Goal: Communication & Community: Answer question/provide support

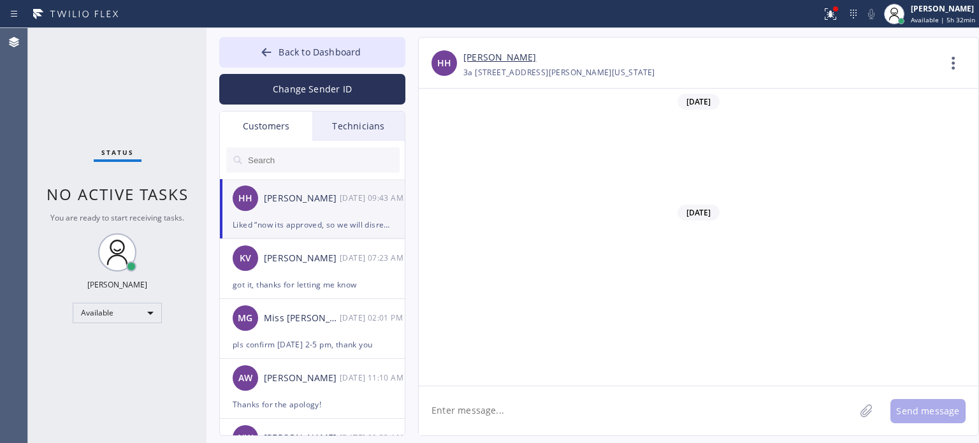
scroll to position [738, 0]
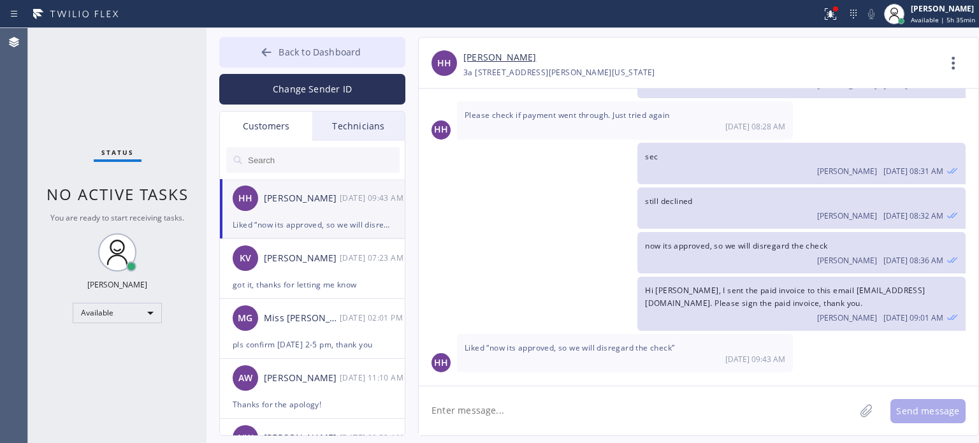
click at [266, 50] on icon at bounding box center [266, 52] width 13 height 13
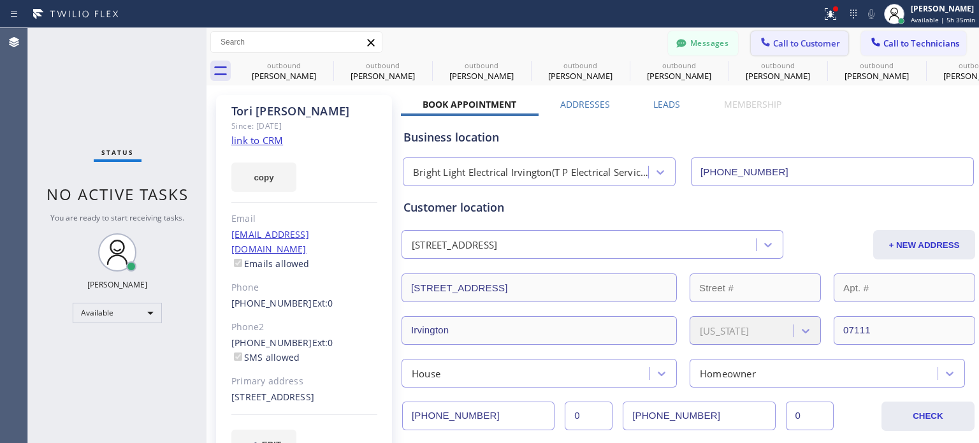
click at [774, 40] on span "Call to Customer" at bounding box center [806, 43] width 67 height 11
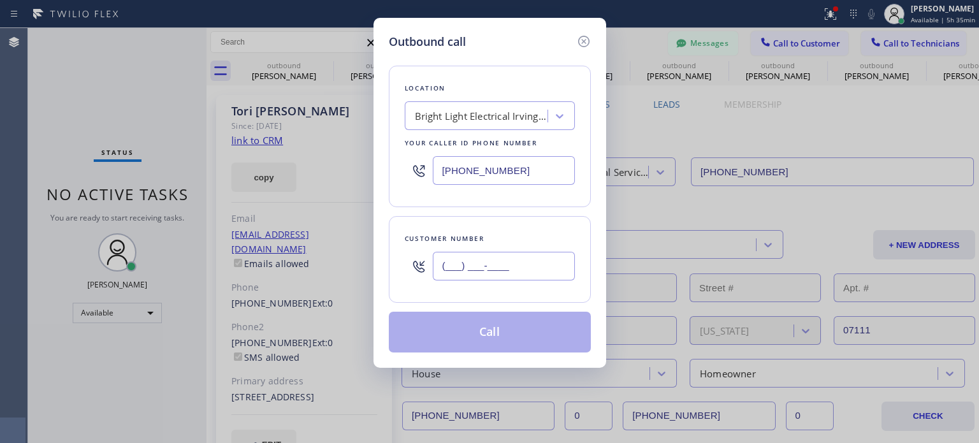
drag, startPoint x: 455, startPoint y: 276, endPoint x: 567, endPoint y: 206, distance: 132.2
click at [456, 276] on input "(___) ___-____" at bounding box center [504, 266] width 142 height 29
paste input "651) 529-0377"
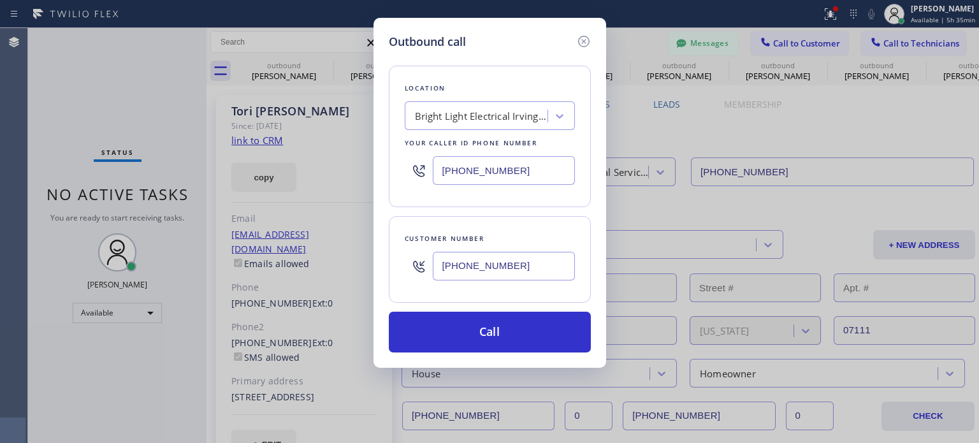
type input "[PHONE_NUMBER]"
click at [466, 169] on input "[PHONE_NUMBER]" at bounding box center [504, 170] width 142 height 29
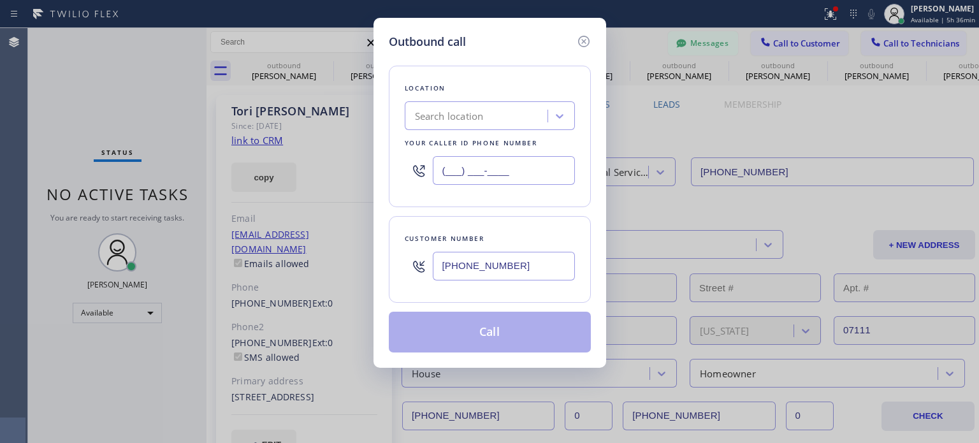
type input "(___) ___-____"
click at [471, 122] on div "Search location" at bounding box center [449, 116] width 69 height 15
paste input "Diamond Electrical Linden([PERSON_NAME] & Sons Inc)"
type input "Diamond Electrical Linden([PERSON_NAME] & Sons Inc)"
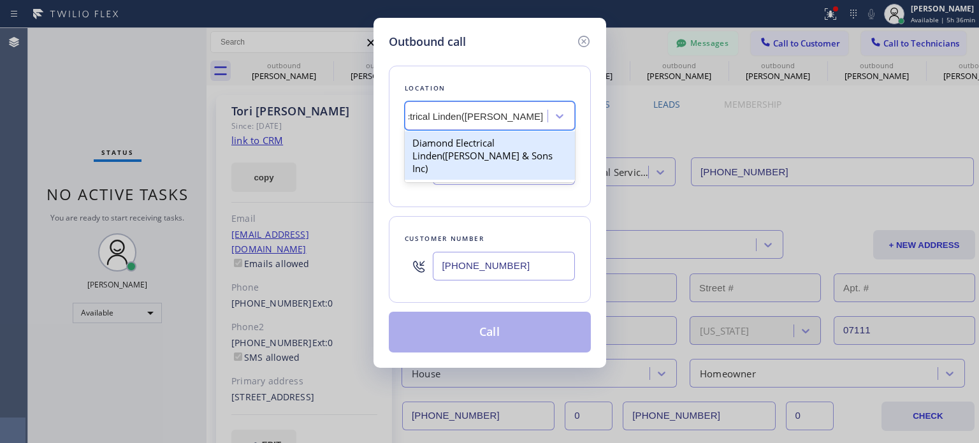
click at [468, 138] on div "Diamond Electrical Linden([PERSON_NAME] & Sons Inc)" at bounding box center [490, 155] width 170 height 48
type input "[PHONE_NUMBER]"
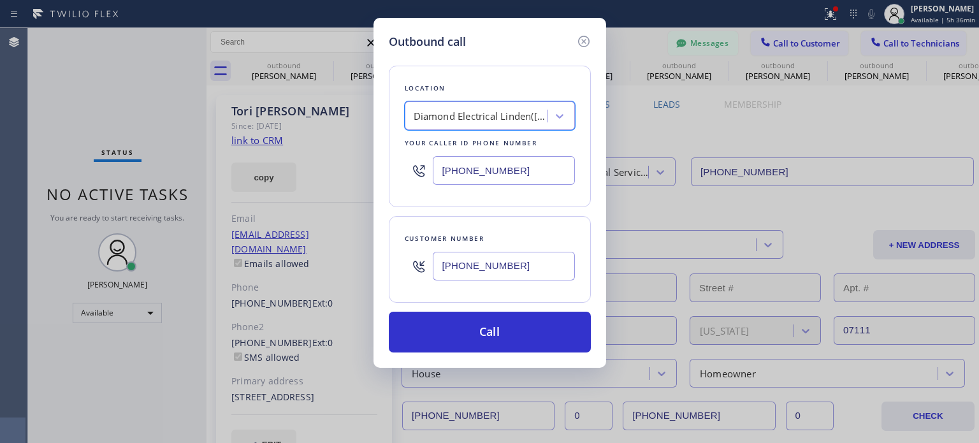
scroll to position [0, 1]
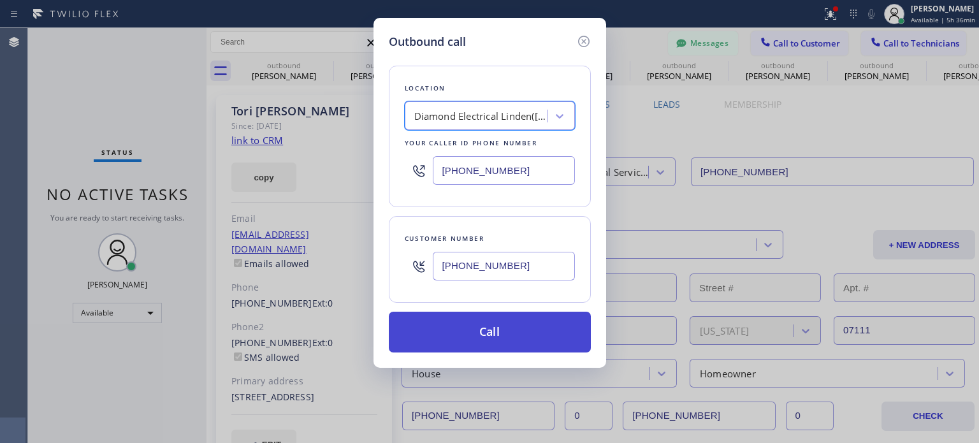
click at [452, 333] on button "Call" at bounding box center [490, 332] width 202 height 41
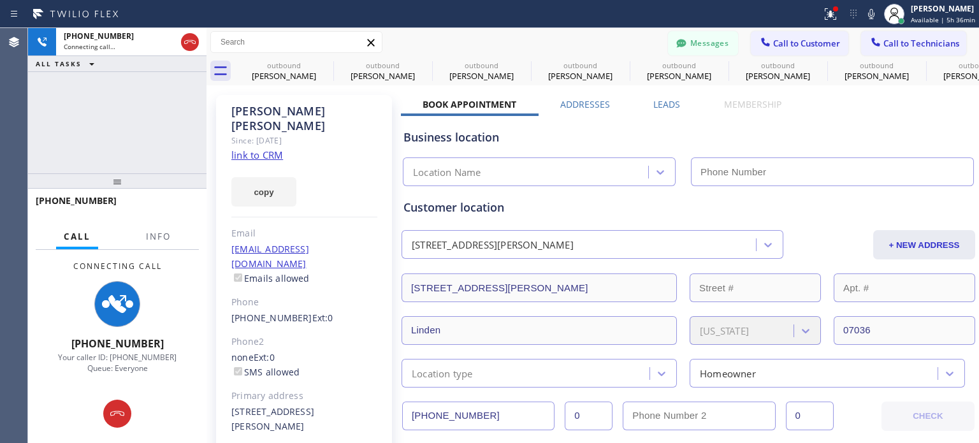
type input "[PHONE_NUMBER]"
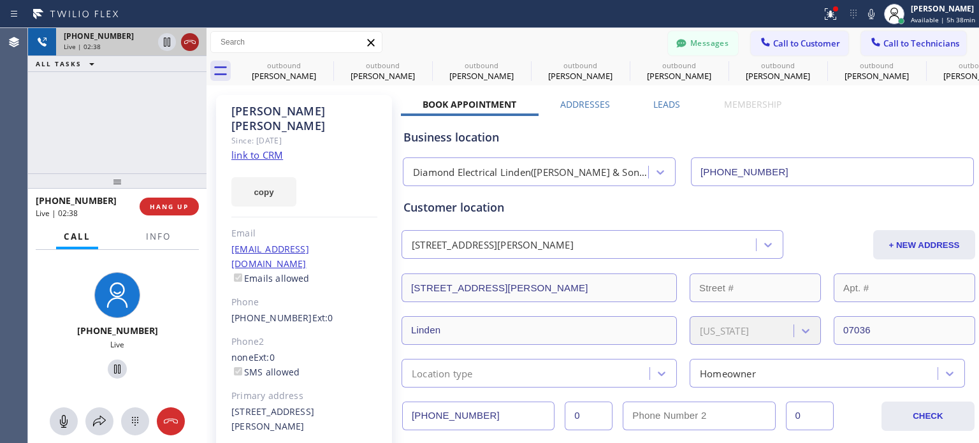
click at [194, 47] on icon at bounding box center [189, 41] width 15 height 15
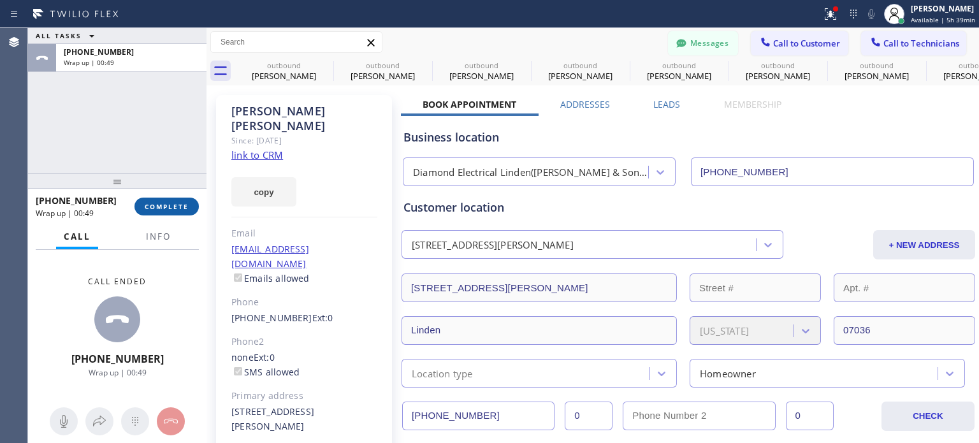
click at [176, 204] on span "COMPLETE" at bounding box center [167, 206] width 44 height 9
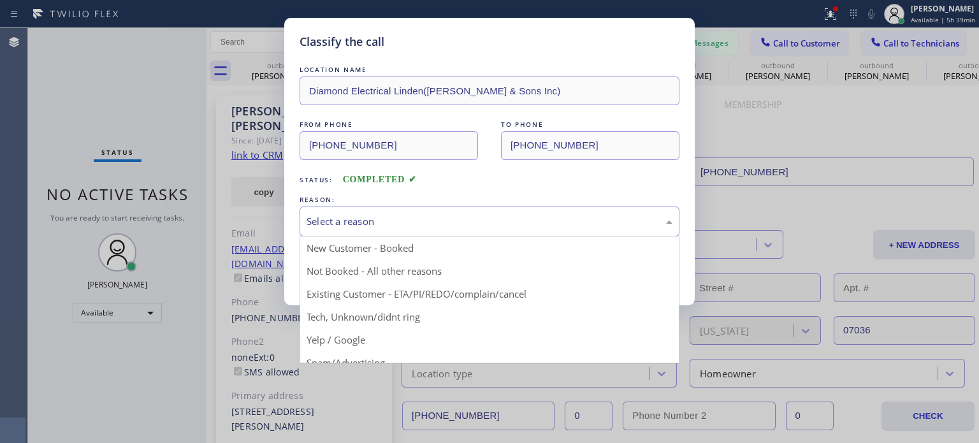
click at [367, 211] on div "Select a reason" at bounding box center [489, 221] width 380 height 30
drag, startPoint x: 431, startPoint y: 285, endPoint x: 382, endPoint y: 269, distance: 50.8
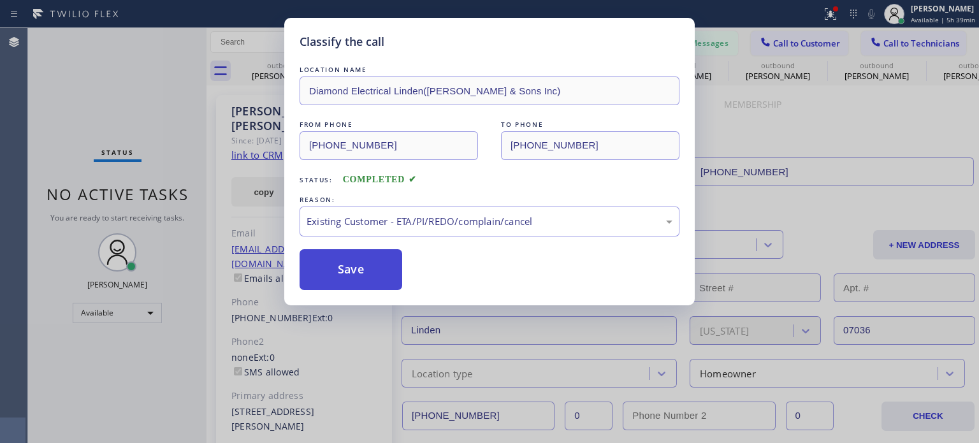
drag, startPoint x: 375, startPoint y: 268, endPoint x: 385, endPoint y: 255, distance: 16.7
click at [375, 266] on button "Save" at bounding box center [350, 269] width 103 height 41
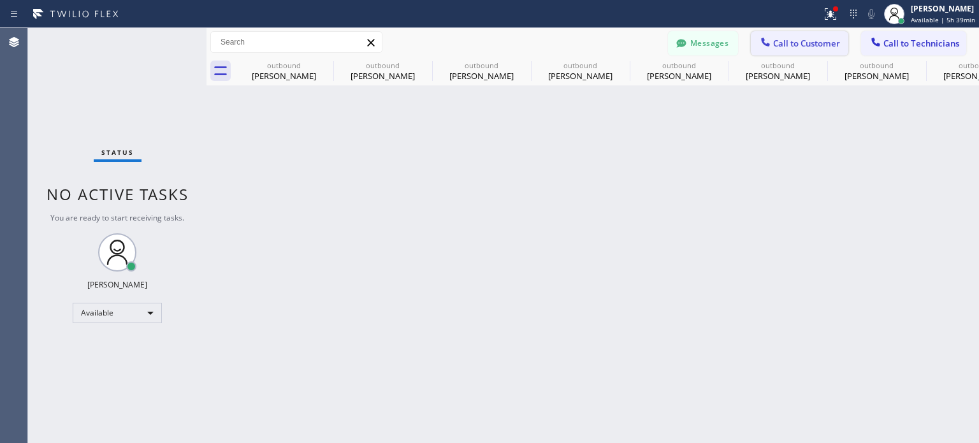
click at [798, 43] on span "Call to Customer" at bounding box center [806, 43] width 67 height 11
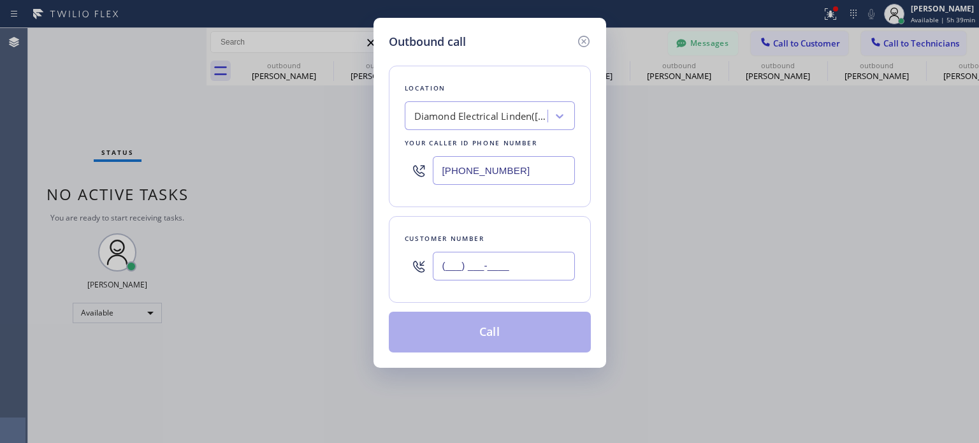
drag, startPoint x: 472, startPoint y: 257, endPoint x: 520, endPoint y: 208, distance: 68.5
click at [473, 257] on input "(___) ___-____" at bounding box center [504, 266] width 142 height 29
paste input "646) 331-2359"
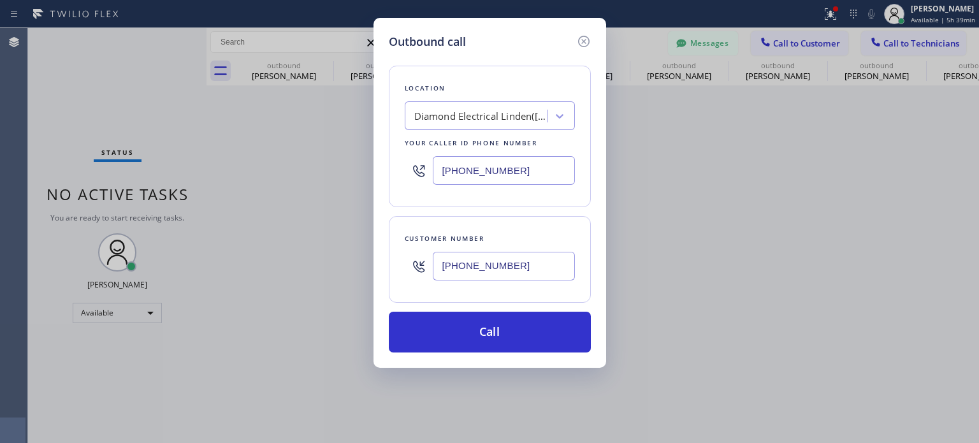
type input "[PHONE_NUMBER]"
click at [522, 168] on input "[PHONE_NUMBER]" at bounding box center [504, 170] width 142 height 29
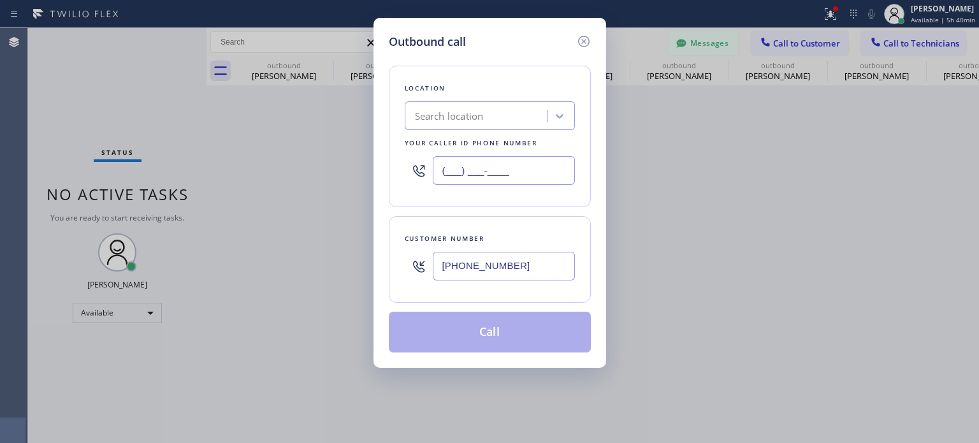
type input "(___) ___-____"
click at [509, 121] on div "Search location" at bounding box center [477, 116] width 139 height 22
paste input "Great [US_STATE] HVAC Repair"
type input "Great [US_STATE] HVAC Repair"
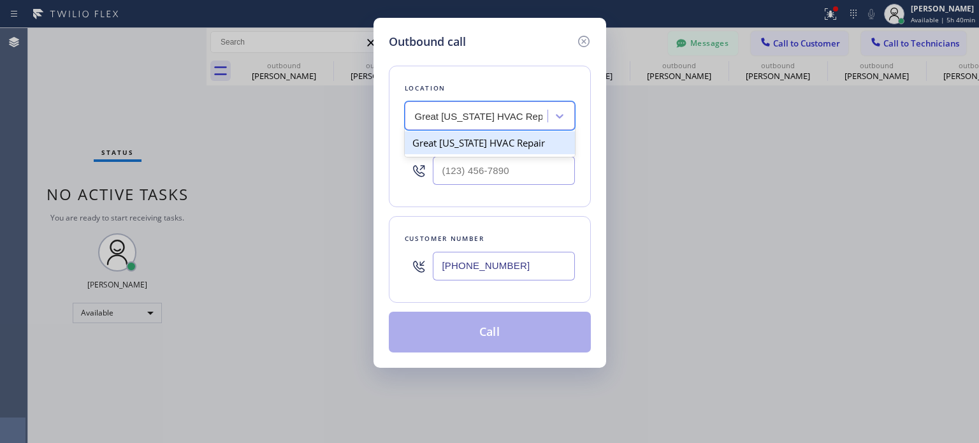
click at [487, 140] on div "Great [US_STATE] HVAC Repair" at bounding box center [490, 142] width 170 height 23
type input "[PHONE_NUMBER]"
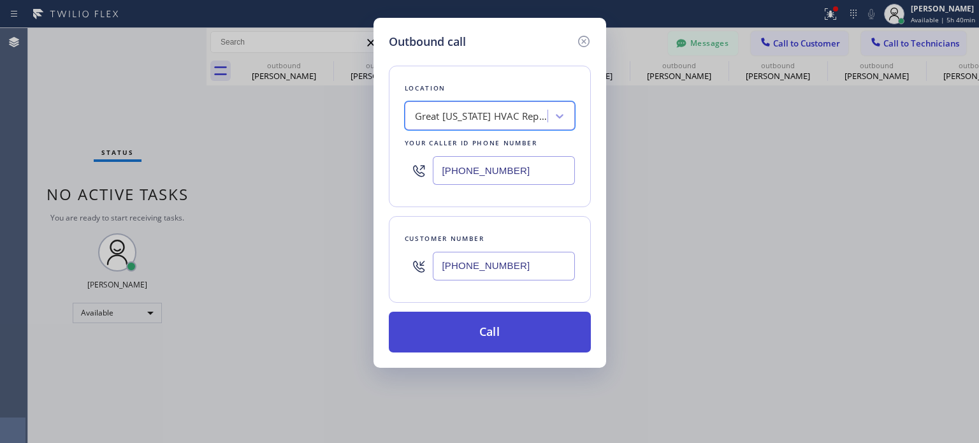
click at [484, 327] on button "Call" at bounding box center [490, 332] width 202 height 41
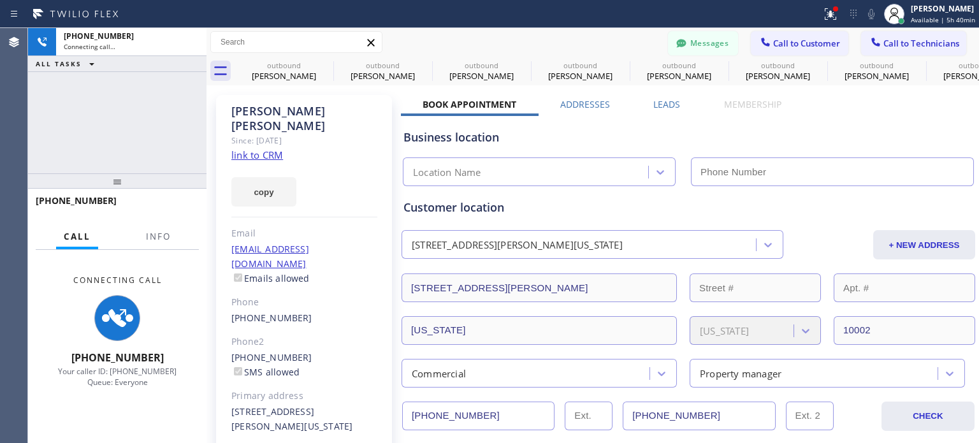
type input "[PHONE_NUMBER]"
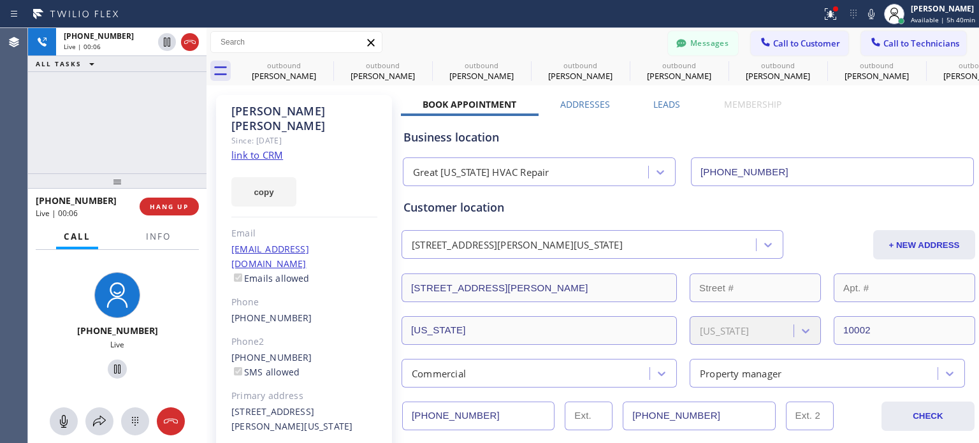
click at [736, 131] on div "Business location" at bounding box center [688, 137] width 570 height 17
click at [161, 198] on button "HANG UP" at bounding box center [169, 206] width 59 height 18
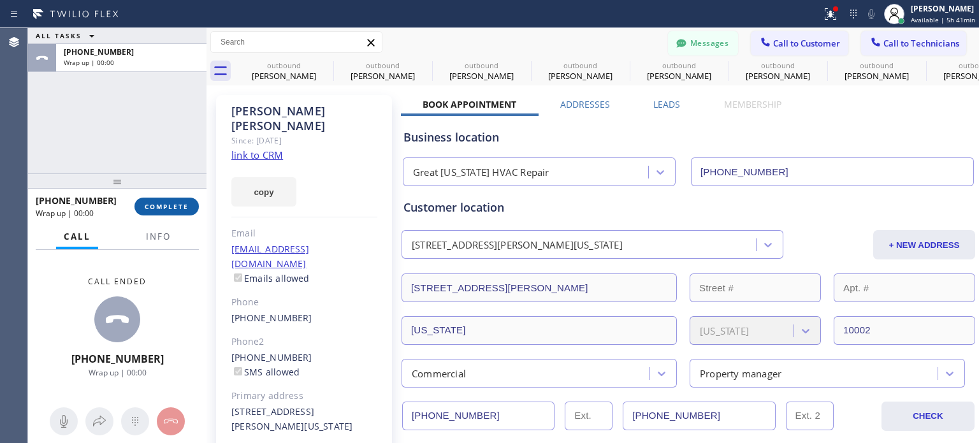
click at [161, 198] on button "COMPLETE" at bounding box center [166, 206] width 64 height 18
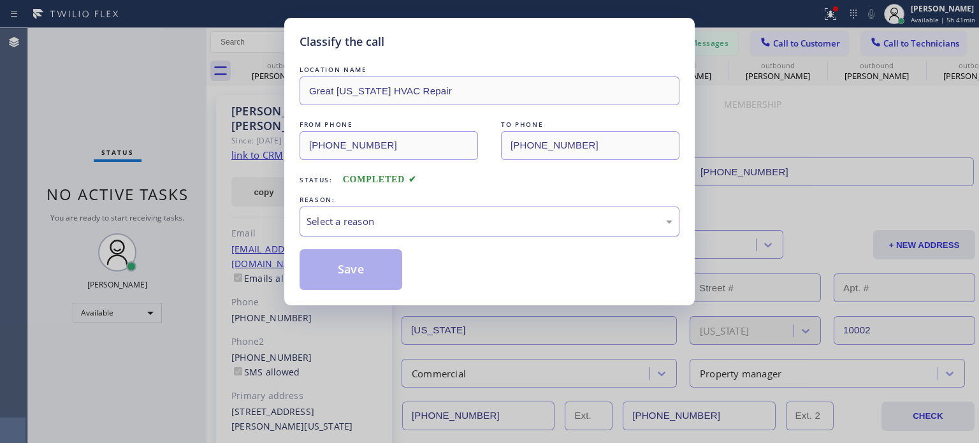
click at [341, 219] on div "Select a reason" at bounding box center [489, 221] width 366 height 15
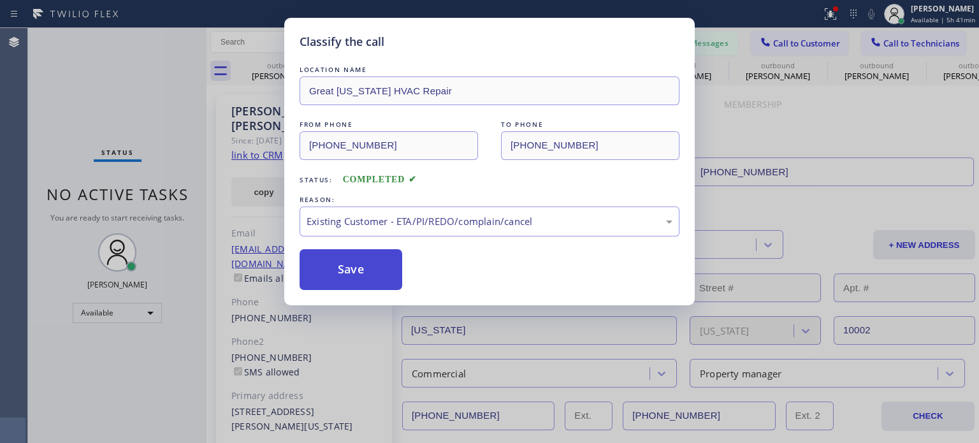
click at [373, 267] on button "Save" at bounding box center [350, 269] width 103 height 41
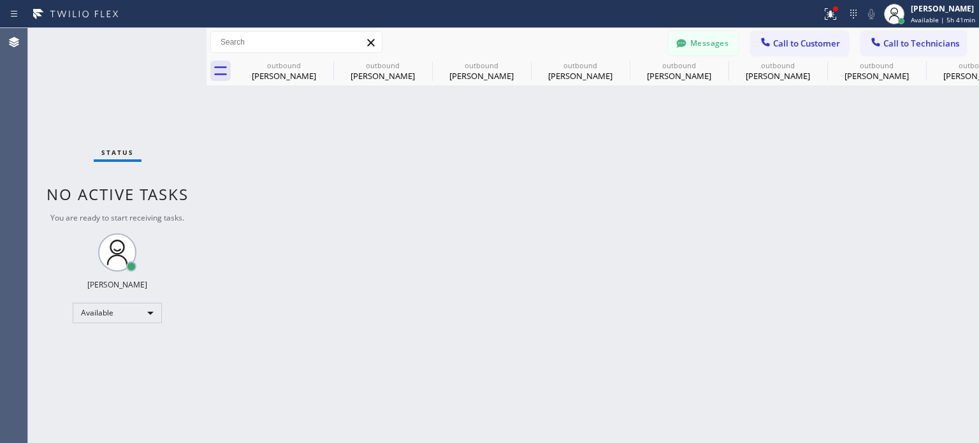
click at [791, 203] on div "Back to Dashboard Change Sender ID Customers Technicians HH [PERSON_NAME] [DATE…" at bounding box center [592, 235] width 772 height 415
click at [790, 41] on span "Call to Customer" at bounding box center [806, 43] width 67 height 11
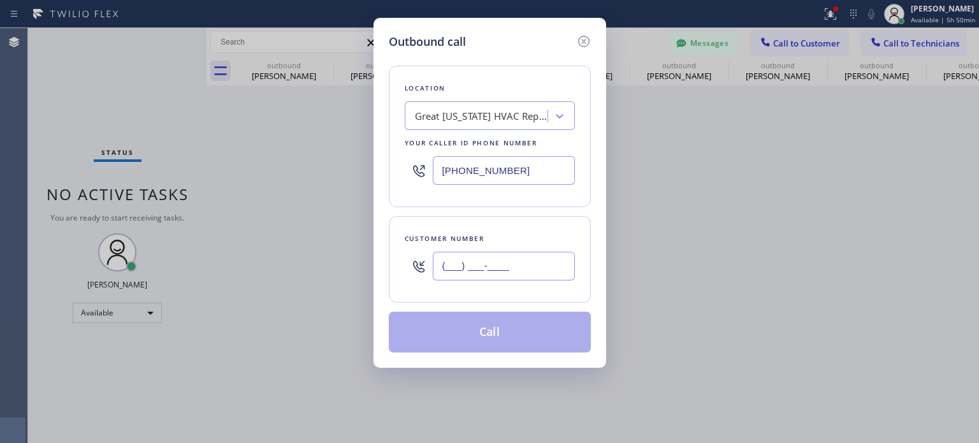
click at [477, 277] on input "(___) ___-____" at bounding box center [504, 266] width 142 height 29
paste input "917) 407-7210"
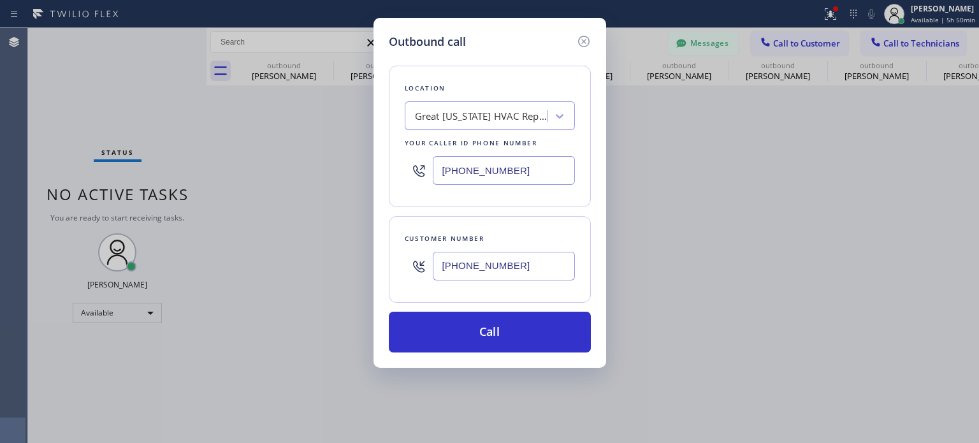
type input "[PHONE_NUMBER]"
click at [481, 182] on input "[PHONE_NUMBER]" at bounding box center [504, 170] width 142 height 29
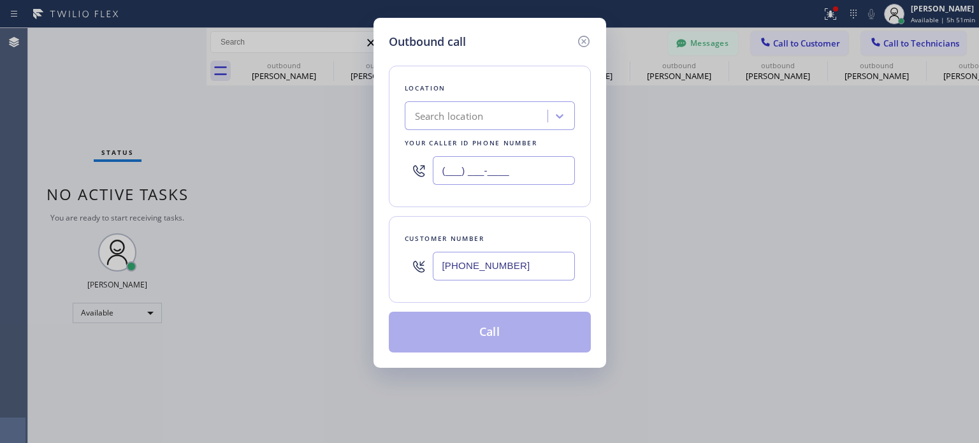
type input "(___) ___-____"
click at [480, 119] on div "Search location" at bounding box center [449, 116] width 69 height 15
paste input "Electrical Land [GEOGRAPHIC_DATA]([PERSON_NAME] Electrical Contractors)"
type input "Electrical Land [GEOGRAPHIC_DATA]([PERSON_NAME] Electrical Contractors)"
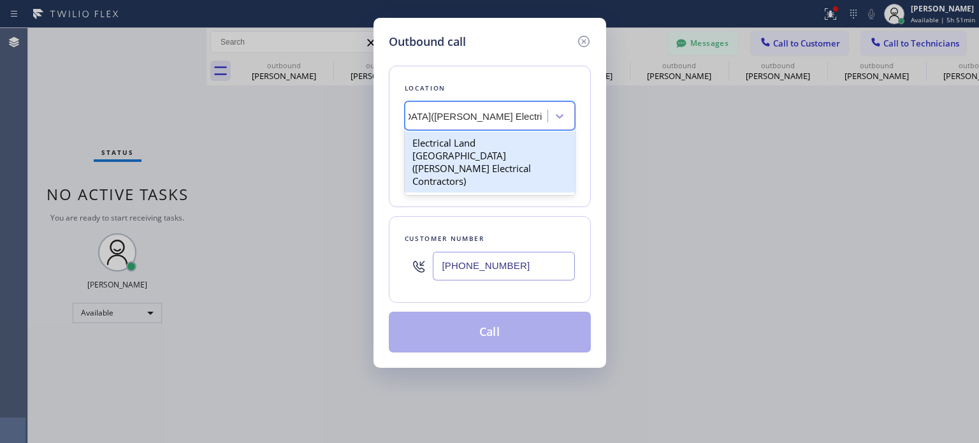
click at [461, 147] on div "Electrical Land [GEOGRAPHIC_DATA]([PERSON_NAME] Electrical Contractors)" at bounding box center [490, 161] width 170 height 61
type input "[PHONE_NUMBER]"
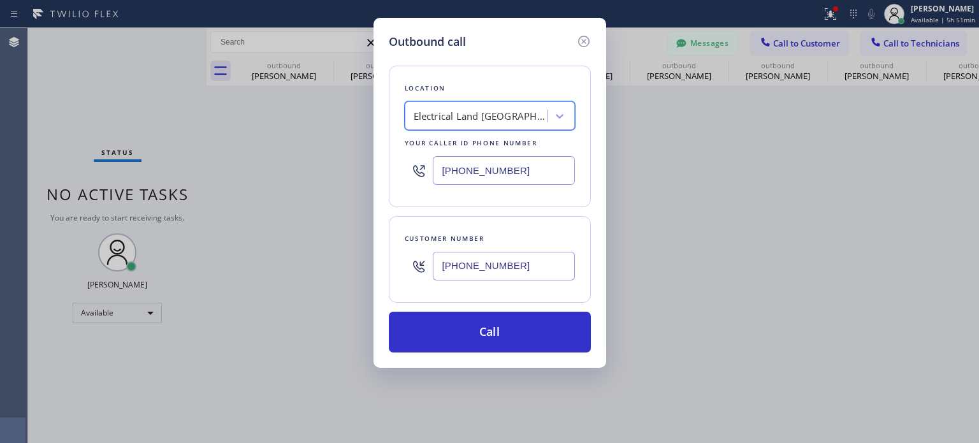
scroll to position [0, 1]
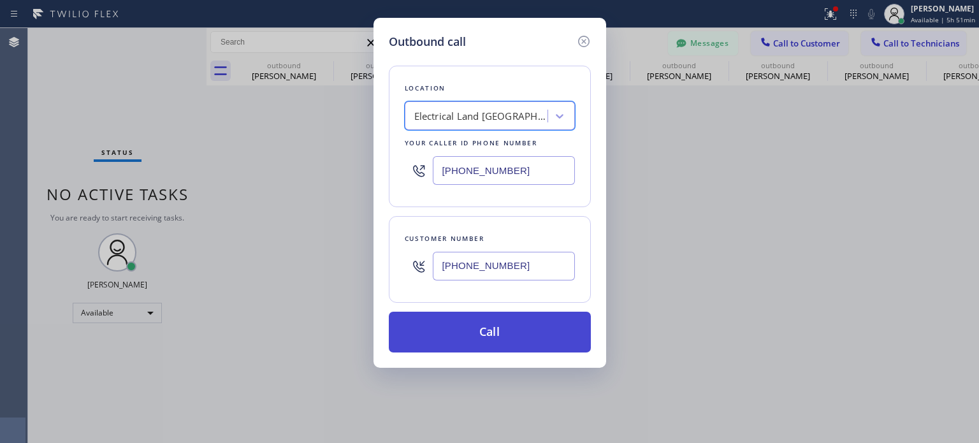
click at [470, 329] on button "Call" at bounding box center [490, 332] width 202 height 41
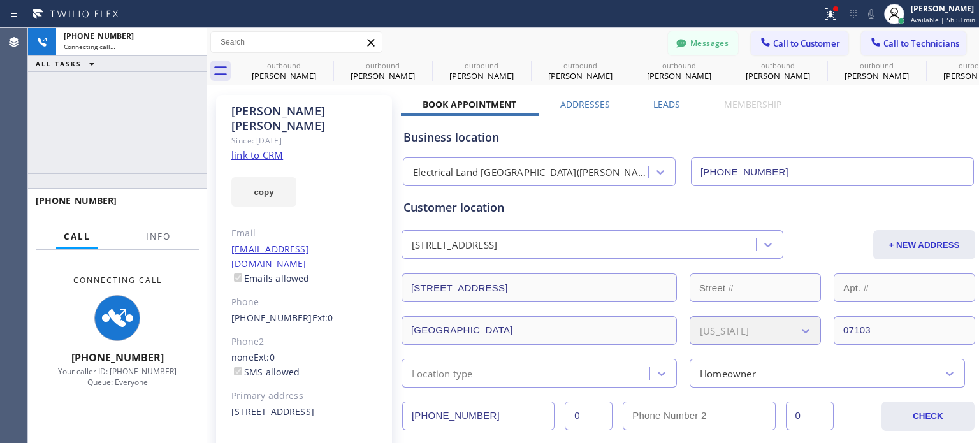
type input "[PHONE_NUMBER]"
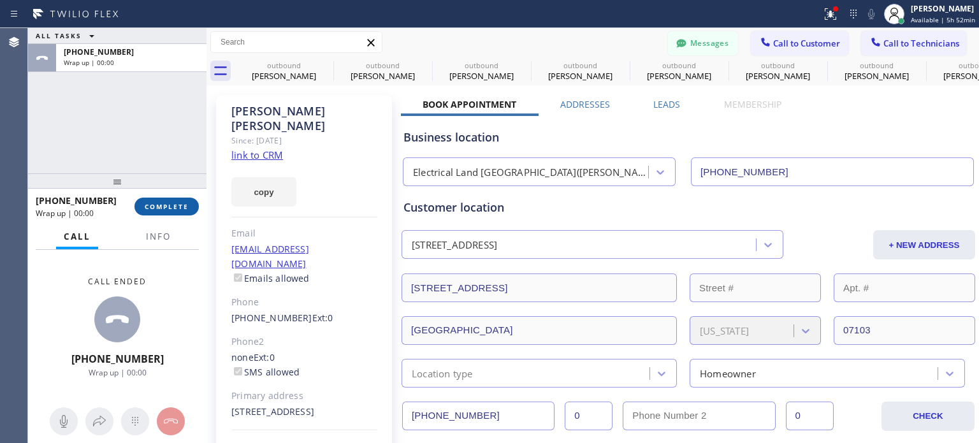
click at [153, 207] on span "COMPLETE" at bounding box center [167, 206] width 44 height 9
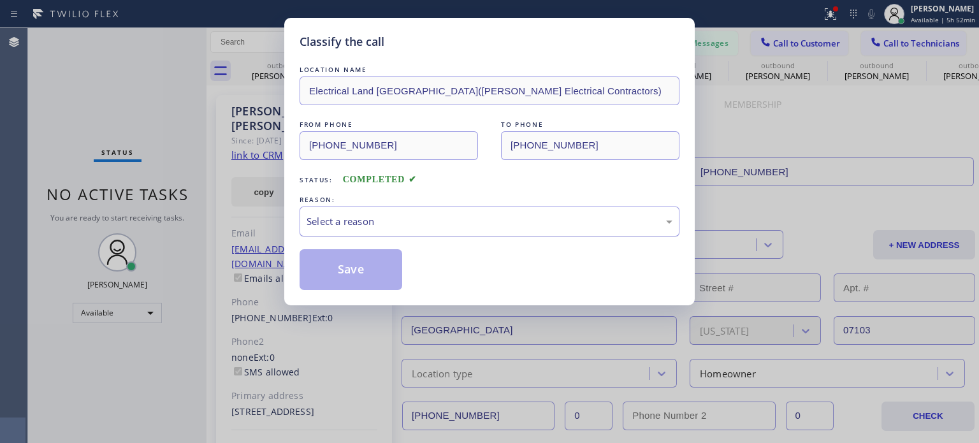
click at [462, 216] on div "Select a reason" at bounding box center [489, 221] width 366 height 15
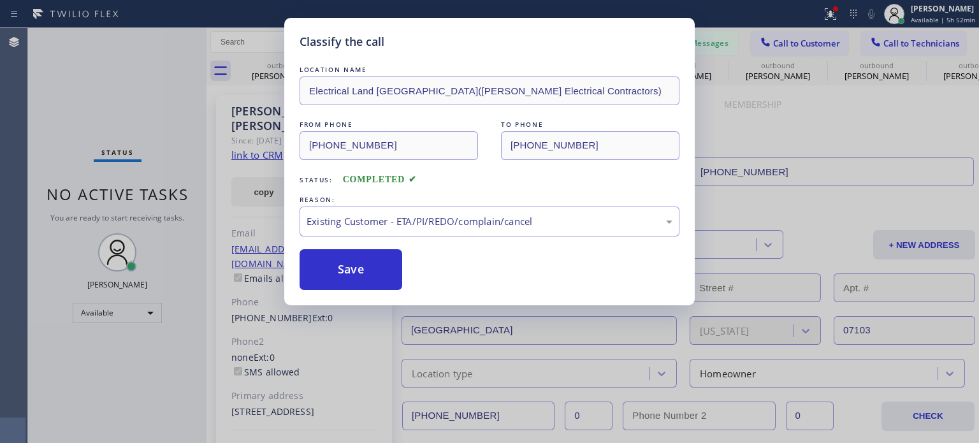
drag, startPoint x: 392, startPoint y: 275, endPoint x: 391, endPoint y: 243, distance: 31.9
click at [392, 270] on button "Save" at bounding box center [350, 269] width 103 height 41
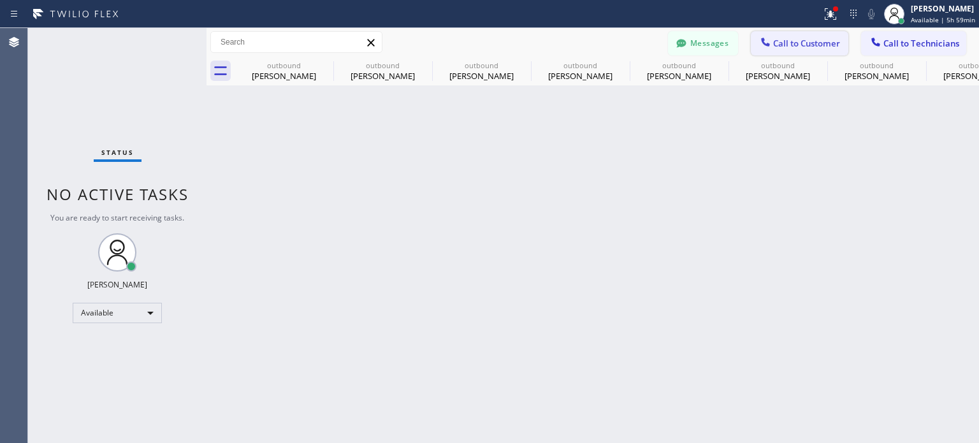
click at [751, 43] on button "Call to Customer" at bounding box center [798, 43] width 97 height 24
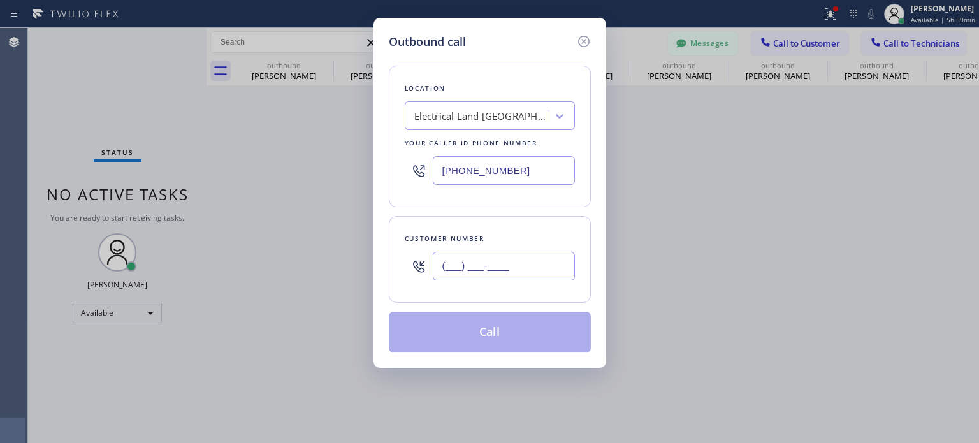
click at [527, 261] on input "(___) ___-____" at bounding box center [504, 266] width 142 height 29
paste input "908) 239-8175"
type input "[PHONE_NUMBER]"
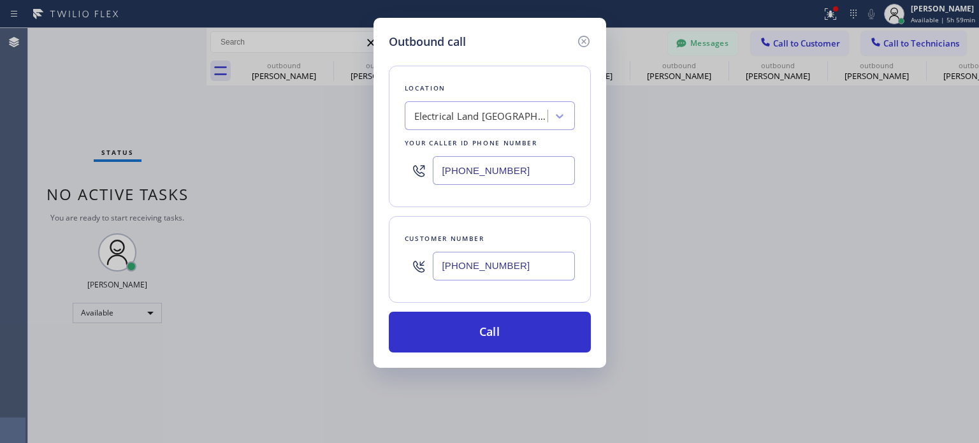
click at [462, 166] on input "[PHONE_NUMBER]" at bounding box center [504, 170] width 142 height 29
click at [462, 167] on input "[PHONE_NUMBER]" at bounding box center [504, 170] width 142 height 29
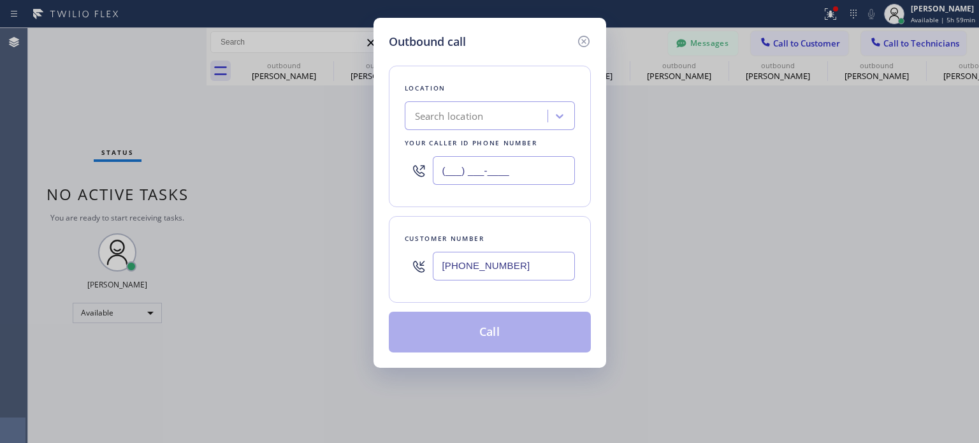
type input "(___) ___-____"
paste input "[PHONE_NUMBER]"
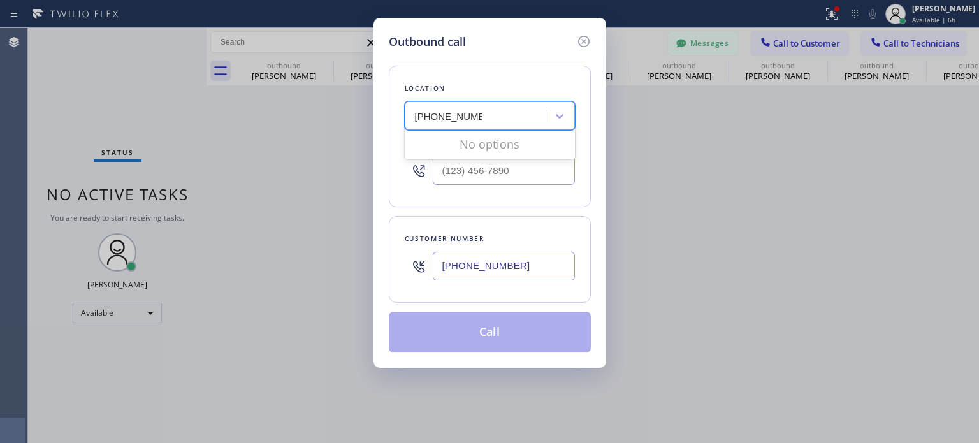
type input "[PHONE_NUMBER]"
paste input "Dr Pro Electric Metuchen(Everything Electric)"
type input "Dr Pro Electric Metuchen(Everything Electric)"
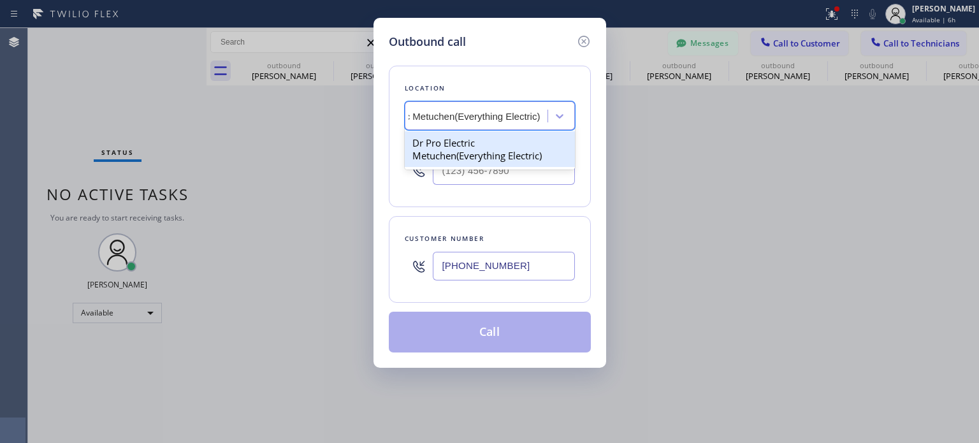
click at [462, 152] on div "Dr Pro Electric Metuchen(Everything Electric)" at bounding box center [490, 149] width 170 height 36
type input "[PHONE_NUMBER]"
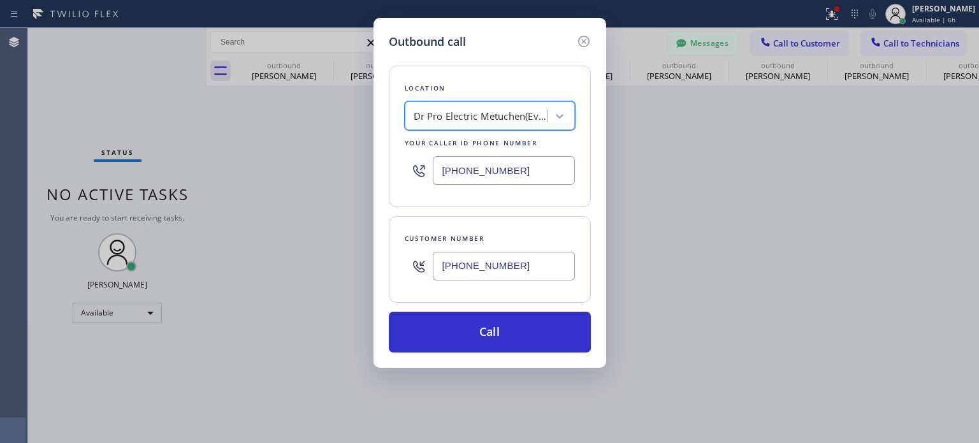
scroll to position [0, 1]
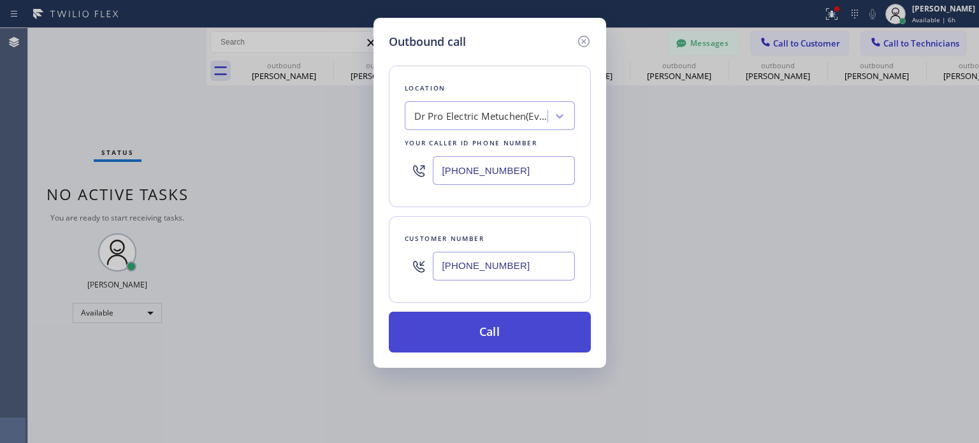
click at [484, 327] on button "Call" at bounding box center [490, 332] width 202 height 41
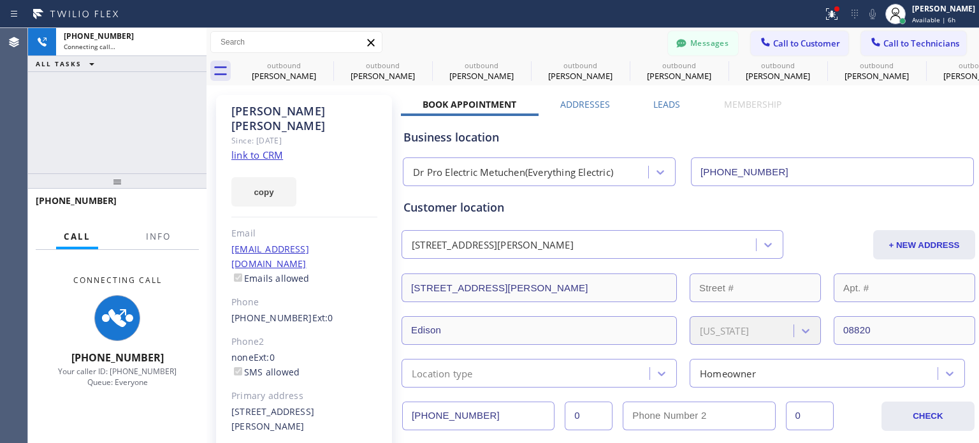
type input "[PHONE_NUMBER]"
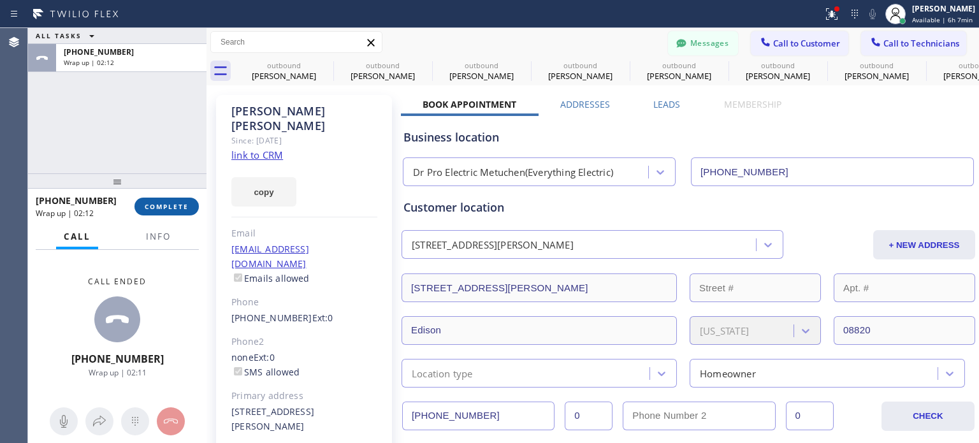
click at [166, 208] on span "COMPLETE" at bounding box center [167, 206] width 44 height 9
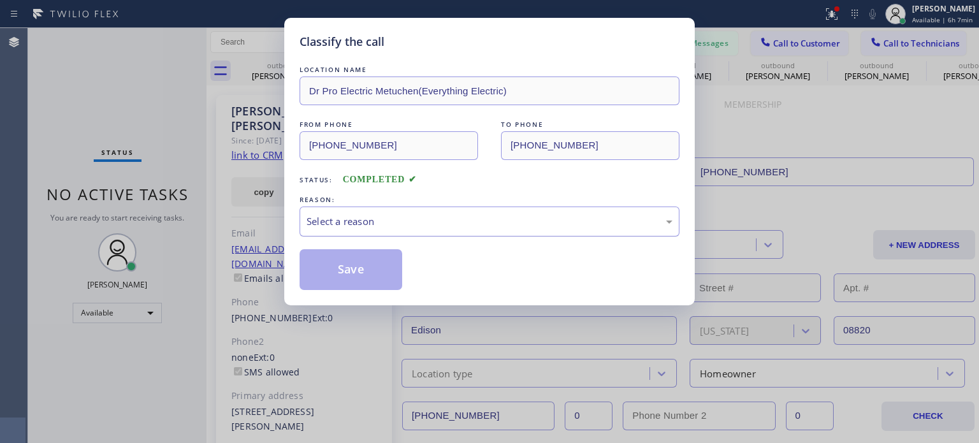
click at [382, 228] on div "Select a reason" at bounding box center [489, 221] width 380 height 30
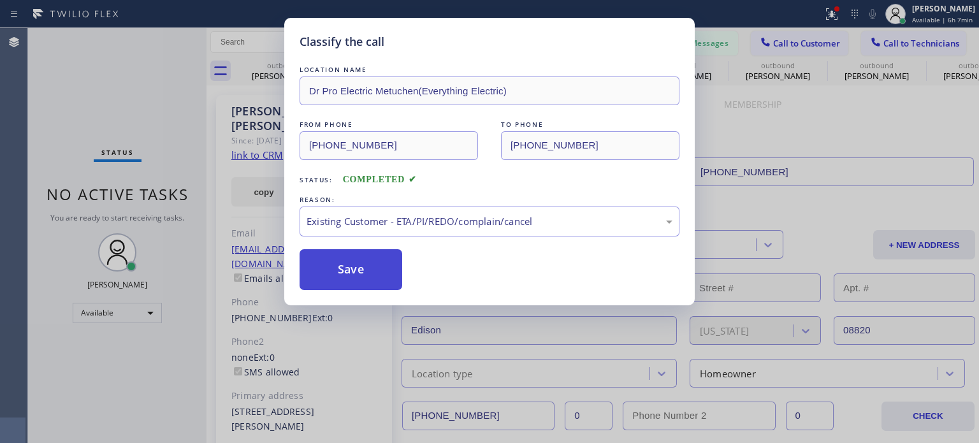
click at [354, 271] on button "Save" at bounding box center [350, 269] width 103 height 41
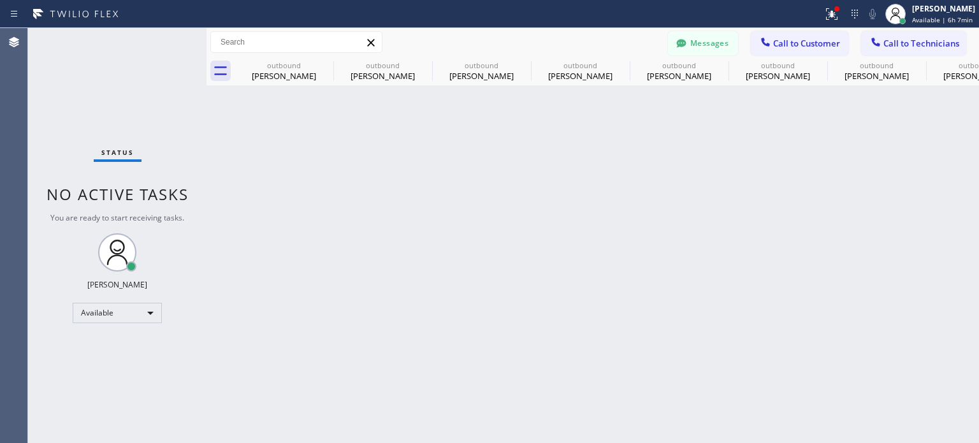
click at [754, 208] on div "Back to Dashboard Change Sender ID Customers Technicians HH [PERSON_NAME] [DATE…" at bounding box center [592, 235] width 772 height 415
click at [766, 48] on div at bounding box center [764, 43] width 15 height 15
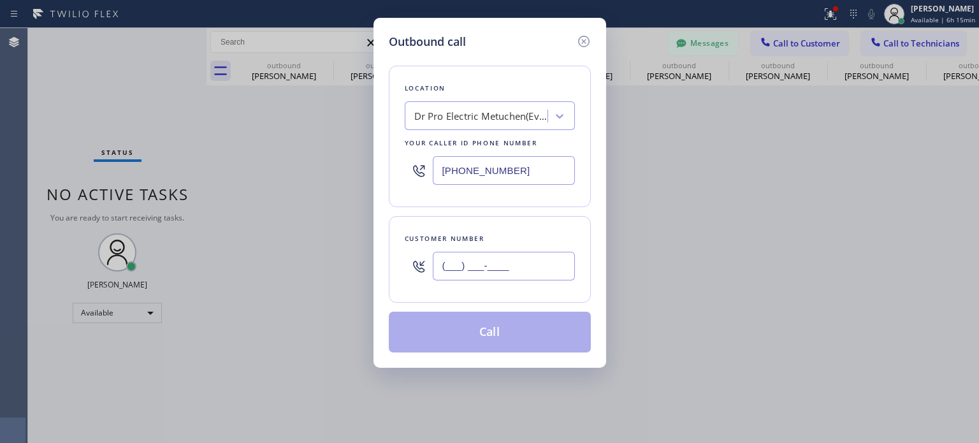
click at [485, 266] on input "(___) ___-____" at bounding box center [504, 266] width 142 height 29
paste input "732) 320-6648"
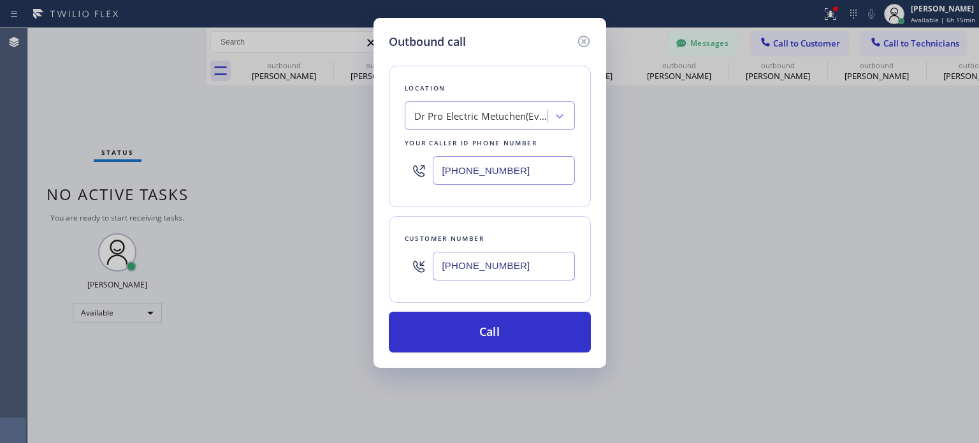
type input "[PHONE_NUMBER]"
click at [499, 176] on input "[PHONE_NUMBER]" at bounding box center [504, 170] width 142 height 29
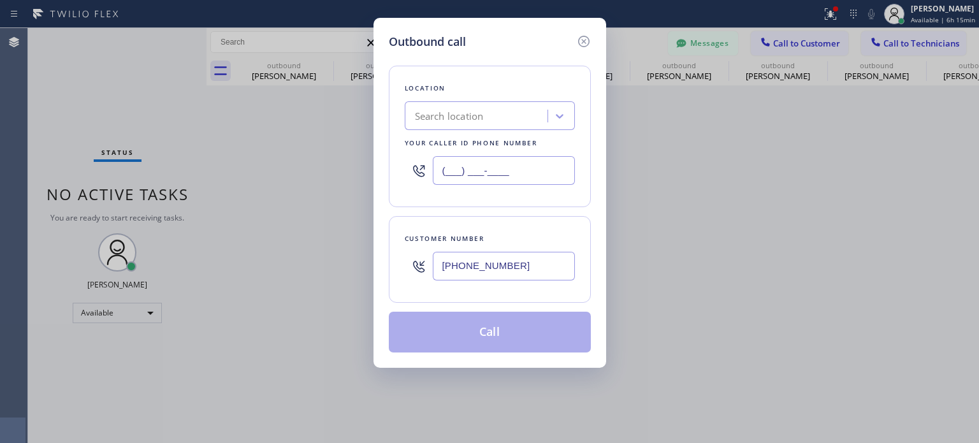
type input "(___) ___-____"
click at [479, 125] on div "Search location" at bounding box center [477, 116] width 139 height 22
paste input "Top [US_STATE] Heating and AC Service"
type input "Top [US_STATE] Heating and AC Service"
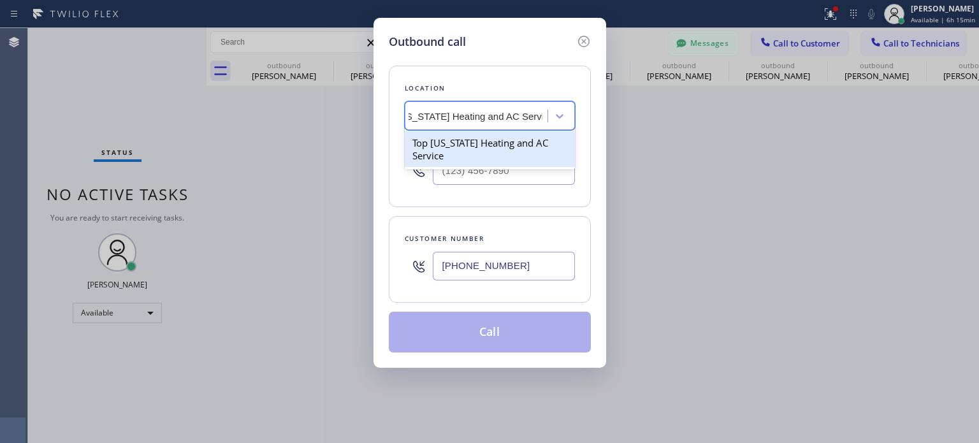
click at [483, 145] on div "Top [US_STATE] Heating and AC Service" at bounding box center [490, 149] width 170 height 36
type input "[PHONE_NUMBER]"
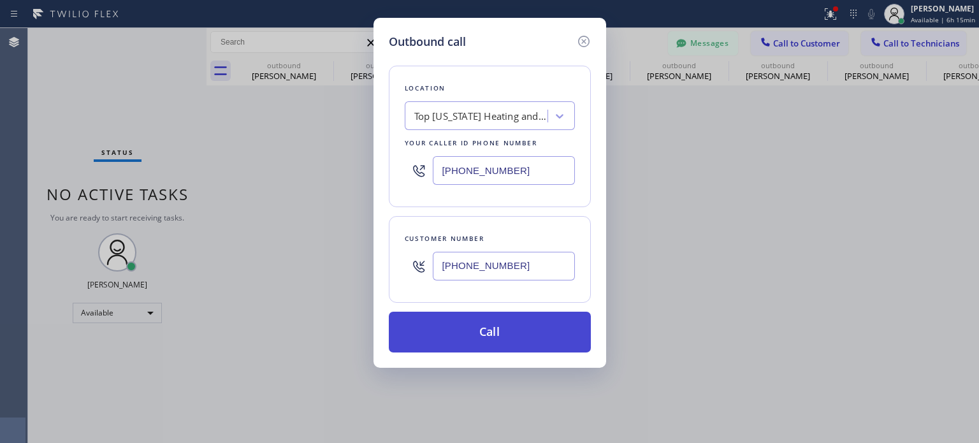
click at [480, 329] on button "Call" at bounding box center [490, 332] width 202 height 41
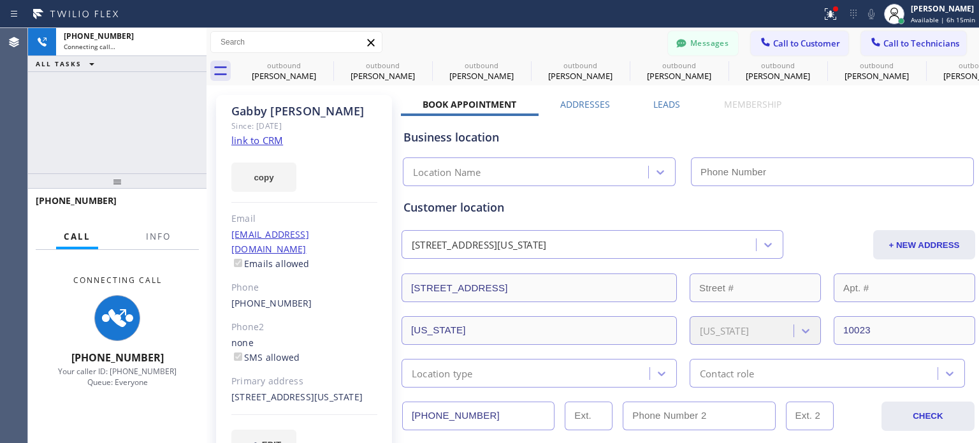
type input "[PHONE_NUMBER]"
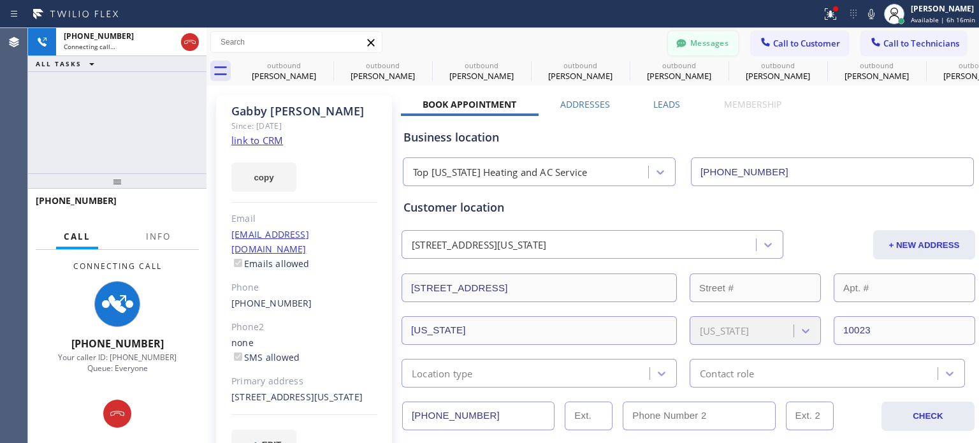
click at [691, 46] on button "Messages" at bounding box center [703, 43] width 70 height 24
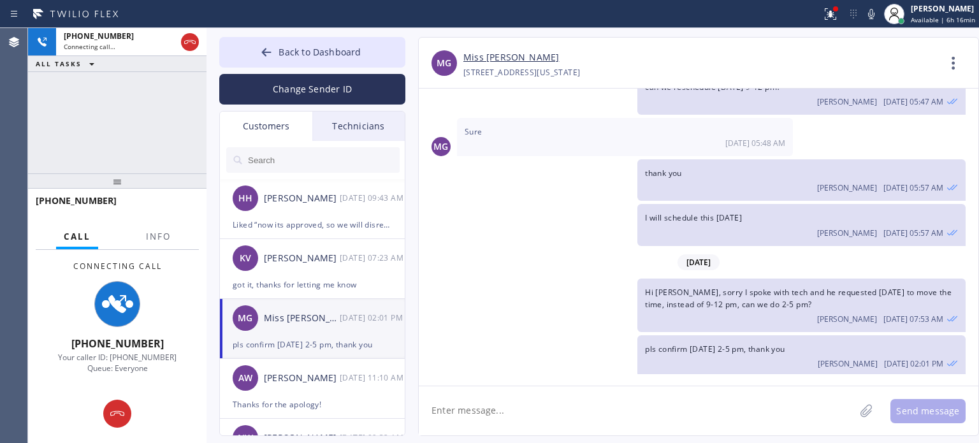
click at [326, 337] on div "pls confirm [DATE] 2-5 pm, thank you" at bounding box center [312, 344] width 159 height 15
click at [546, 411] on textarea at bounding box center [637, 410] width 436 height 49
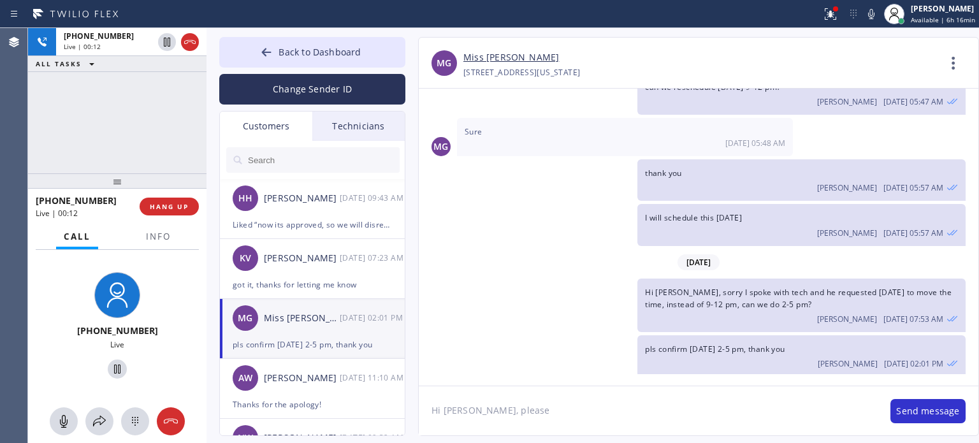
click at [528, 415] on textarea "Hi [PERSON_NAME], please" at bounding box center [648, 410] width 459 height 49
click at [168, 210] on span "HANG UP" at bounding box center [169, 206] width 39 height 9
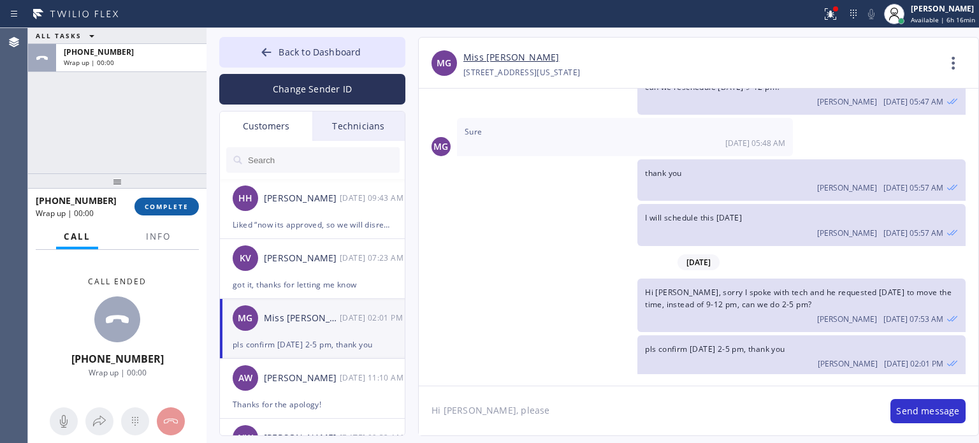
click at [168, 203] on span "COMPLETE" at bounding box center [167, 206] width 44 height 9
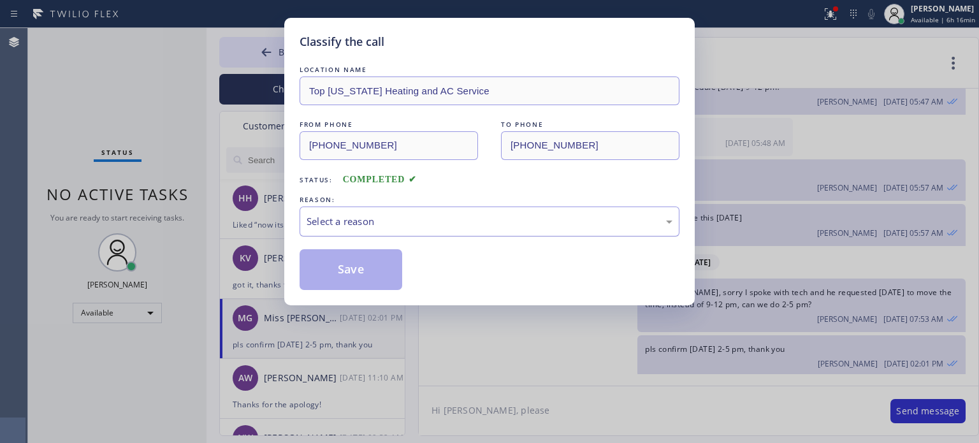
click at [373, 212] on div "Select a reason" at bounding box center [489, 221] width 380 height 30
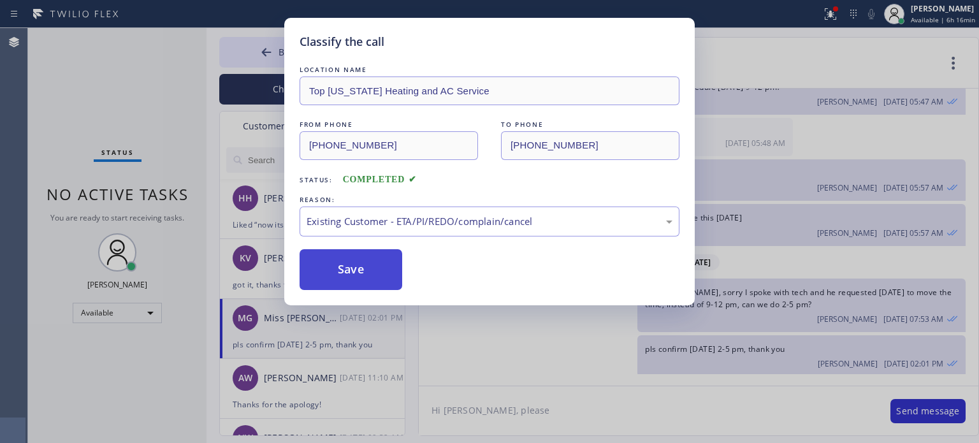
drag, startPoint x: 448, startPoint y: 287, endPoint x: 382, endPoint y: 273, distance: 67.2
click at [380, 272] on button "Save" at bounding box center [350, 269] width 103 height 41
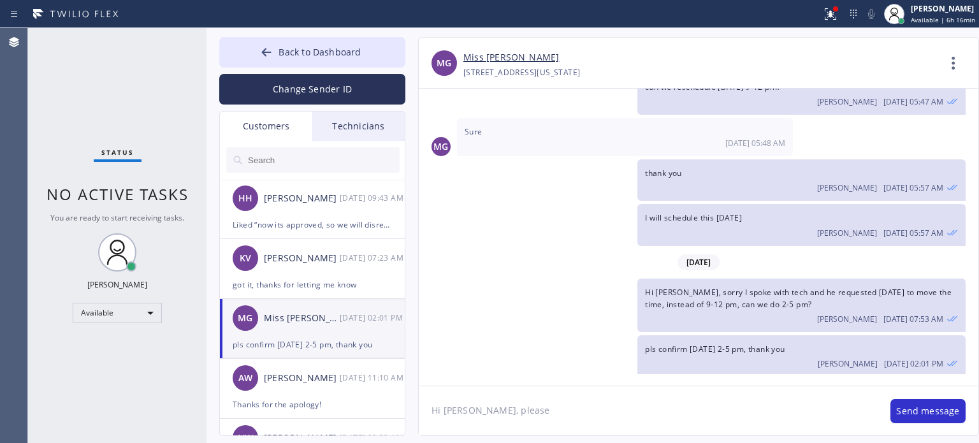
click at [514, 408] on textarea "Hi [PERSON_NAME], please" at bounding box center [648, 410] width 459 height 49
drag, startPoint x: 474, startPoint y: 412, endPoint x: 520, endPoint y: 410, distance: 45.9
click at [519, 412] on textarea "Hi [PERSON_NAME], please" at bounding box center [648, 410] width 459 height 49
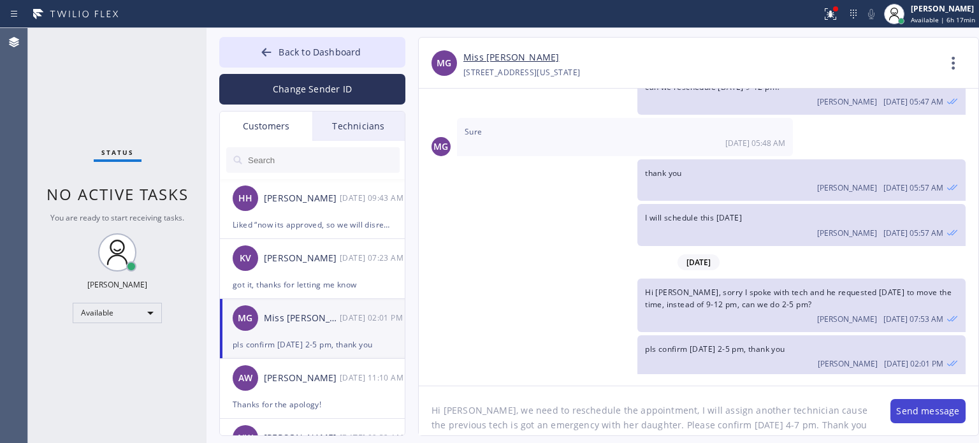
type textarea "Hi [PERSON_NAME], we need to reschedule the appointment, I will assign another …"
drag, startPoint x: 910, startPoint y: 409, endPoint x: 898, endPoint y: 412, distance: 11.7
click at [910, 410] on button "Send message" at bounding box center [927, 411] width 75 height 24
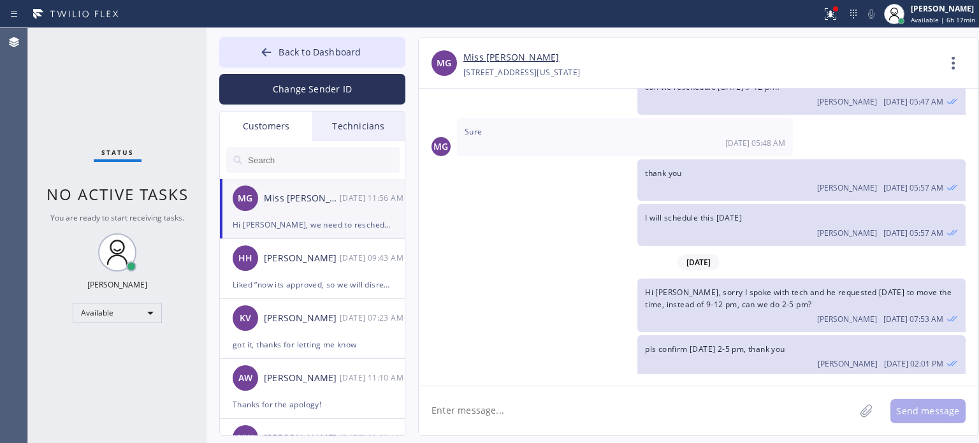
scroll to position [252, 0]
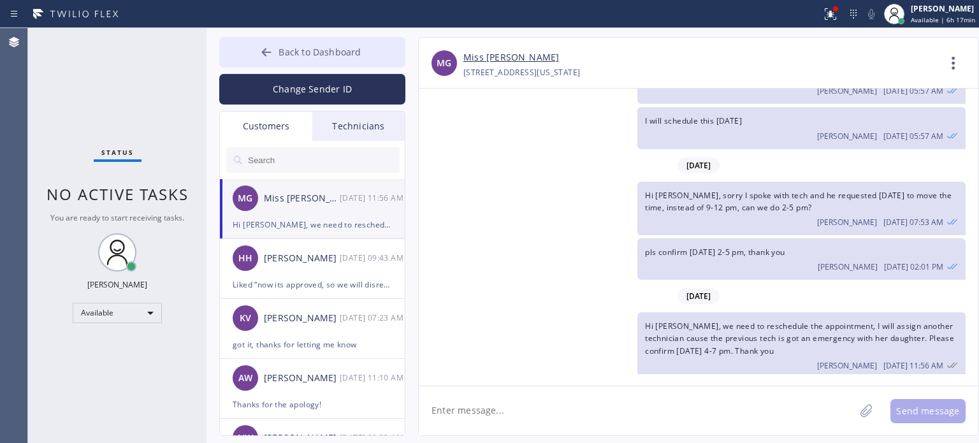
click at [250, 54] on button "Back to Dashboard" at bounding box center [312, 52] width 186 height 31
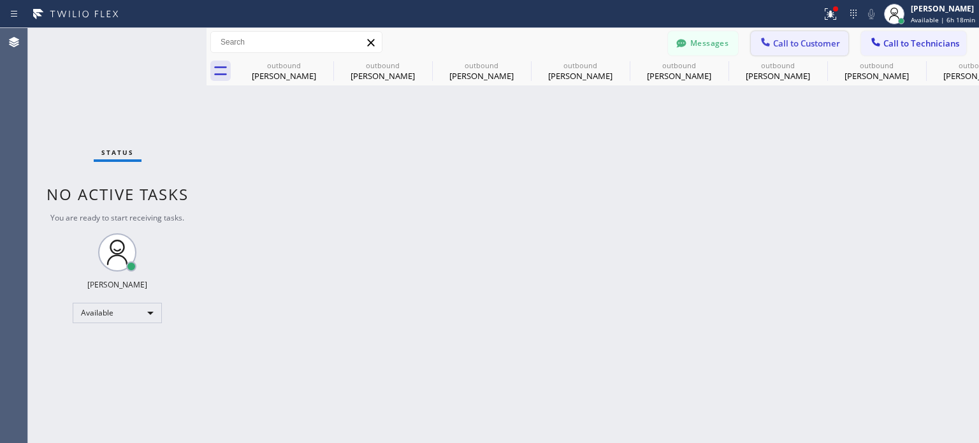
click at [801, 34] on button "Call to Customer" at bounding box center [798, 43] width 97 height 24
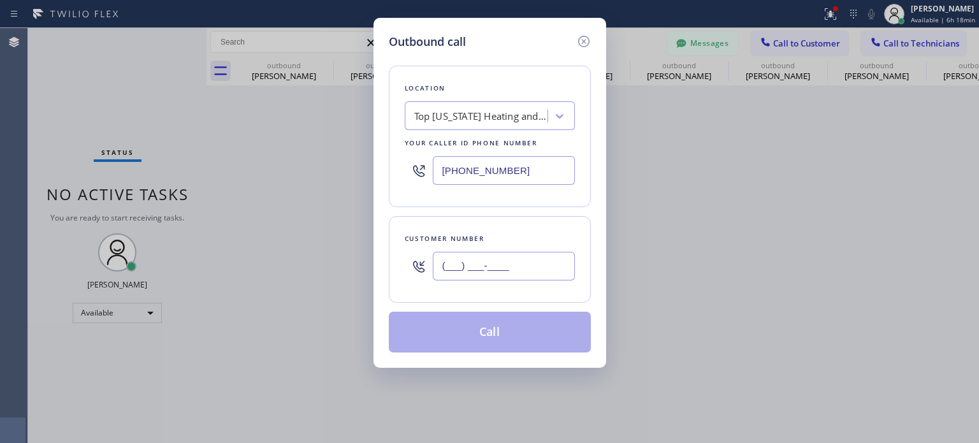
click at [448, 265] on input "(___) ___-____" at bounding box center [504, 266] width 142 height 29
paste input "917) 306-0668"
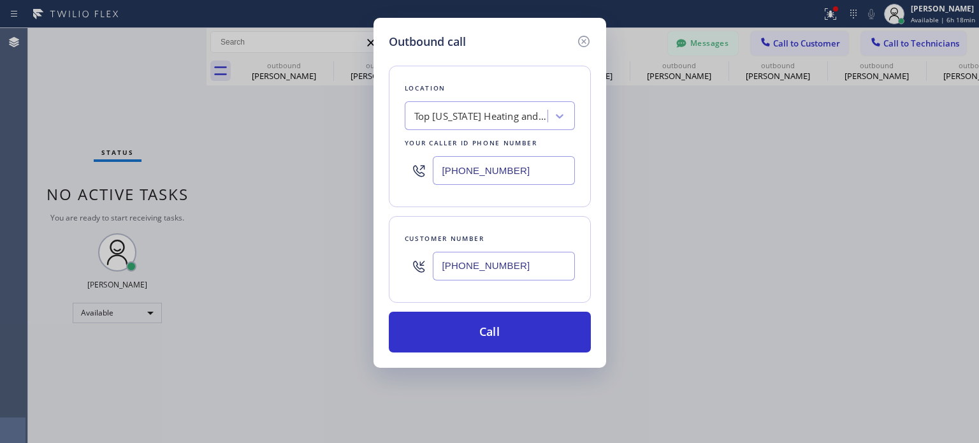
type input "[PHONE_NUMBER]"
click at [497, 161] on input "[PHONE_NUMBER]" at bounding box center [504, 170] width 142 height 29
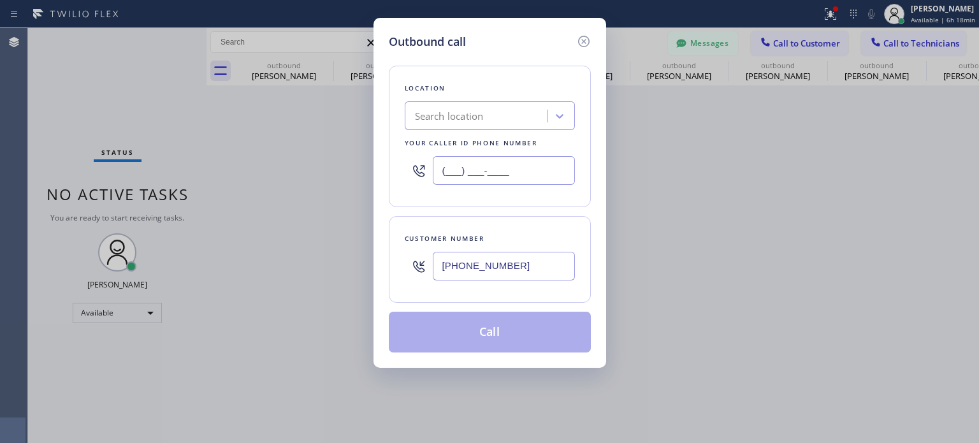
type input "(___) ___-____"
click at [478, 118] on div "Search location" at bounding box center [449, 116] width 69 height 15
paste input "Best Brooklyn Heating and AC Repair"
type input "Best Brooklyn Heating and AC Repair"
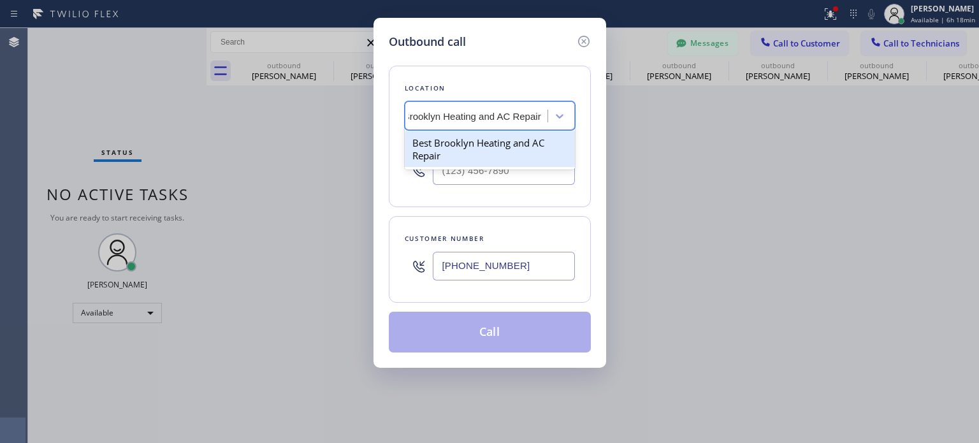
click at [463, 147] on div "Best Brooklyn Heating and AC Repair" at bounding box center [490, 149] width 170 height 36
type input "[PHONE_NUMBER]"
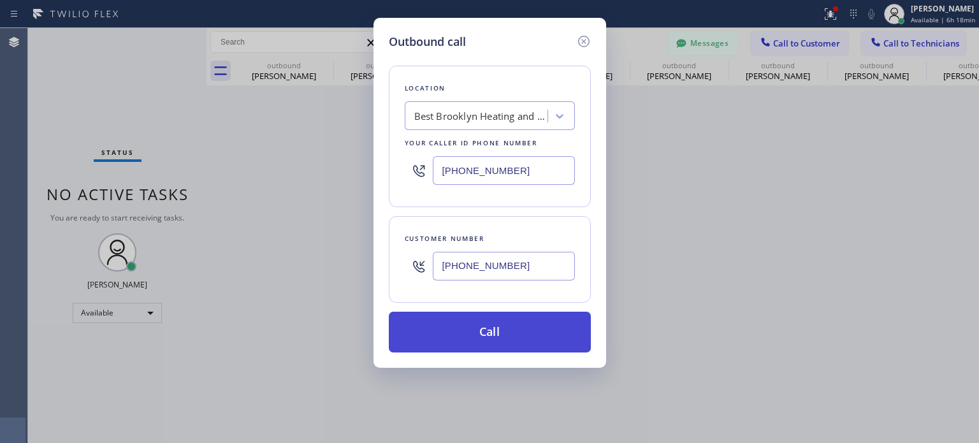
click at [487, 328] on button "Call" at bounding box center [490, 332] width 202 height 41
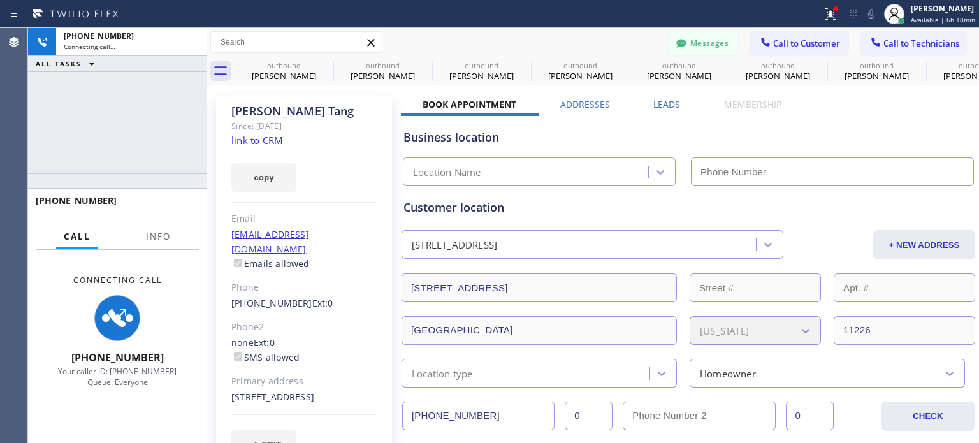
type input "[PHONE_NUMBER]"
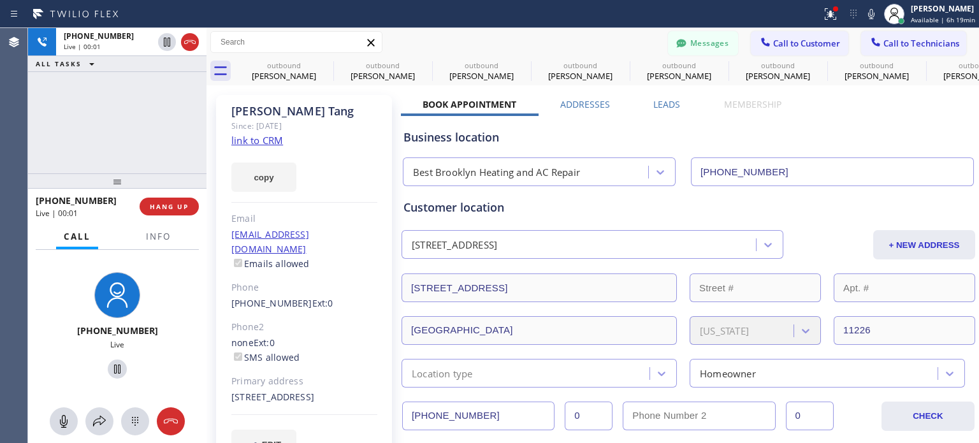
scroll to position [38, 0]
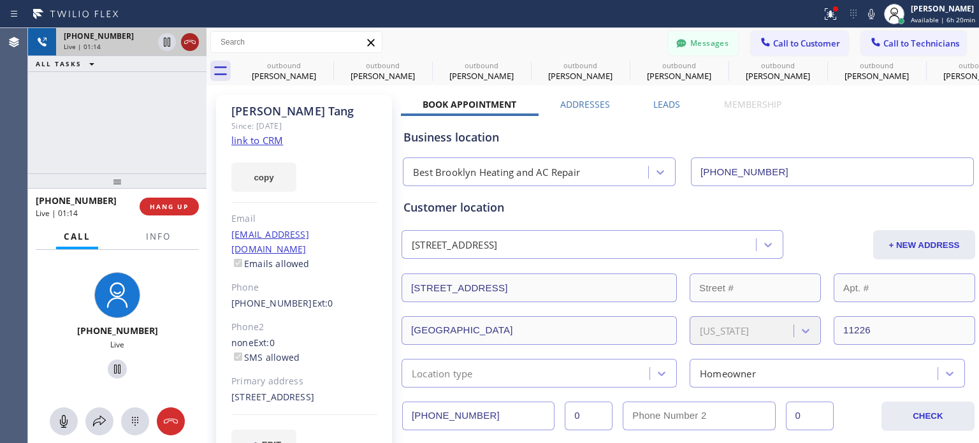
click at [187, 40] on icon at bounding box center [189, 41] width 15 height 15
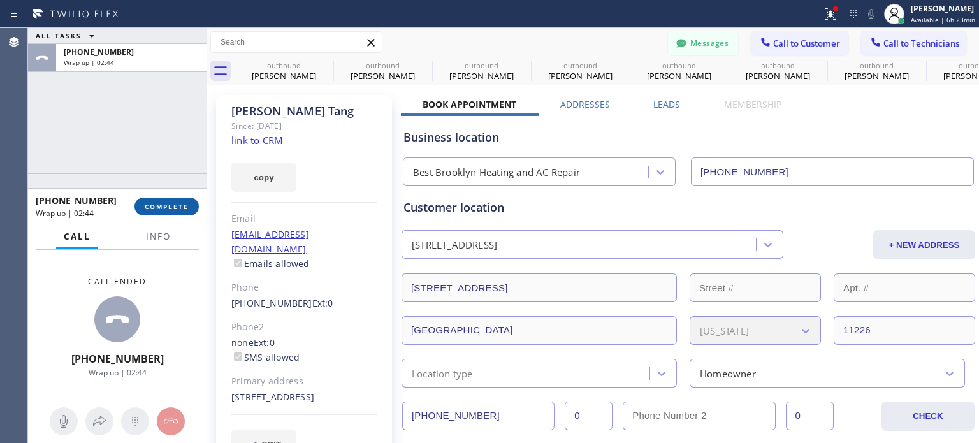
click at [182, 202] on span "COMPLETE" at bounding box center [167, 206] width 44 height 9
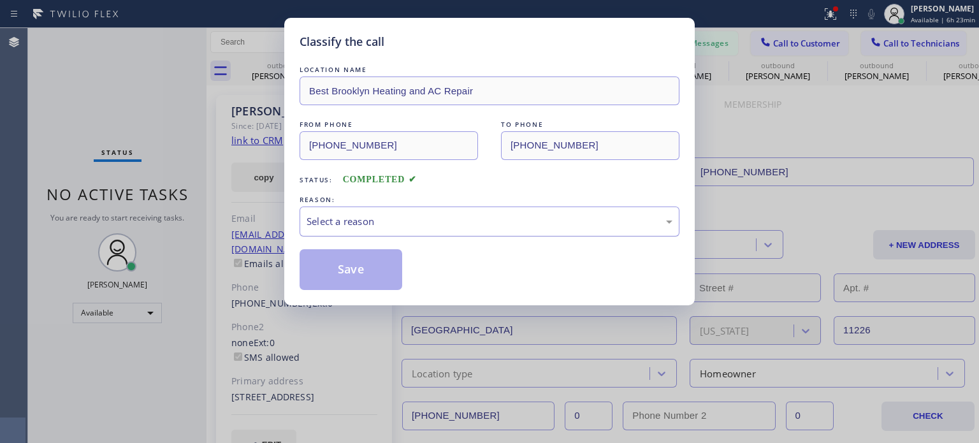
click at [415, 217] on div "Select a reason" at bounding box center [489, 221] width 366 height 15
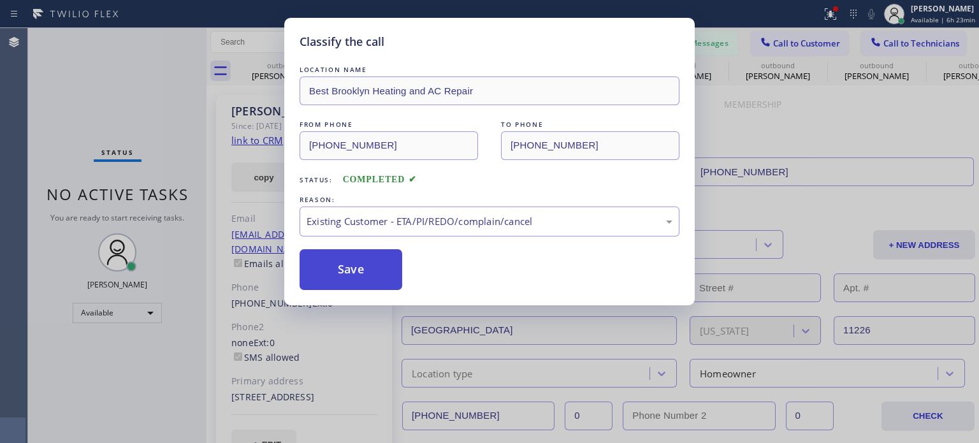
click at [373, 271] on button "Save" at bounding box center [350, 269] width 103 height 41
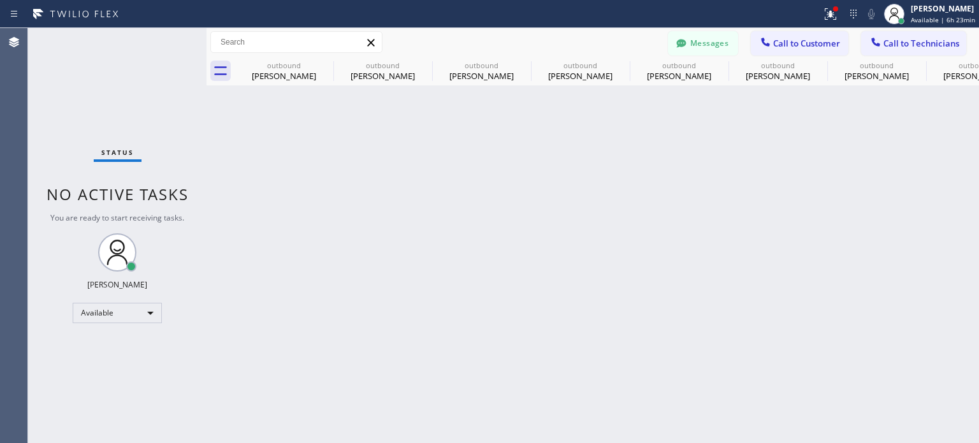
click at [711, 50] on button "Messages" at bounding box center [703, 43] width 70 height 24
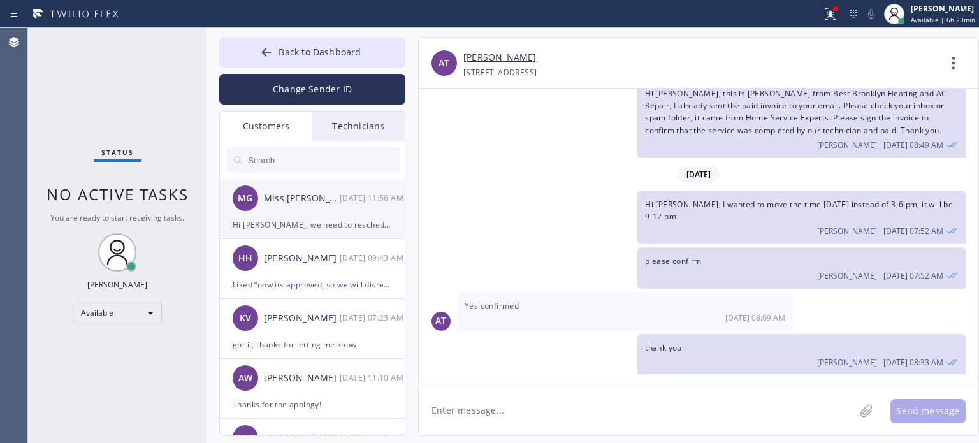
click at [300, 207] on div "MG Miss [PERSON_NAME] [DATE] 11:56 AM" at bounding box center [313, 198] width 186 height 38
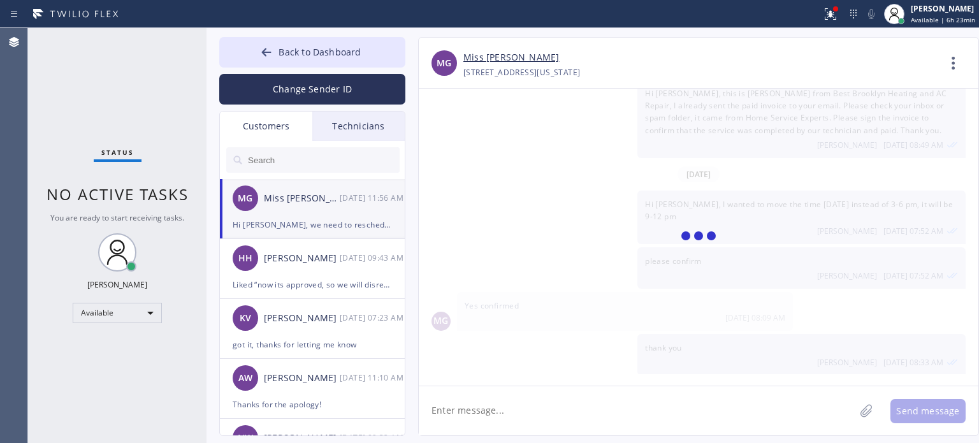
scroll to position [252, 0]
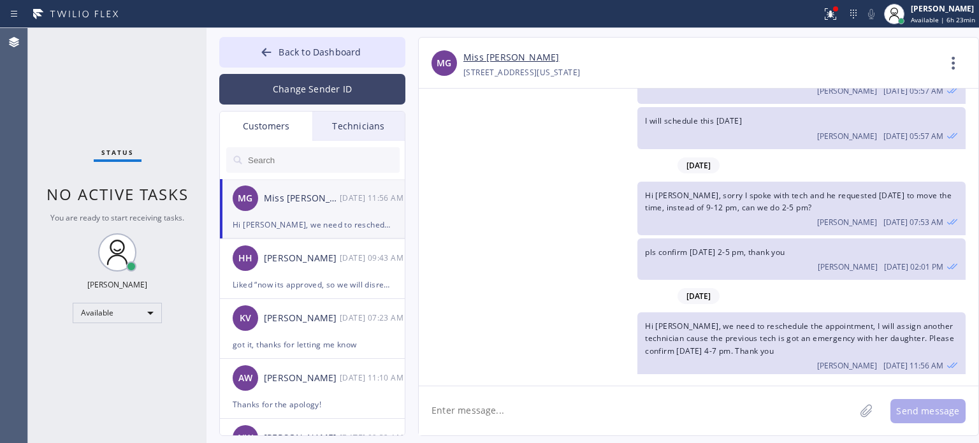
click at [314, 81] on button "Change Sender ID" at bounding box center [312, 89] width 186 height 31
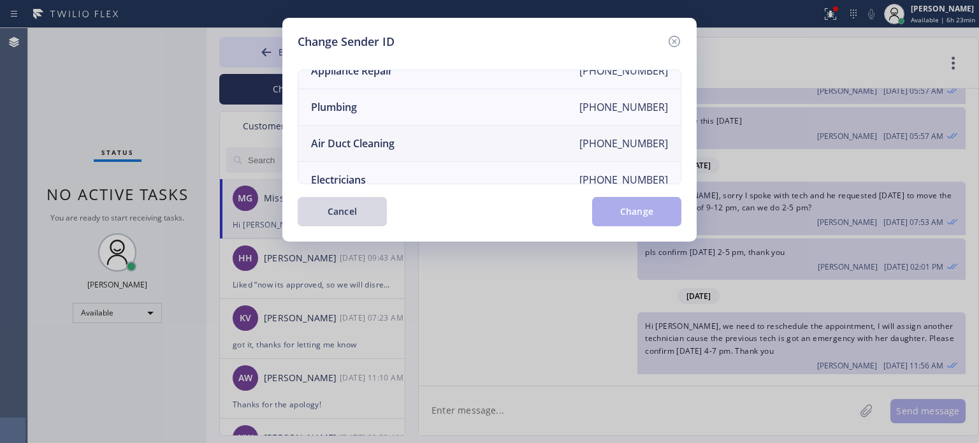
scroll to position [148, 0]
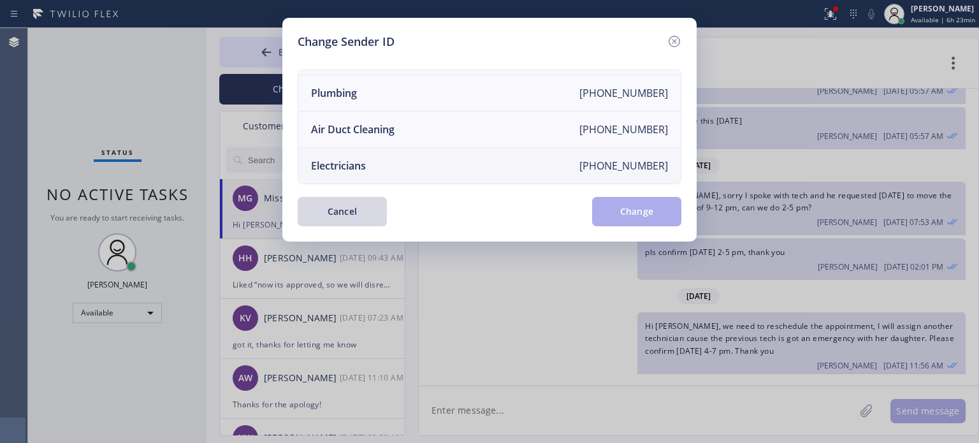
click at [352, 159] on div "Electricians" at bounding box center [338, 166] width 55 height 14
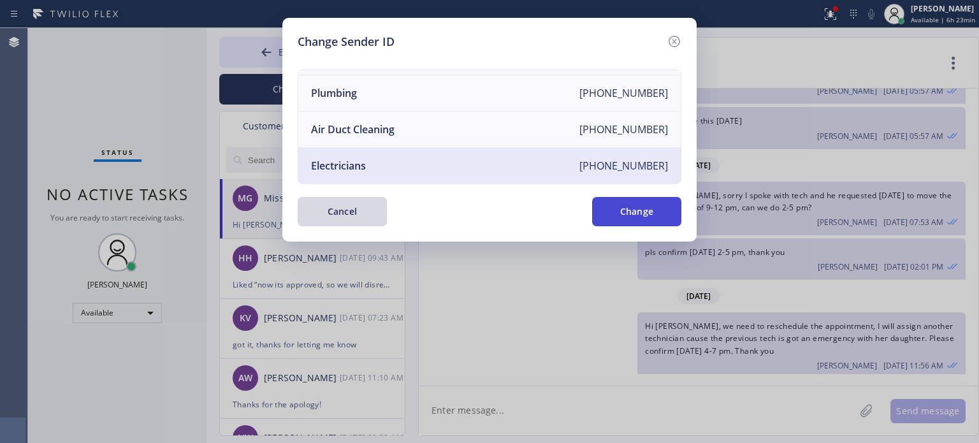
click at [609, 217] on button "Change" at bounding box center [636, 211] width 89 height 29
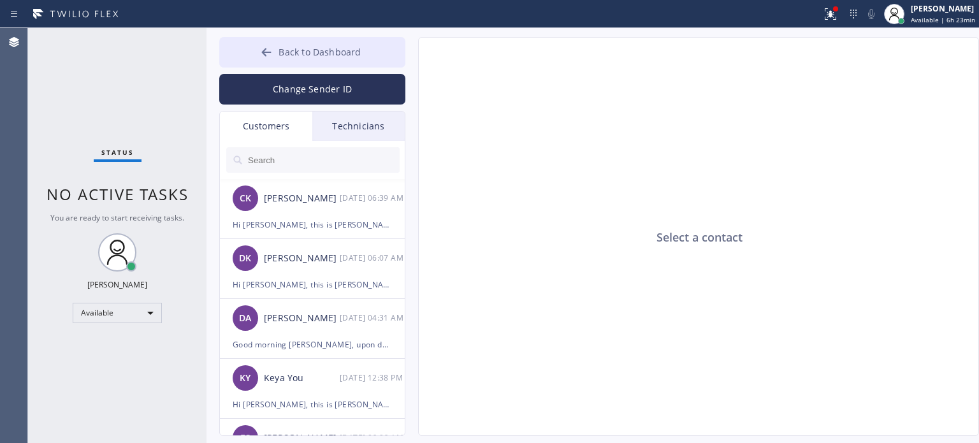
click at [261, 57] on icon at bounding box center [266, 52] width 13 height 13
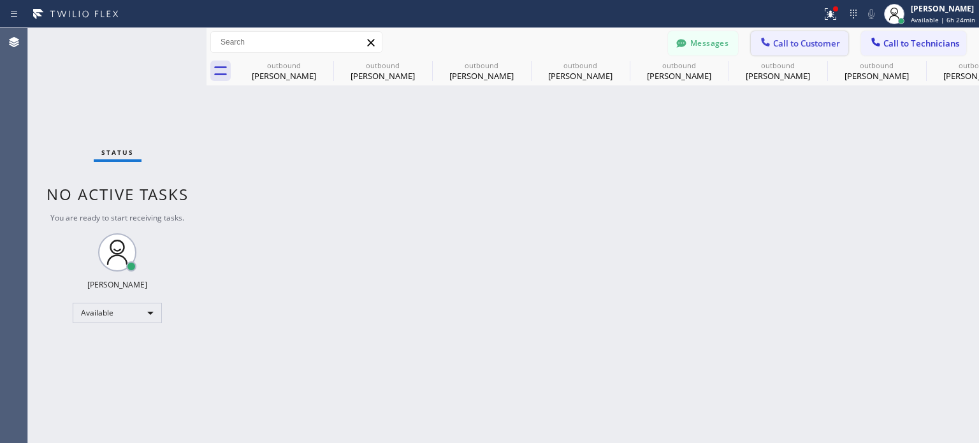
click at [787, 32] on button "Call to Customer" at bounding box center [798, 43] width 97 height 24
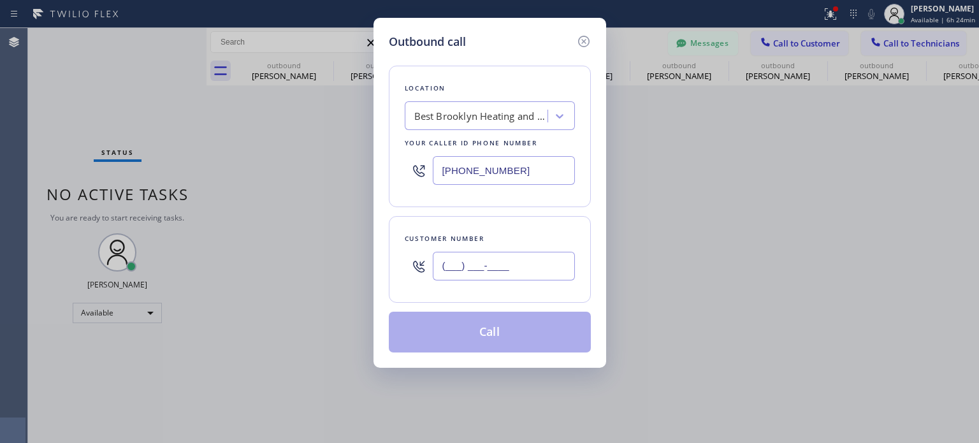
click at [531, 259] on input "(___) ___-____" at bounding box center [504, 266] width 142 height 29
paste input "908) 240-3311"
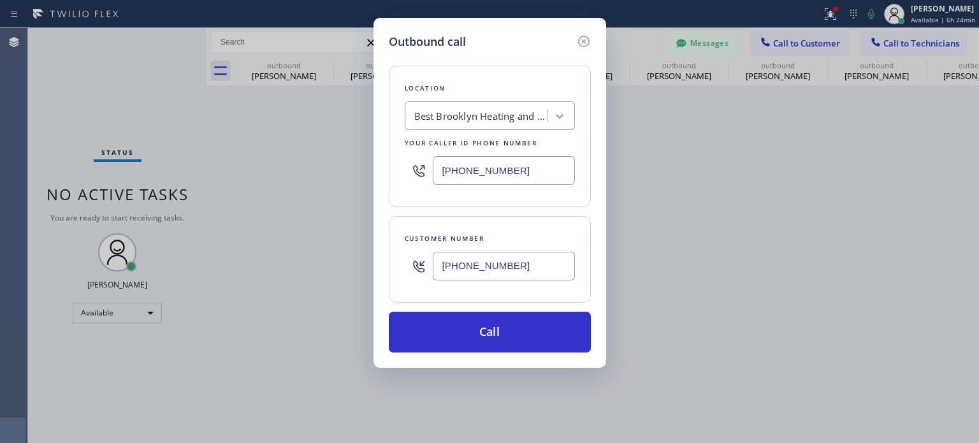
type input "[PHONE_NUMBER]"
click at [487, 168] on input "[PHONE_NUMBER]" at bounding box center [504, 170] width 142 height 29
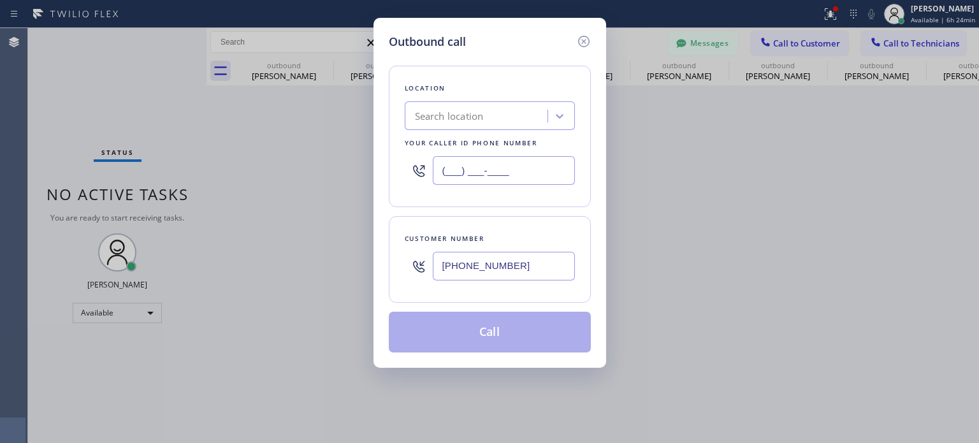
type input "(___) ___-____"
click at [486, 110] on div "Search location" at bounding box center [477, 116] width 139 height 22
paste input "Top Rated Electric [PERSON_NAME]([PERSON_NAME] Electric)"
type input "Top Rated Electric [PERSON_NAME]([PERSON_NAME] Electric)"
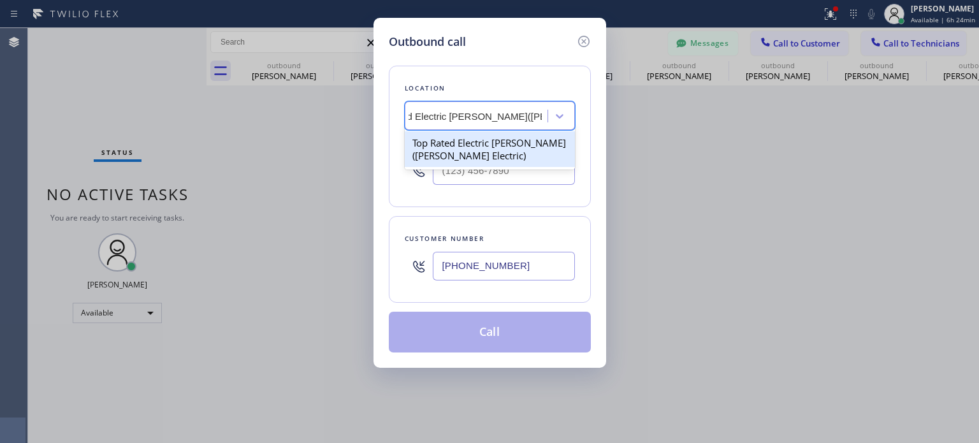
click at [463, 147] on div "Top Rated Electric [PERSON_NAME]([PERSON_NAME] Electric)" at bounding box center [490, 149] width 170 height 36
type input "[PHONE_NUMBER]"
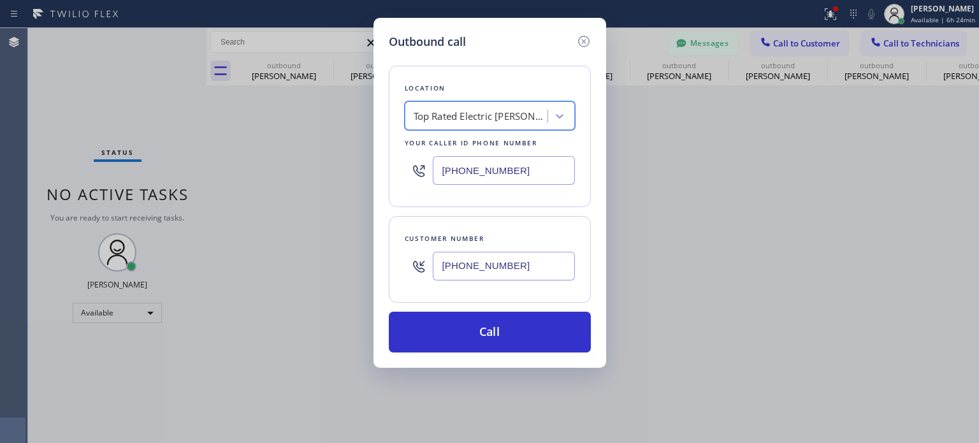
scroll to position [0, 1]
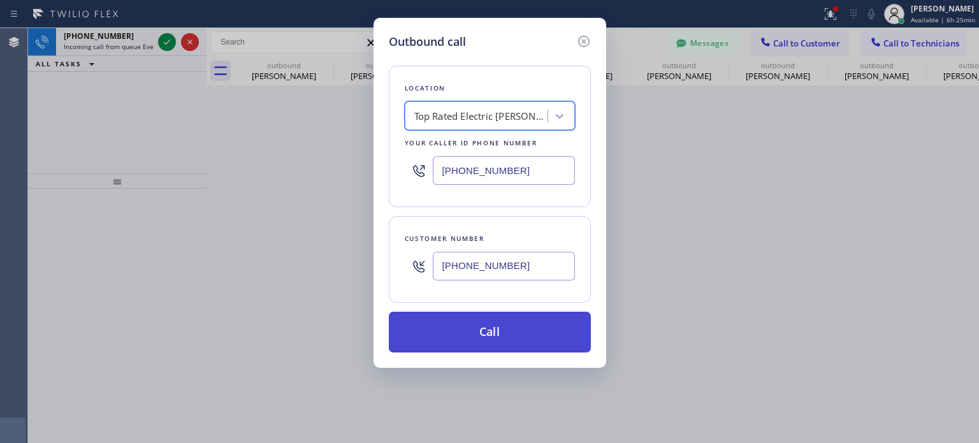
click at [482, 312] on div "Call" at bounding box center [490, 332] width 202 height 41
click at [487, 322] on button "Call" at bounding box center [490, 332] width 202 height 41
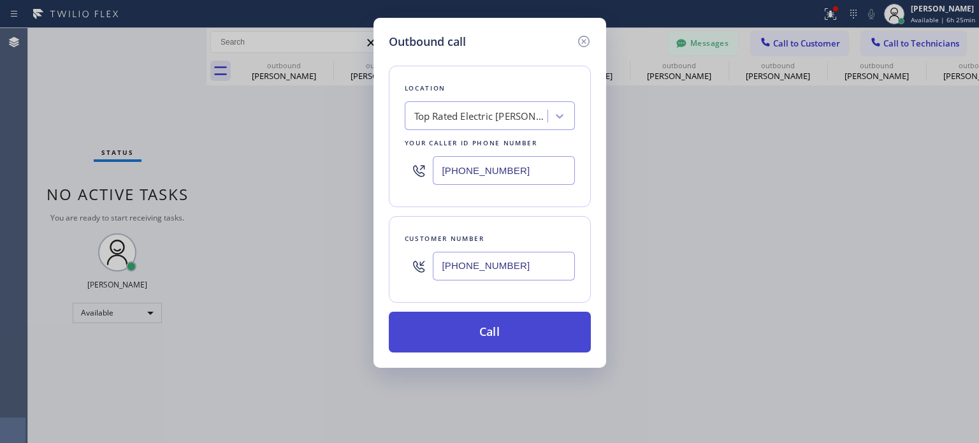
click at [499, 327] on button "Call" at bounding box center [490, 332] width 202 height 41
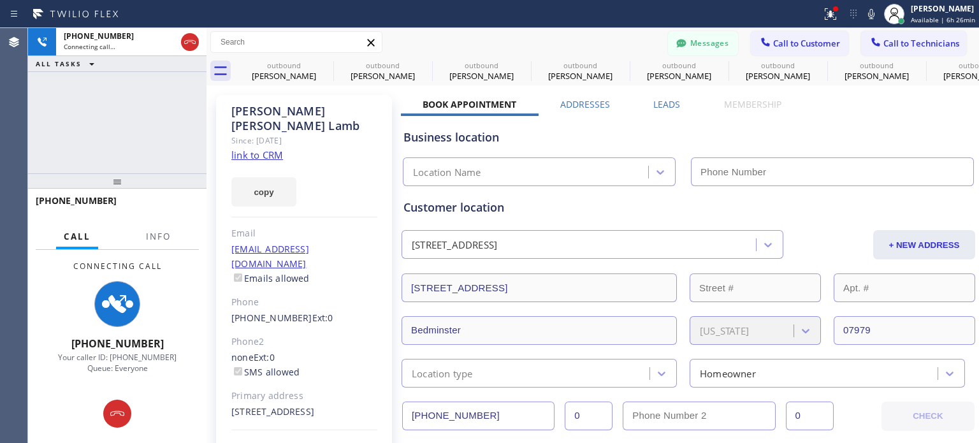
type input "[PHONE_NUMBER]"
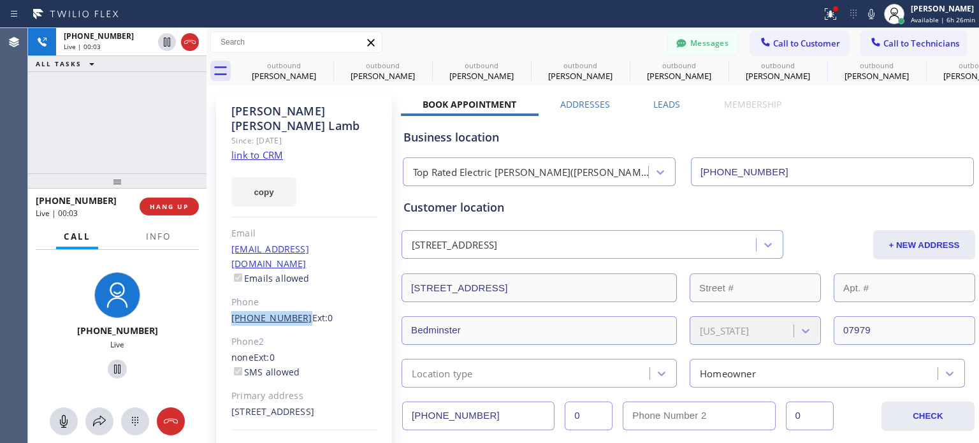
drag, startPoint x: 226, startPoint y: 290, endPoint x: 293, endPoint y: 285, distance: 67.7
click at [293, 285] on div "[PERSON_NAME] Since: [DATE] link to CRM copy Email [EMAIL_ADDRESS][DOMAIN_NAME]…" at bounding box center [304, 292] width 176 height 394
copy link "[PHONE_NUMBER]"
click at [168, 211] on button "HANG UP" at bounding box center [169, 206] width 59 height 18
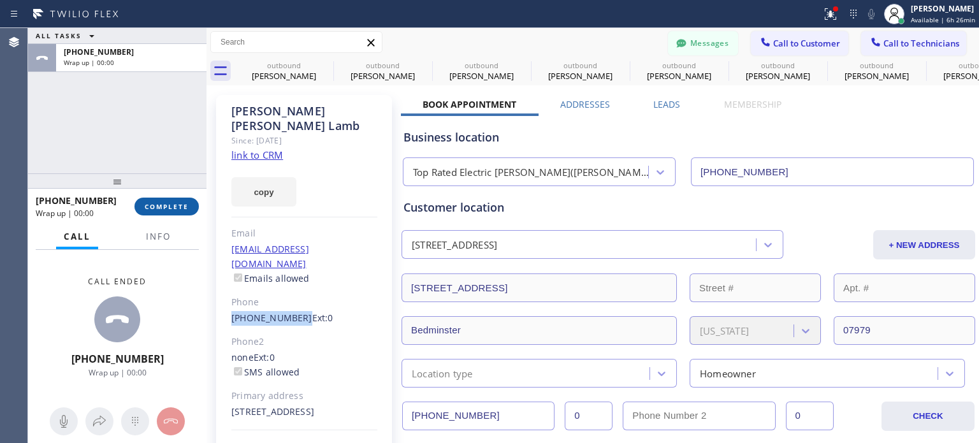
click at [161, 205] on span "COMPLETE" at bounding box center [167, 206] width 44 height 9
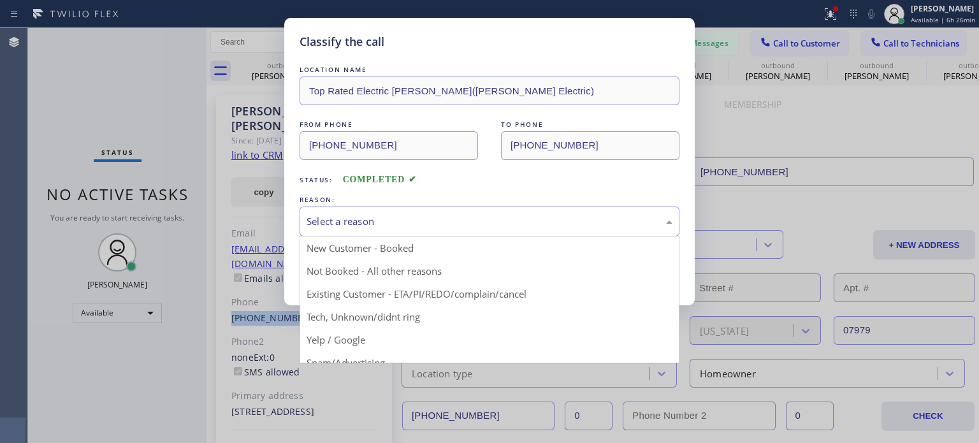
click at [316, 219] on div "Select a reason" at bounding box center [489, 221] width 366 height 15
drag, startPoint x: 370, startPoint y: 291, endPoint x: 355, endPoint y: 282, distance: 17.2
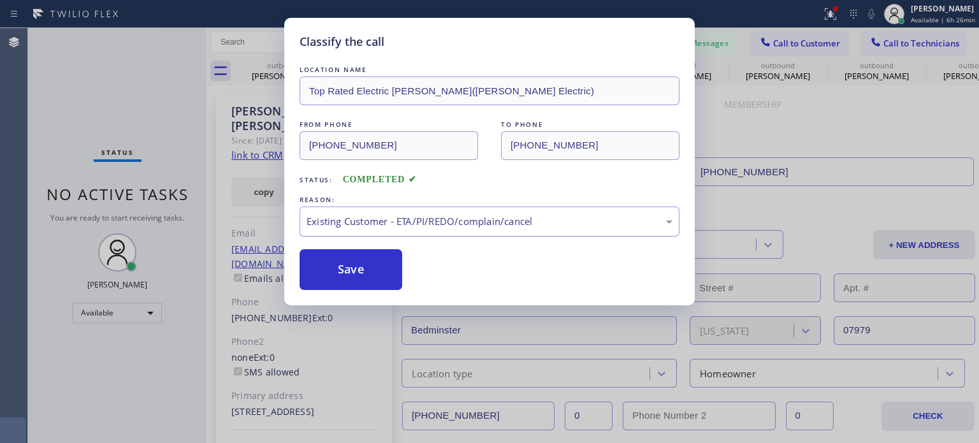
drag, startPoint x: 342, startPoint y: 272, endPoint x: 443, endPoint y: 213, distance: 116.8
click at [342, 271] on button "Save" at bounding box center [350, 269] width 103 height 41
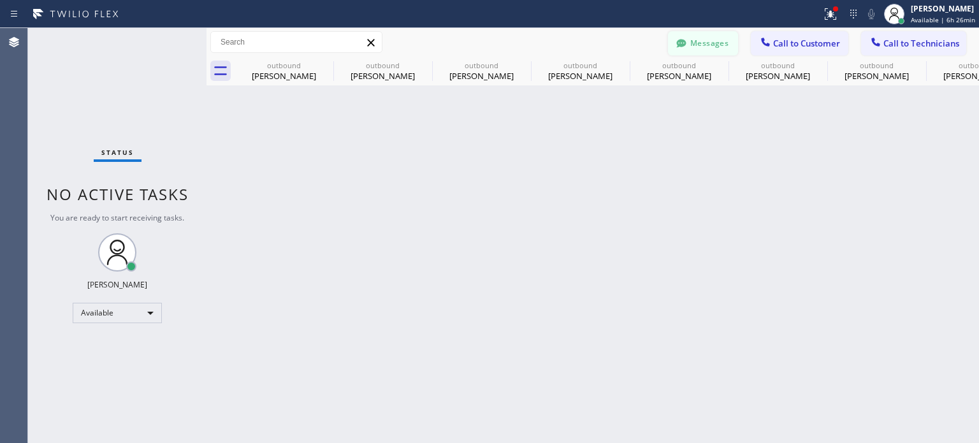
click at [707, 47] on button "Messages" at bounding box center [703, 43] width 70 height 24
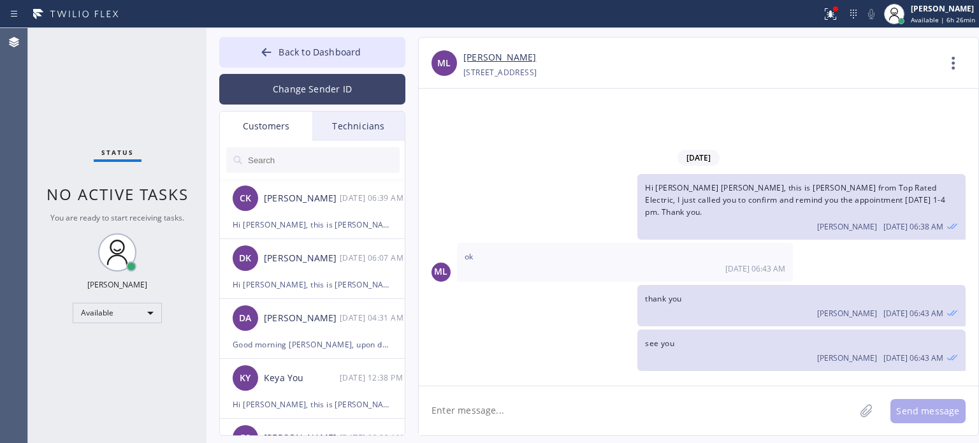
click at [287, 84] on button "Change Sender ID" at bounding box center [312, 89] width 186 height 31
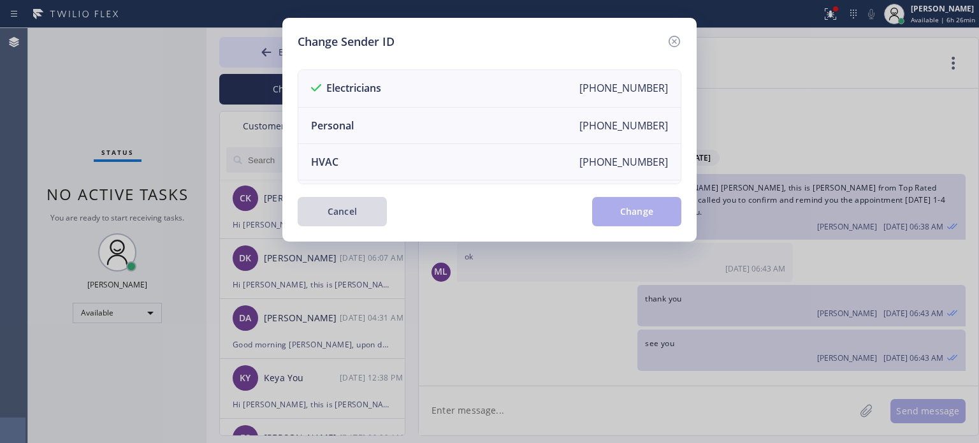
click at [364, 206] on button "Cancel" at bounding box center [342, 211] width 89 height 29
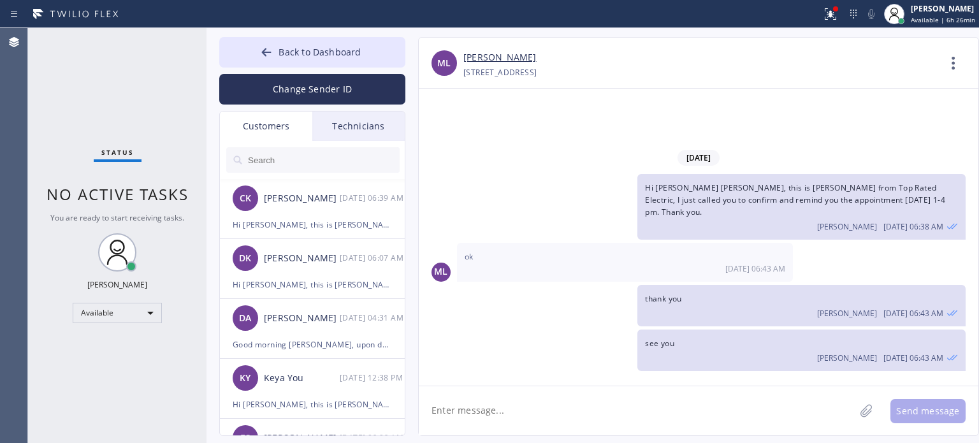
click at [292, 167] on input "text" at bounding box center [323, 159] width 153 height 25
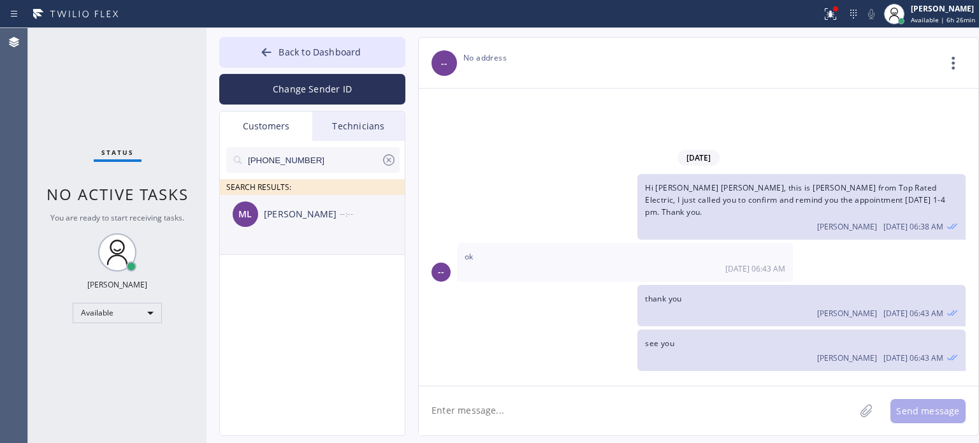
click at [278, 219] on div "[PERSON_NAME]" at bounding box center [302, 214] width 76 height 15
click at [502, 417] on textarea at bounding box center [637, 410] width 436 height 49
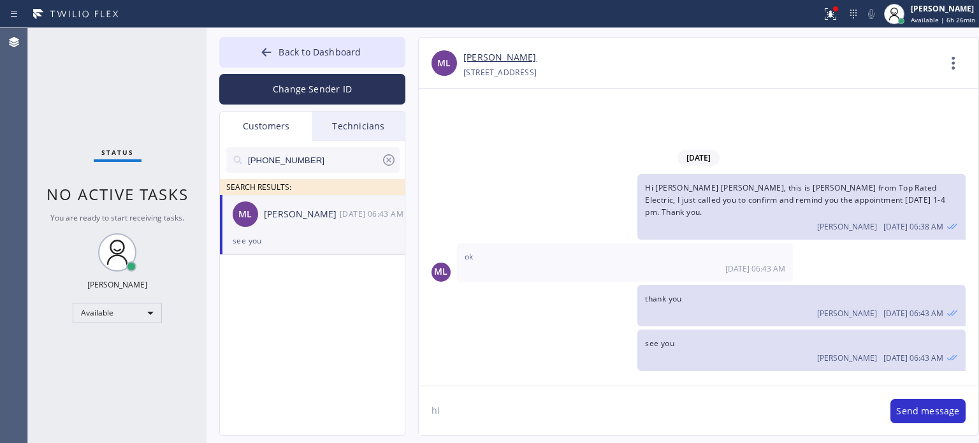
type textarea "h"
type textarea "Hi [PERSON_NAME] [PERSON_NAME], how are you? May I know how can I assist you?"
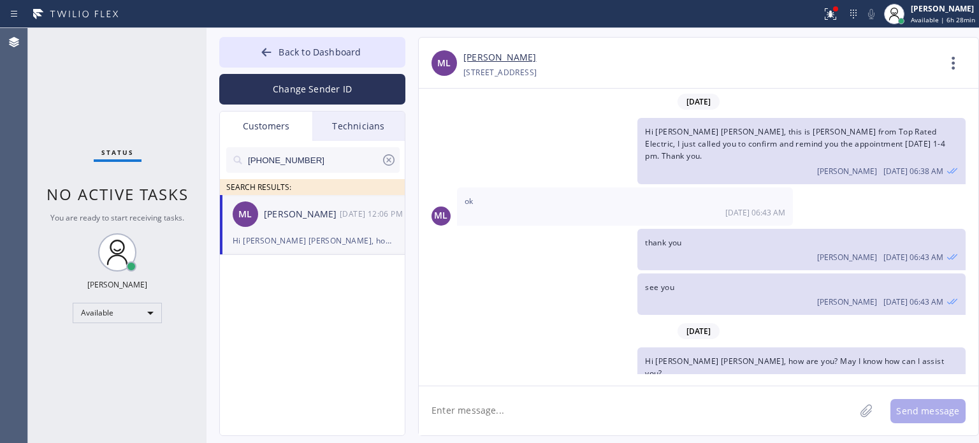
scroll to position [1, 0]
click at [322, 229] on div "ML [PERSON_NAME] [DATE] 12:06 PM" at bounding box center [313, 214] width 186 height 38
click at [503, 411] on textarea at bounding box center [637, 410] width 436 height 49
drag, startPoint x: 751, startPoint y: 50, endPoint x: 744, endPoint y: 42, distance: 10.8
click at [751, 50] on div "[PERSON_NAME]" at bounding box center [700, 57] width 475 height 15
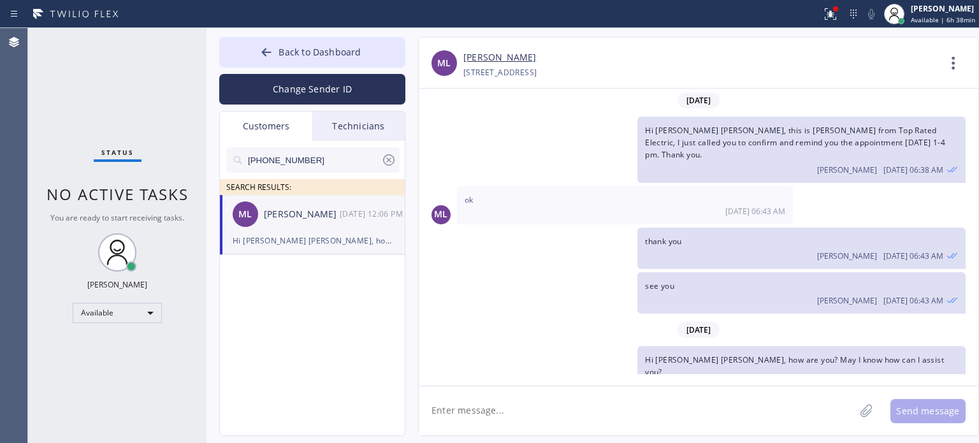
click at [480, 59] on link "[PERSON_NAME]" at bounding box center [499, 57] width 73 height 15
click at [556, 409] on textarea at bounding box center [637, 410] width 436 height 49
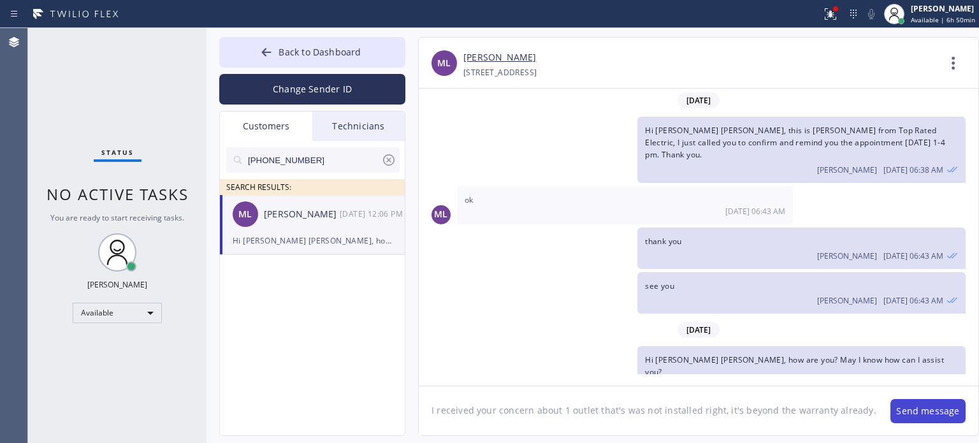
type textarea "I received your concern about 1 outlet that's was not installed right, it's bey…"
click at [906, 406] on button "Send message" at bounding box center [927, 411] width 75 height 24
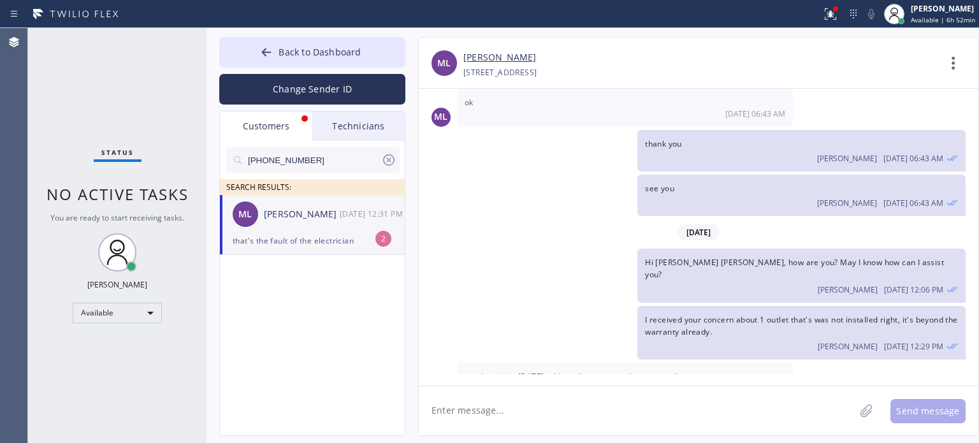
scroll to position [140, 0]
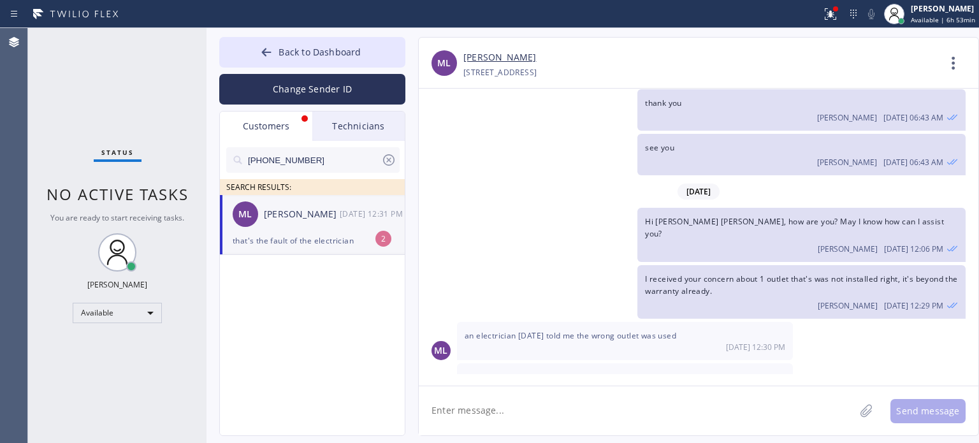
click at [315, 241] on div "that's the fault of the electrician" at bounding box center [312, 240] width 159 height 15
click at [487, 411] on textarea at bounding box center [637, 410] width 436 height 49
type textarea "if I may ask, was that working when the electrician left?"
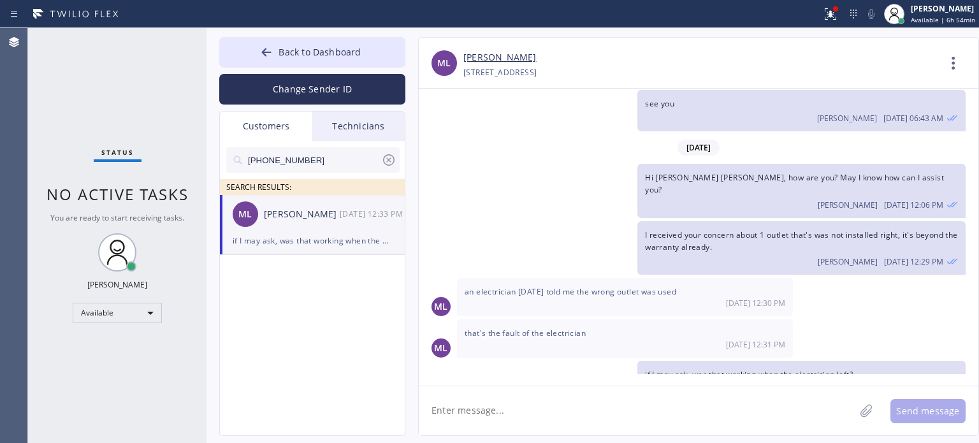
click at [503, 413] on textarea at bounding box center [637, 410] width 436 height 49
click at [505, 416] on textarea at bounding box center [637, 410] width 436 height 49
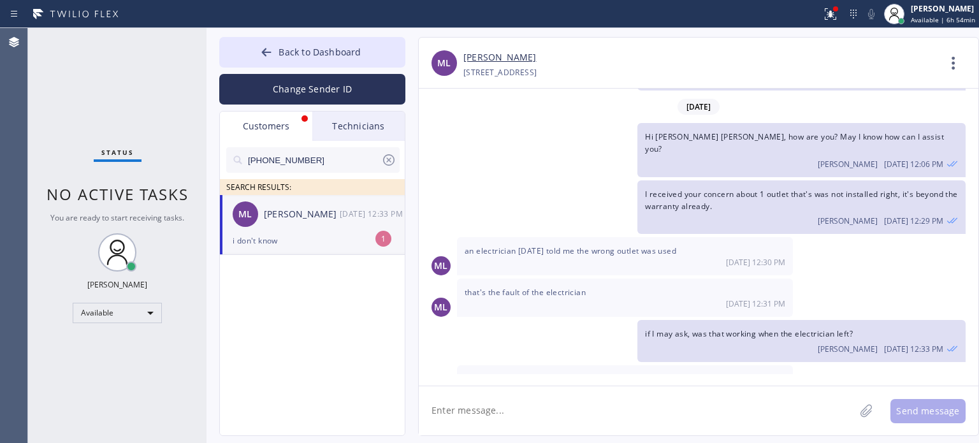
click at [470, 418] on textarea at bounding box center [637, 410] width 436 height 49
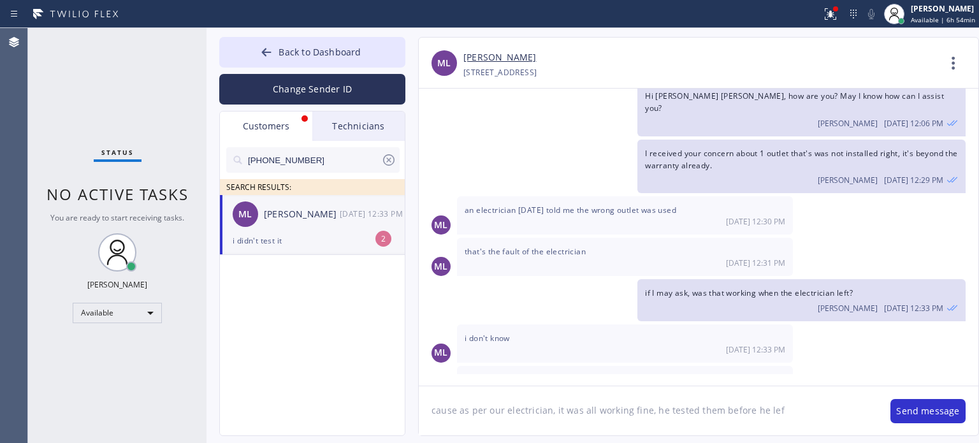
type textarea "cause as per our electrician, it was all working fine, he tested them before he…"
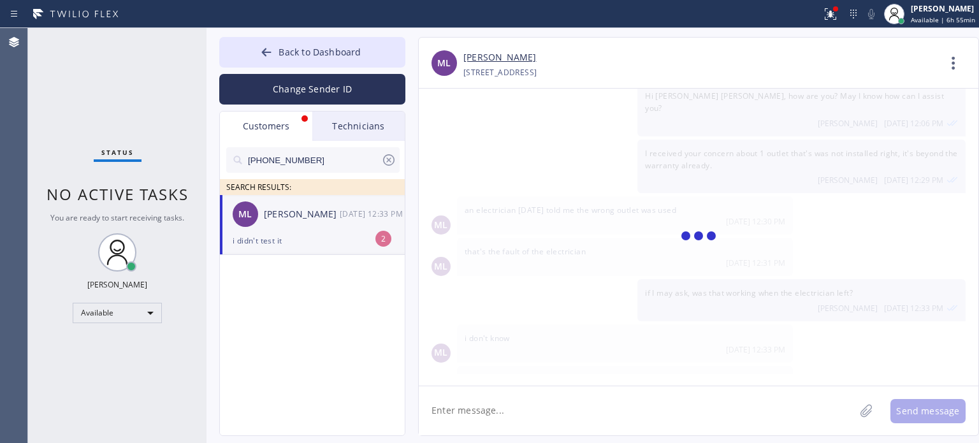
scroll to position [310, 0]
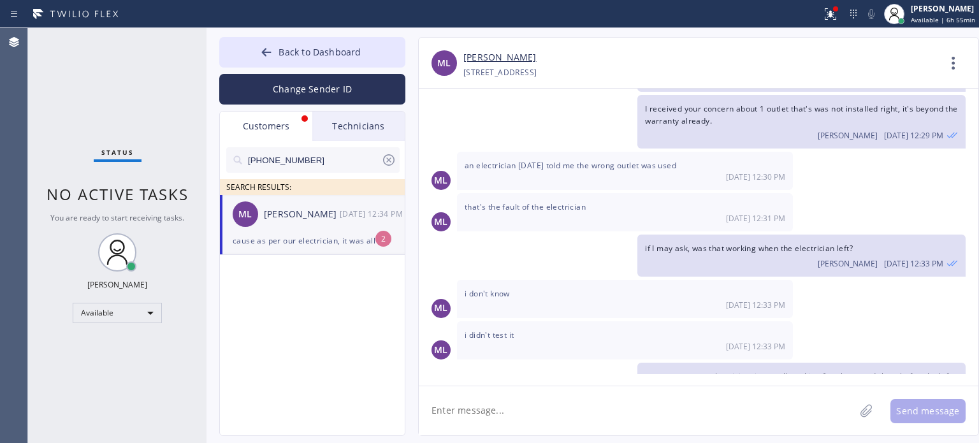
click at [313, 240] on div "cause as per our electrician, it was all working fine, he tested them before he…" at bounding box center [312, 240] width 159 height 15
click at [282, 54] on span "Back to Dashboard" at bounding box center [319, 52] width 82 height 12
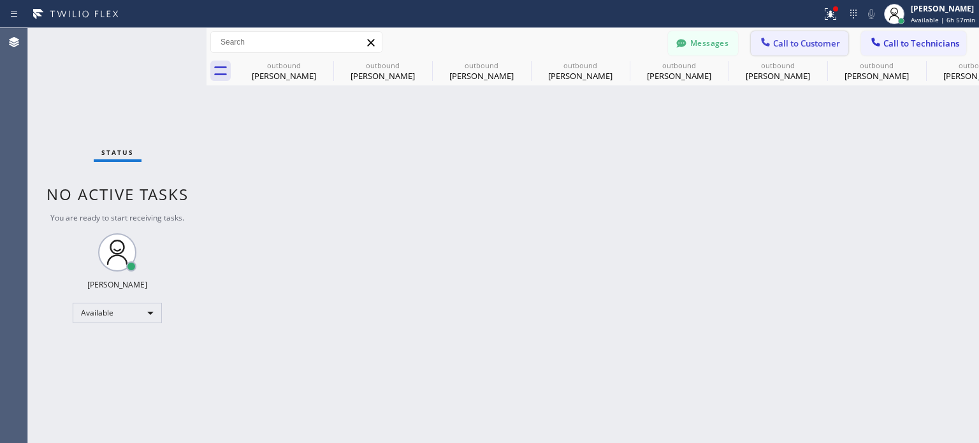
click at [785, 40] on span "Call to Customer" at bounding box center [806, 43] width 67 height 11
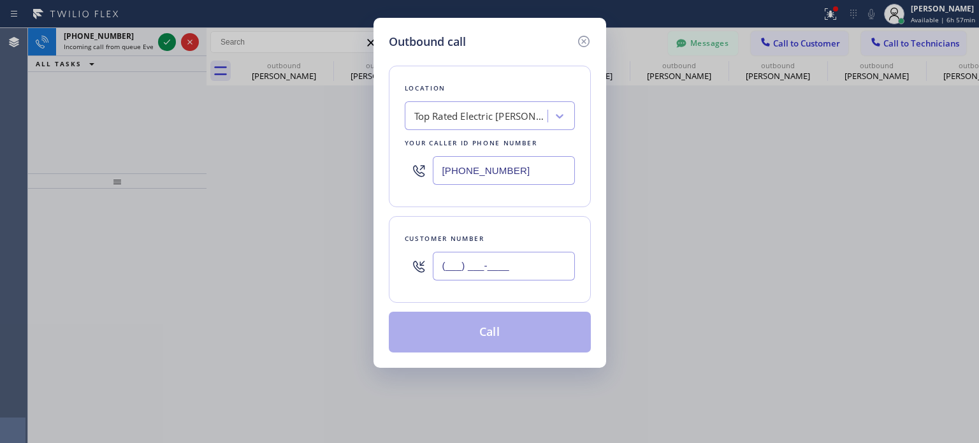
click at [532, 260] on input "(___) ___-____" at bounding box center [504, 266] width 142 height 29
paste input "857) 998-2686"
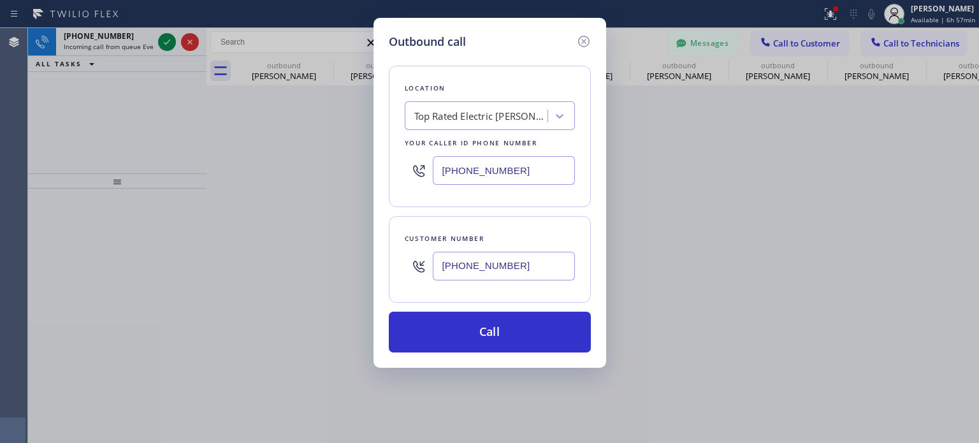
type input "[PHONE_NUMBER]"
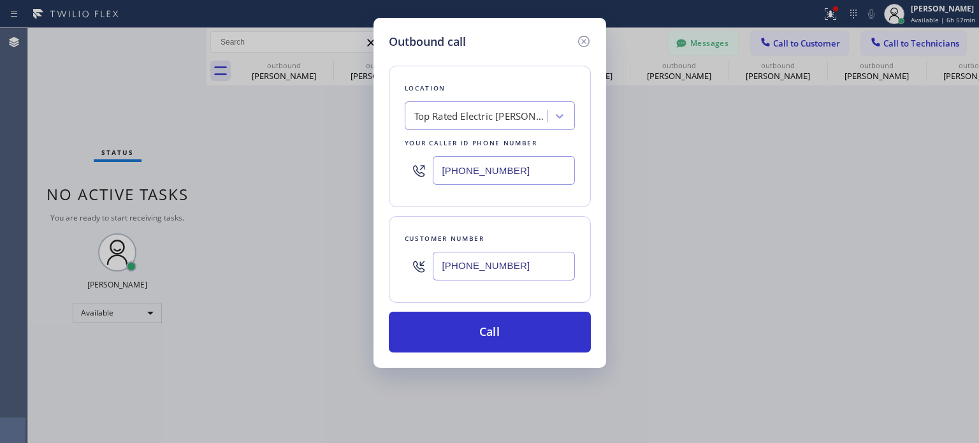
click at [469, 170] on input "[PHONE_NUMBER]" at bounding box center [504, 170] width 142 height 29
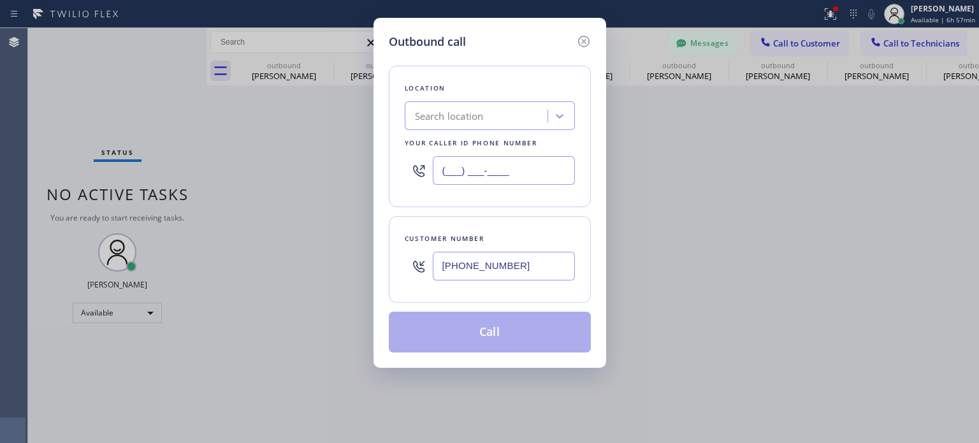
type input "(___) ___-____"
click at [456, 120] on div "Search location" at bounding box center [449, 116] width 69 height 15
paste input "High Level Electric Works [GEOGRAPHIC_DATA](Korea Electric Power Corporation)"
type input "High Level Electric Works [GEOGRAPHIC_DATA](Korea Electric Power Corporation)"
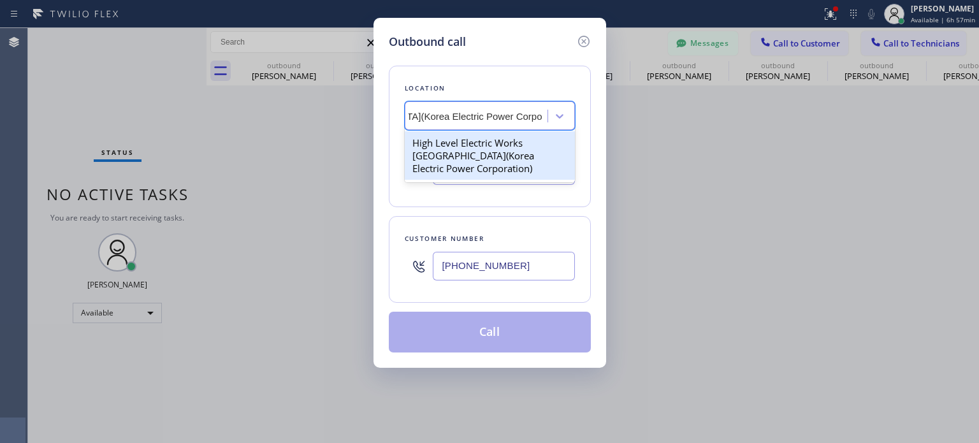
click at [466, 150] on div "High Level Electric Works [GEOGRAPHIC_DATA](Korea Electric Power Corporation)" at bounding box center [490, 155] width 170 height 48
type input "[PHONE_NUMBER]"
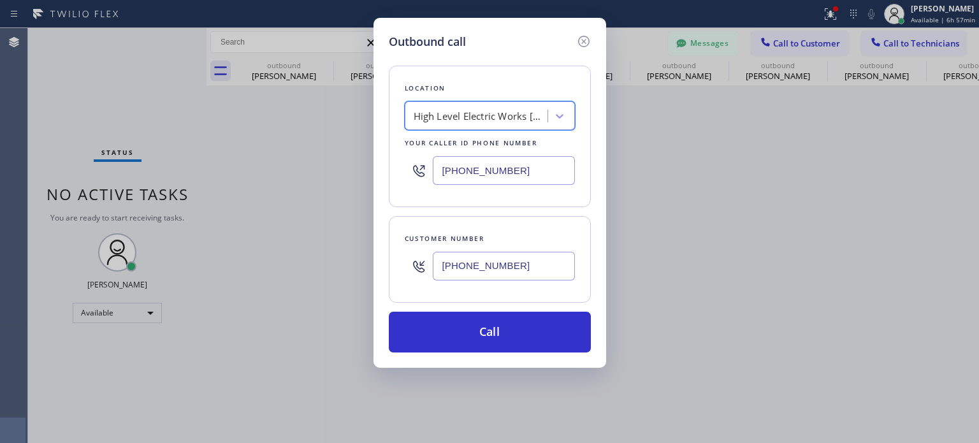
scroll to position [0, 1]
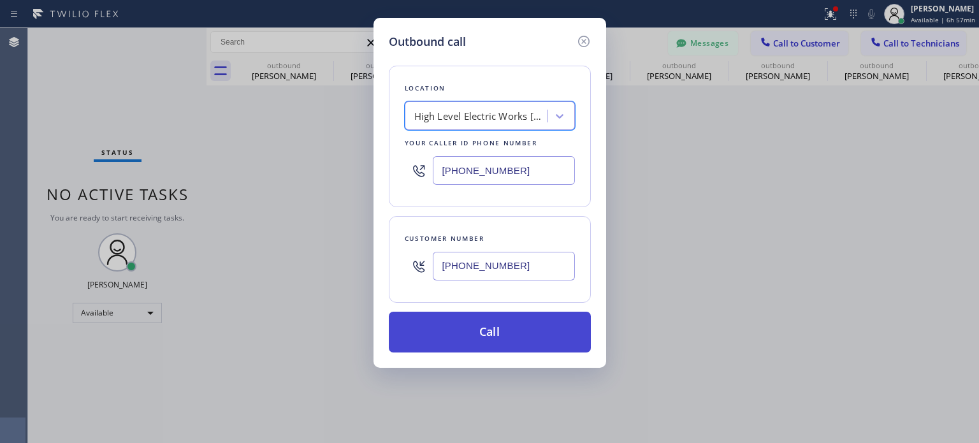
click at [534, 336] on button "Call" at bounding box center [490, 332] width 202 height 41
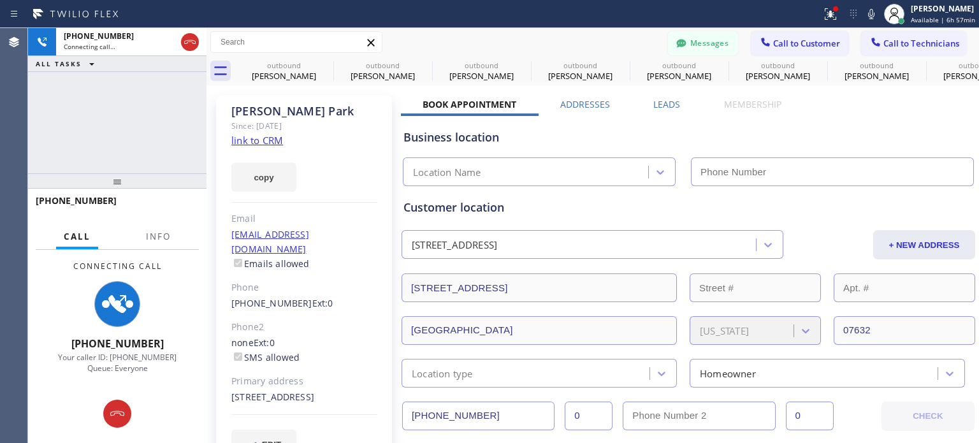
type input "[PHONE_NUMBER]"
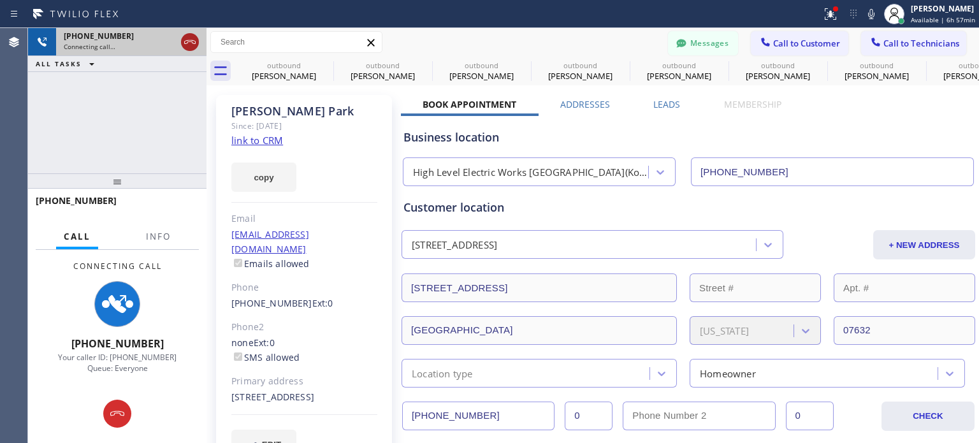
click at [189, 37] on icon at bounding box center [189, 41] width 15 height 15
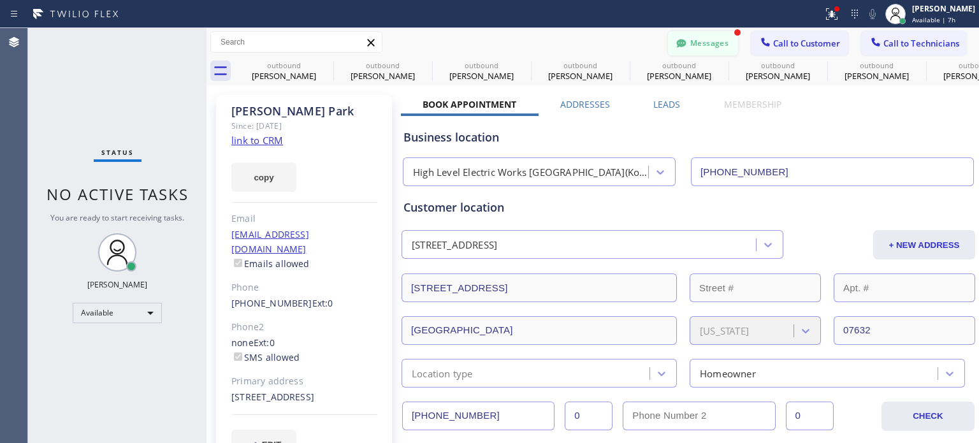
click at [712, 45] on button "Messages" at bounding box center [703, 43] width 70 height 24
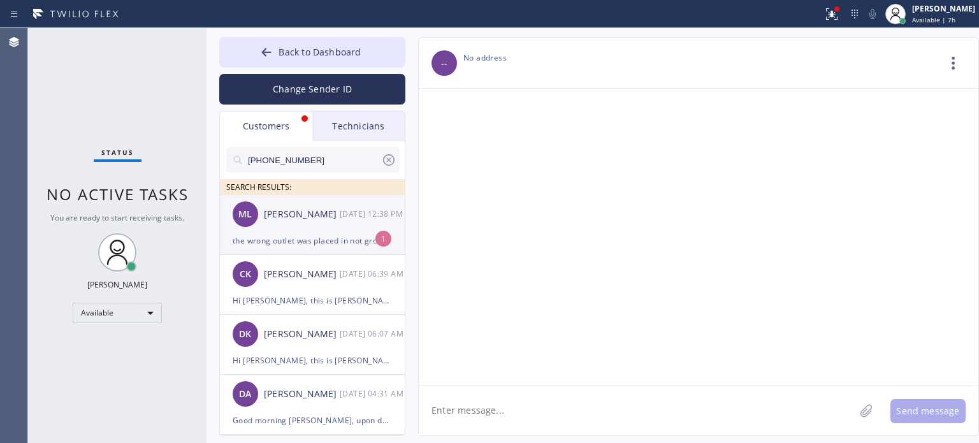
click at [316, 240] on div "the wrong outlet was placed in not grounded as per electrician" at bounding box center [312, 240] width 159 height 15
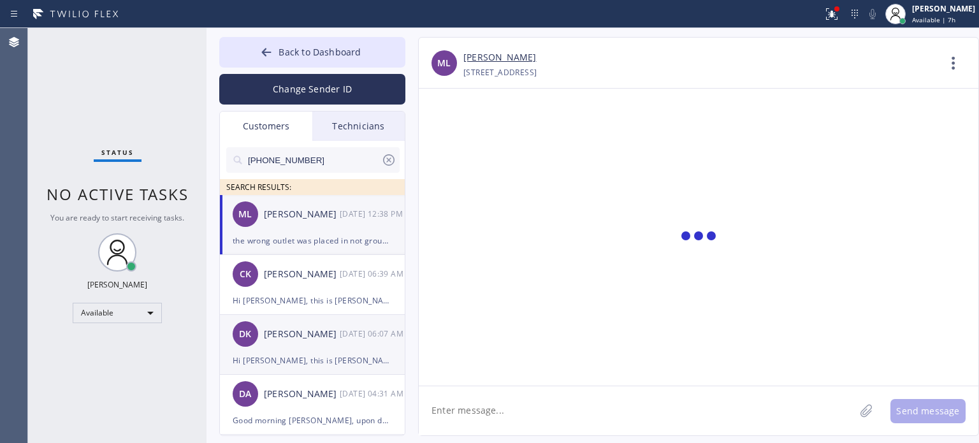
scroll to position [350, 0]
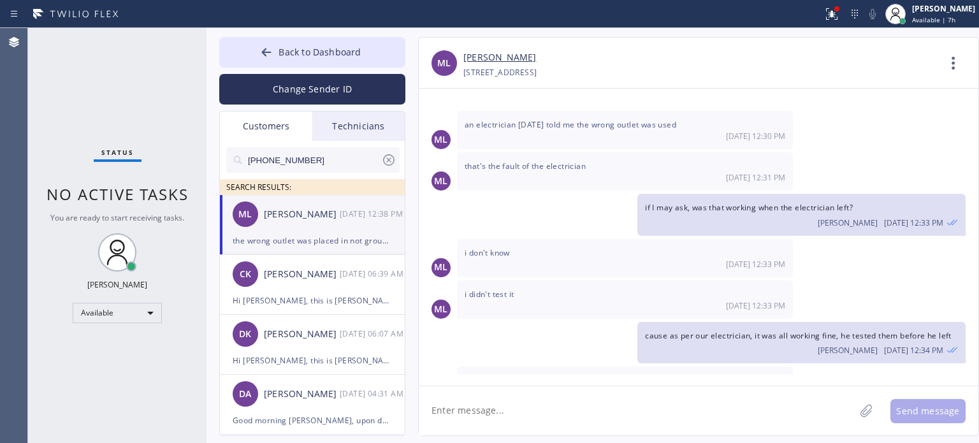
click at [598, 405] on textarea at bounding box center [637, 410] width 436 height 49
click at [732, 414] on textarea at bounding box center [637, 410] width 436 height 49
type textarea "w"
type textarea "I understand [PERSON_NAME] but it's out of warranty anymore"
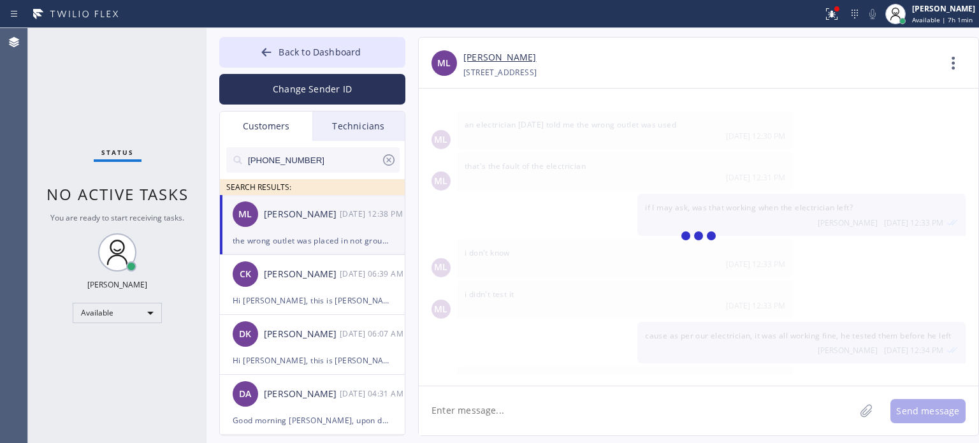
scroll to position [395, 0]
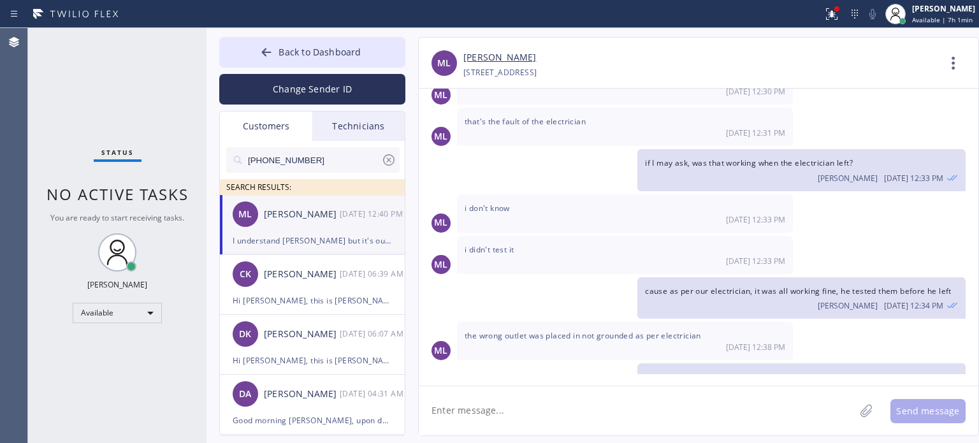
click at [538, 420] on textarea at bounding box center [637, 410] width 436 height 49
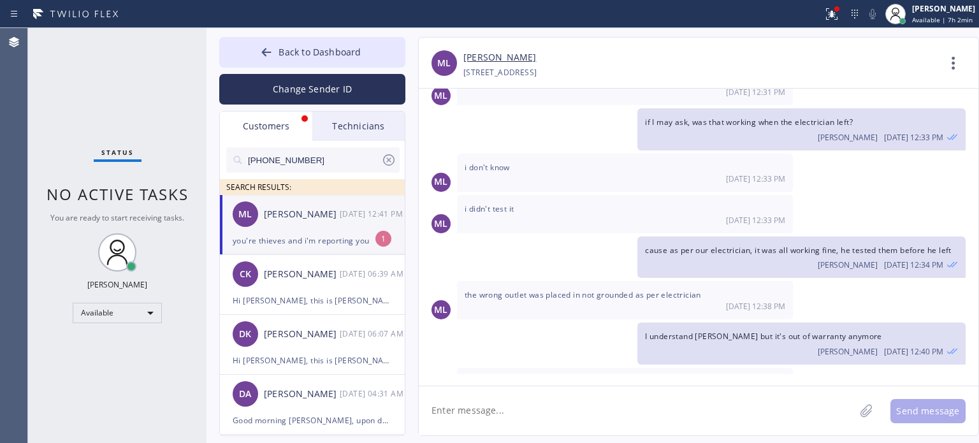
click at [719, 415] on textarea at bounding box center [637, 410] width 436 height 49
click at [505, 410] on textarea at bounding box center [637, 410] width 436 height 49
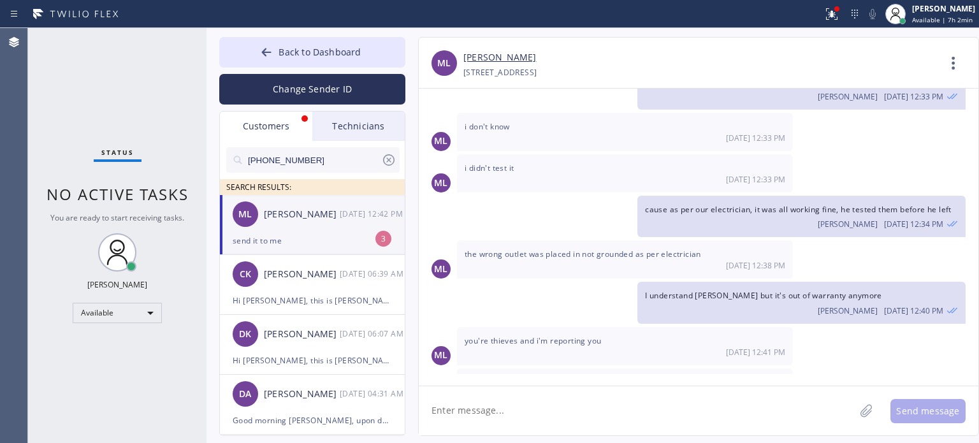
scroll to position [517, 0]
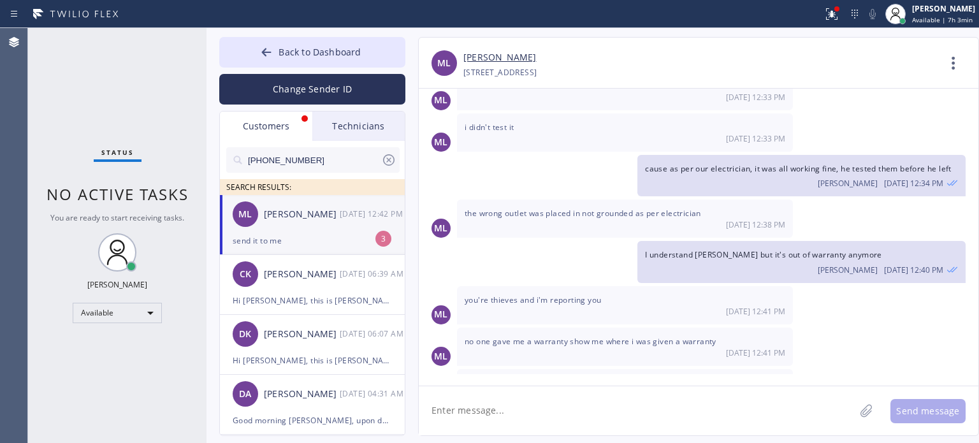
click at [721, 412] on textarea at bounding box center [637, 410] width 436 height 49
click at [485, 410] on textarea at bounding box center [637, 410] width 436 height 49
click at [309, 233] on div "send it to me" at bounding box center [312, 240] width 159 height 15
click at [457, 407] on textarea at bounding box center [637, 410] width 436 height 49
type textarea "what do you want to happen no"
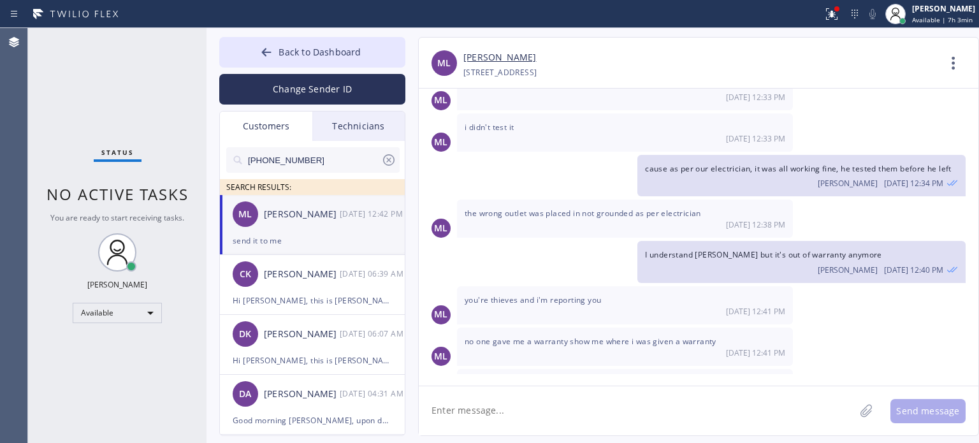
click at [544, 410] on textarea at bounding box center [637, 410] width 436 height 49
click at [759, 60] on div "[PERSON_NAME]" at bounding box center [700, 57] width 475 height 15
click at [838, 66] on div "[PHONE_NUMBER] Choose phone number [PHONE_NUMBER] [STREET_ADDRESS]" at bounding box center [700, 72] width 475 height 15
click at [264, 164] on input "[PHONE_NUMBER]" at bounding box center [314, 159] width 134 height 25
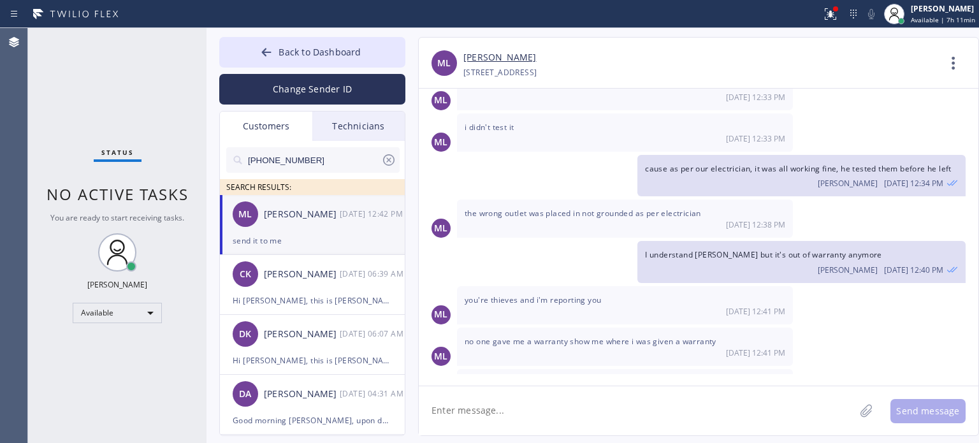
click at [264, 165] on input "[PHONE_NUMBER]" at bounding box center [314, 159] width 134 height 25
paste input "857) 998-2686"
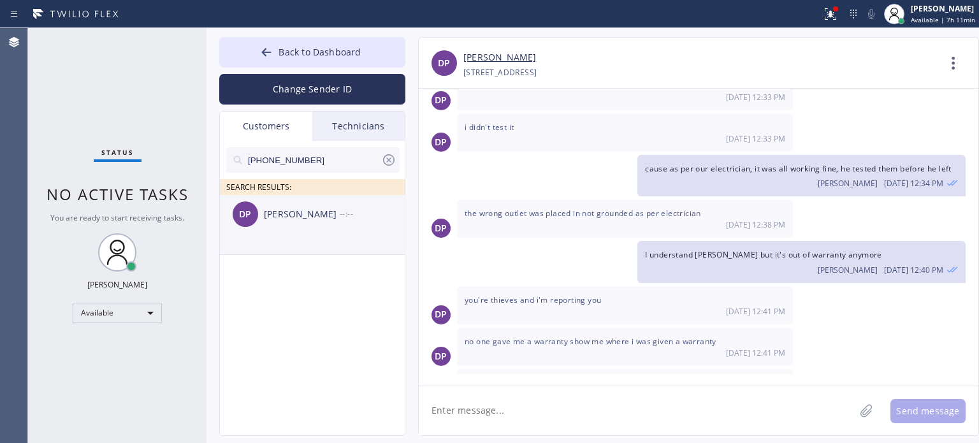
type input "[PHONE_NUMBER]"
click at [269, 213] on div "[PERSON_NAME]" at bounding box center [302, 214] width 76 height 15
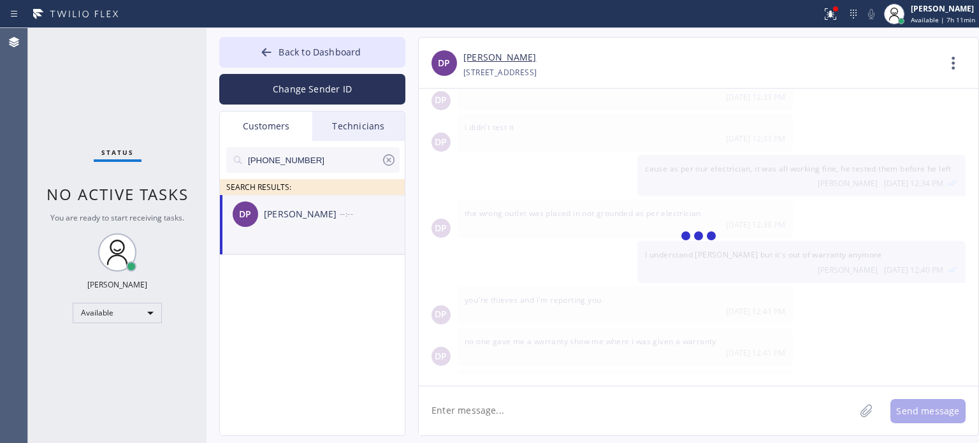
scroll to position [0, 0]
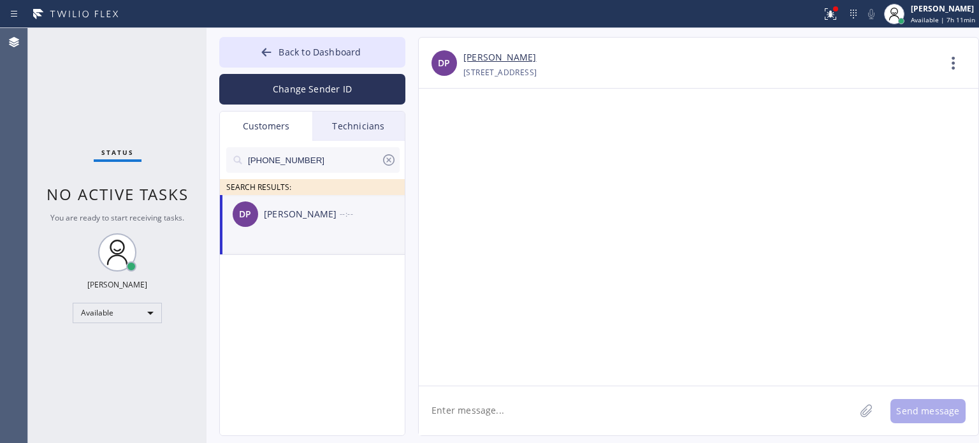
click at [517, 392] on textarea at bounding box center [637, 410] width 436 height 49
paste textarea "High Level Electric Works"
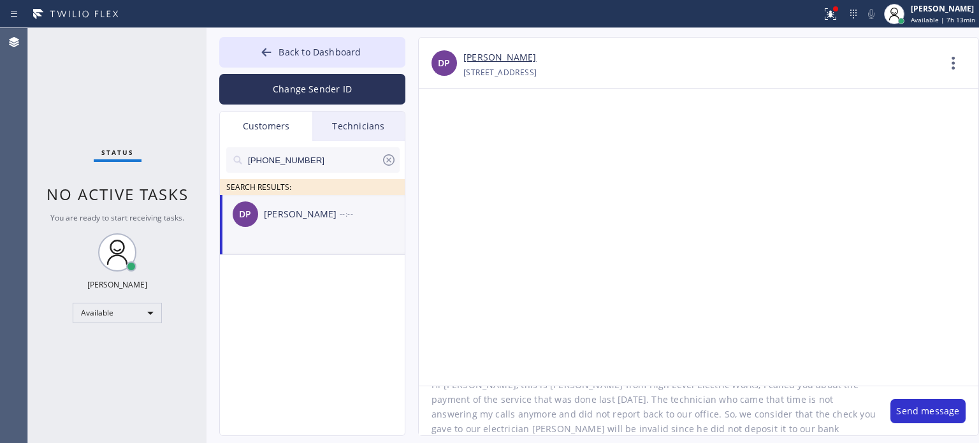
scroll to position [40, 0]
type textarea "Hi [PERSON_NAME], this is [PERSON_NAME] from High Level Electric Works, I calle…"
click at [931, 408] on button "Send message" at bounding box center [927, 411] width 75 height 24
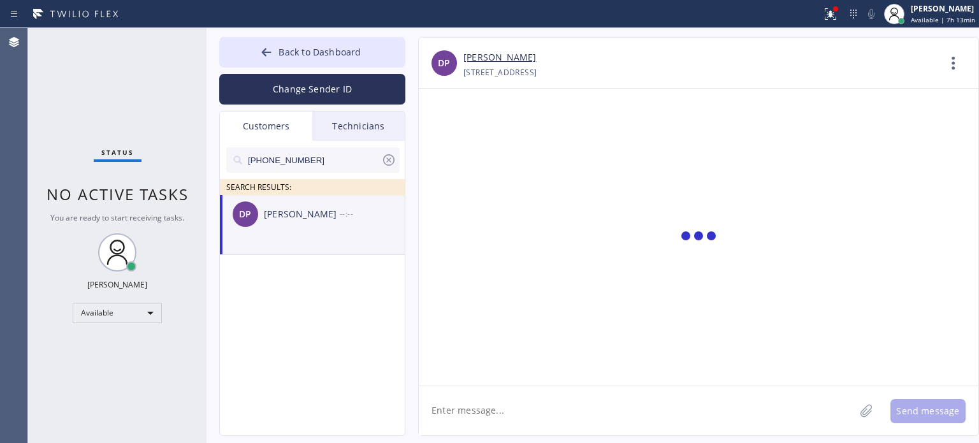
scroll to position [0, 0]
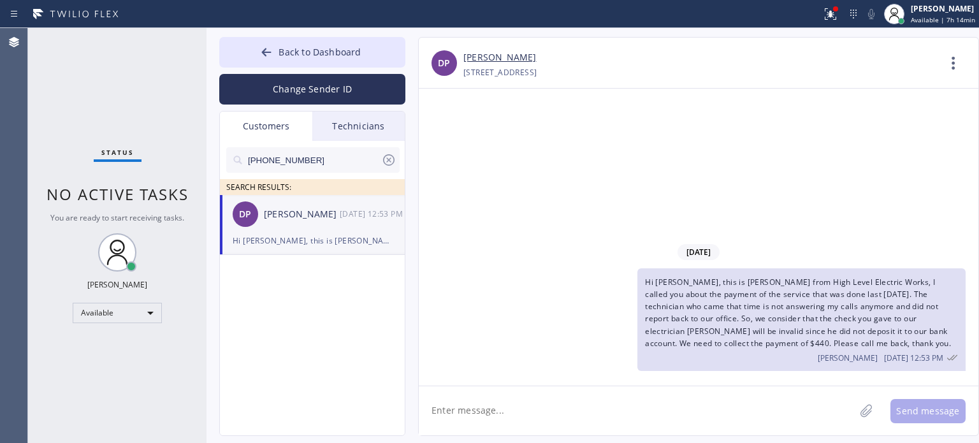
click at [327, 240] on div "Hi [PERSON_NAME], this is [PERSON_NAME] from High Level Electric Works, I calle…" at bounding box center [312, 240] width 159 height 15
click at [387, 162] on icon at bounding box center [388, 159] width 15 height 15
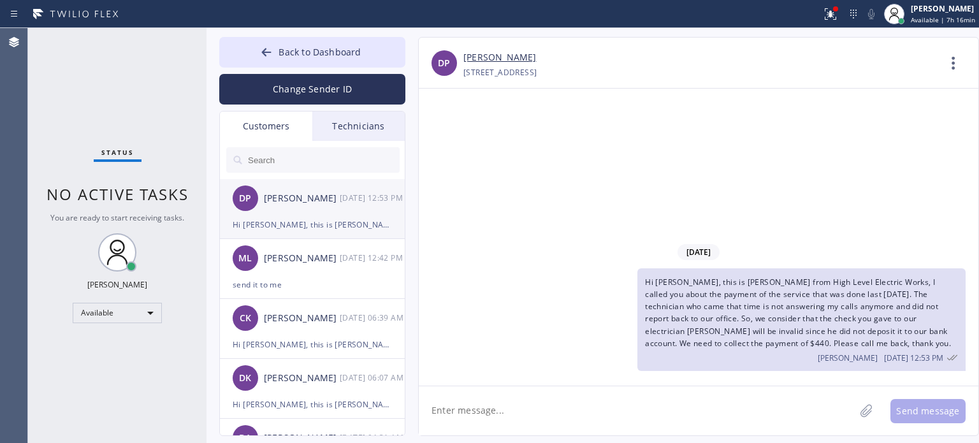
click at [302, 217] on div "Hi [PERSON_NAME], this is [PERSON_NAME] from High Level Electric Works, I calle…" at bounding box center [312, 224] width 159 height 15
click at [295, 55] on span "Back to Dashboard" at bounding box center [319, 52] width 82 height 12
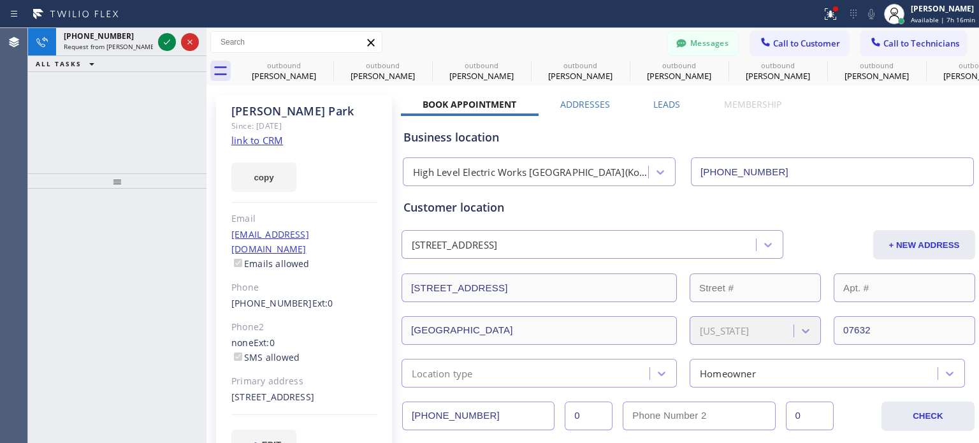
click at [710, 142] on div "Business location" at bounding box center [688, 137] width 570 height 17
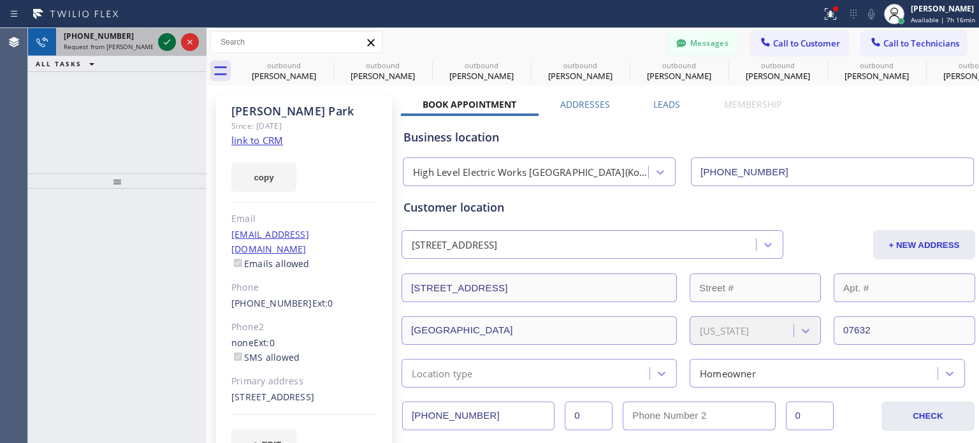
click at [163, 43] on icon at bounding box center [166, 41] width 15 height 15
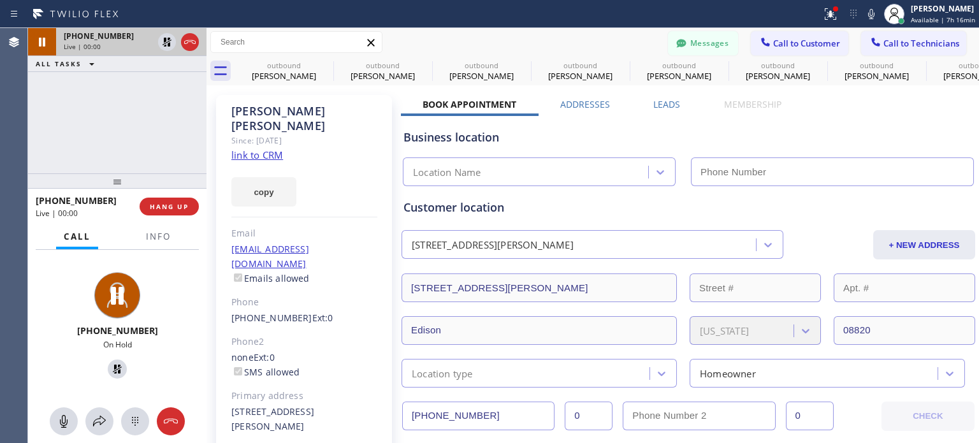
type input "[PHONE_NUMBER]"
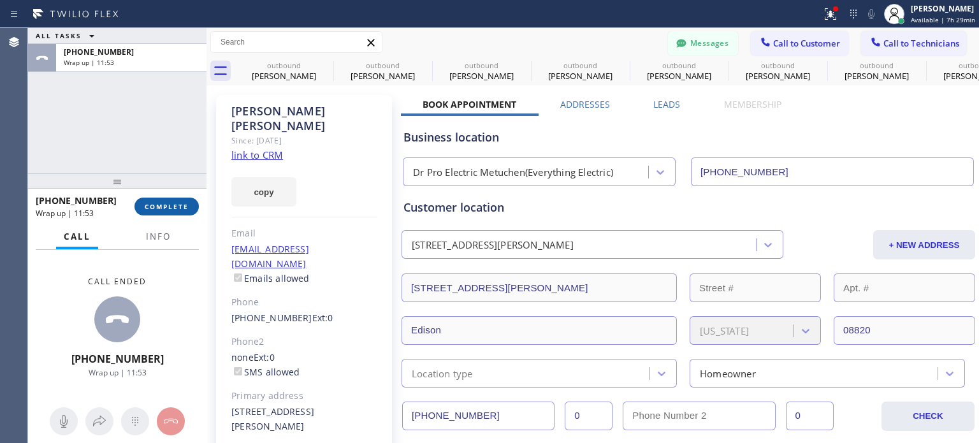
click at [143, 204] on button "COMPLETE" at bounding box center [166, 206] width 64 height 18
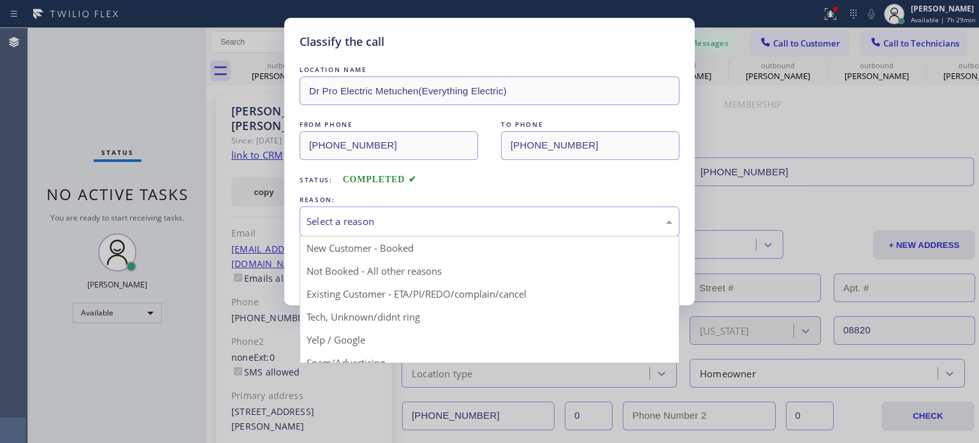
click at [440, 223] on div "Select a reason" at bounding box center [489, 221] width 366 height 15
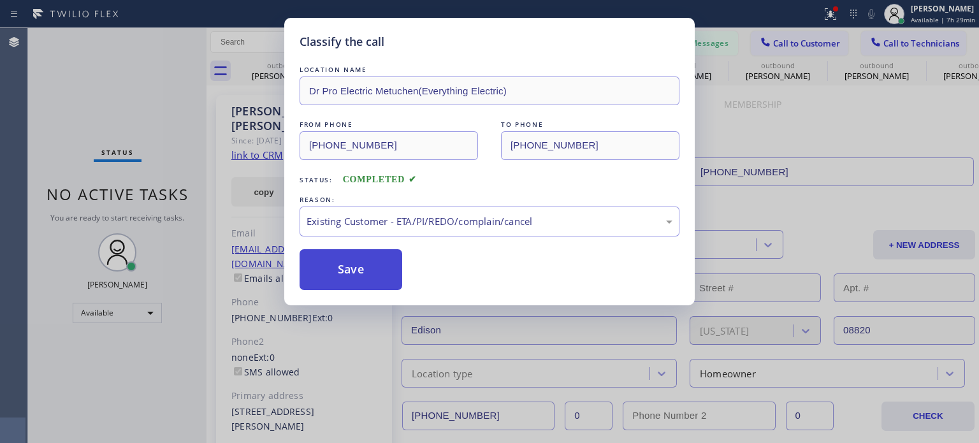
click at [373, 270] on button "Save" at bounding box center [350, 269] width 103 height 41
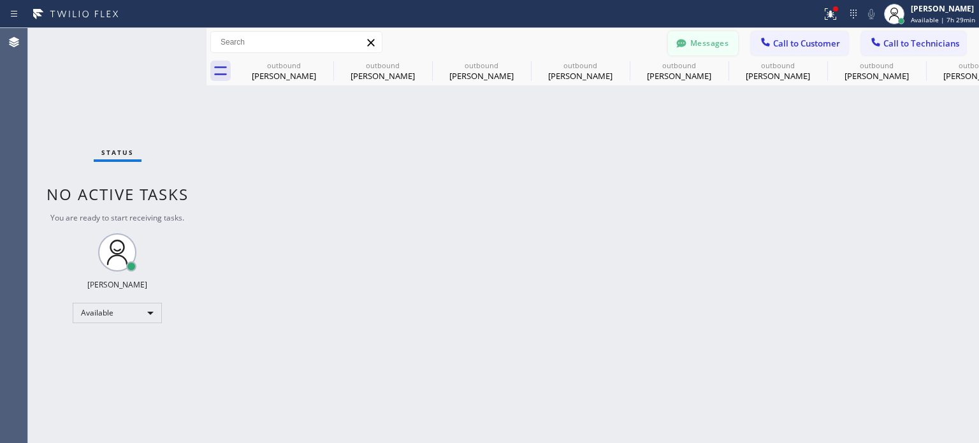
click at [700, 45] on button "Messages" at bounding box center [703, 43] width 70 height 24
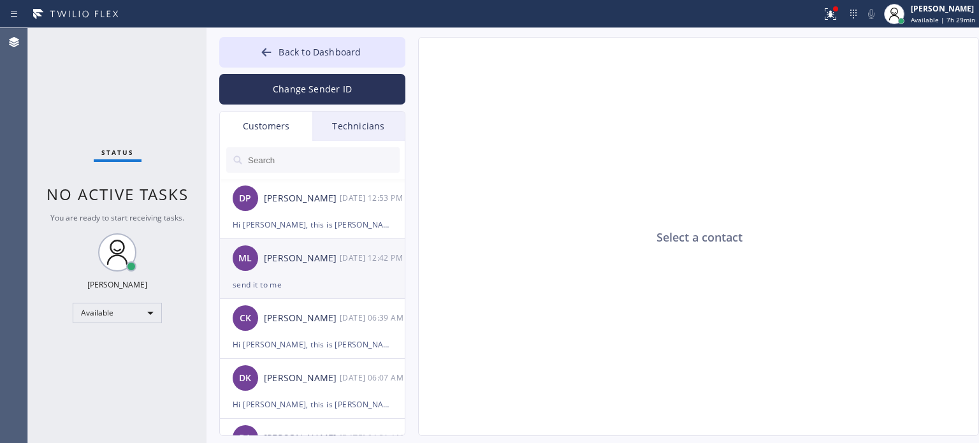
click at [285, 289] on div "send it to me" at bounding box center [312, 284] width 159 height 15
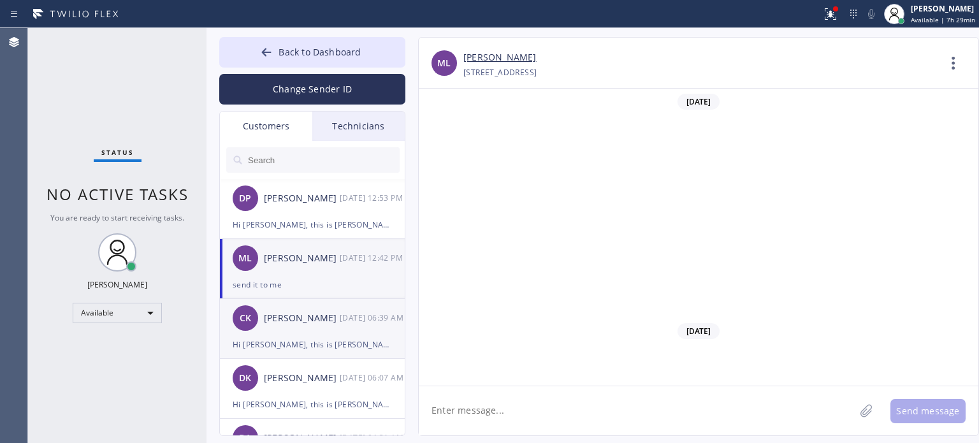
scroll to position [517, 0]
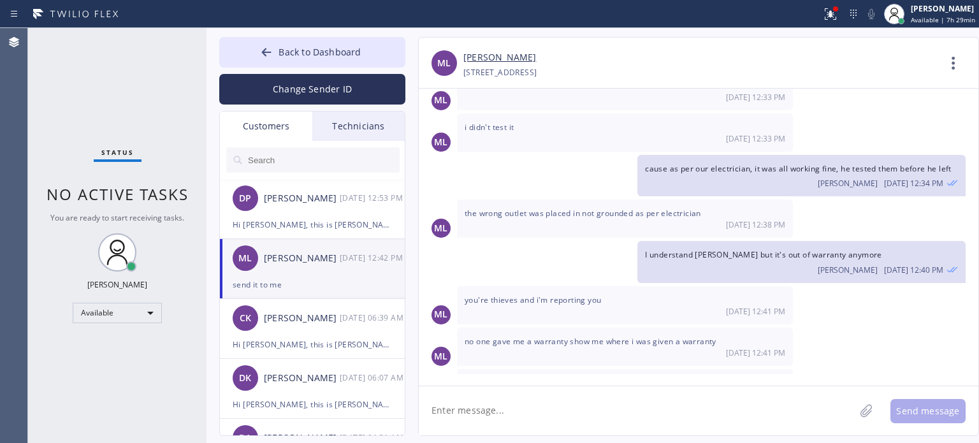
click at [479, 416] on textarea at bounding box center [637, 410] width 436 height 49
type textarea "s"
click at [474, 410] on textarea "[PERSON_NAME]" at bounding box center [648, 410] width 459 height 49
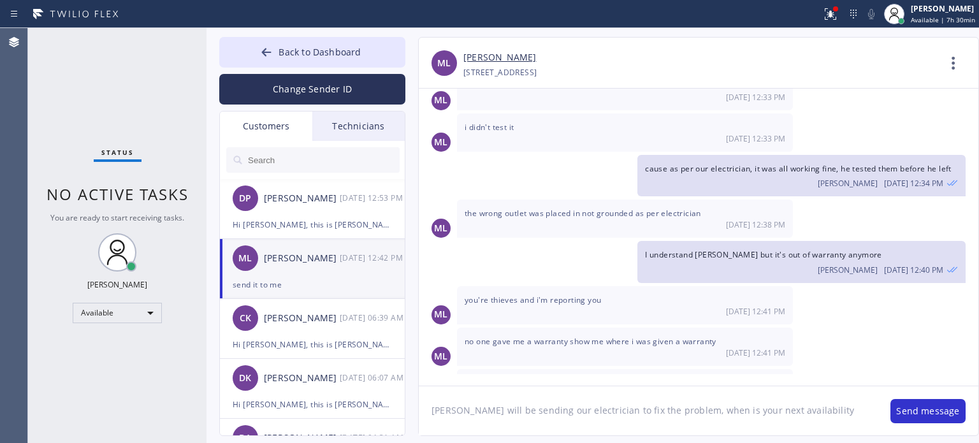
type textarea "[PERSON_NAME] will be sending our electrician to fix the problem, when is your …"
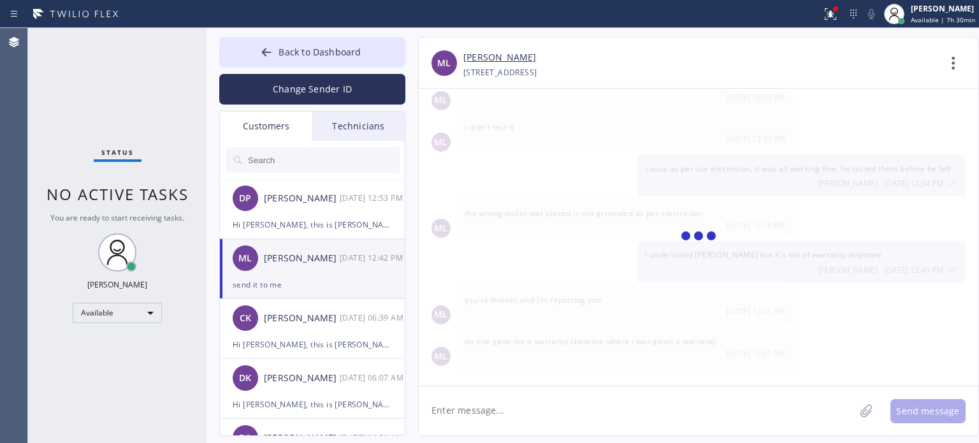
scroll to position [574, 0]
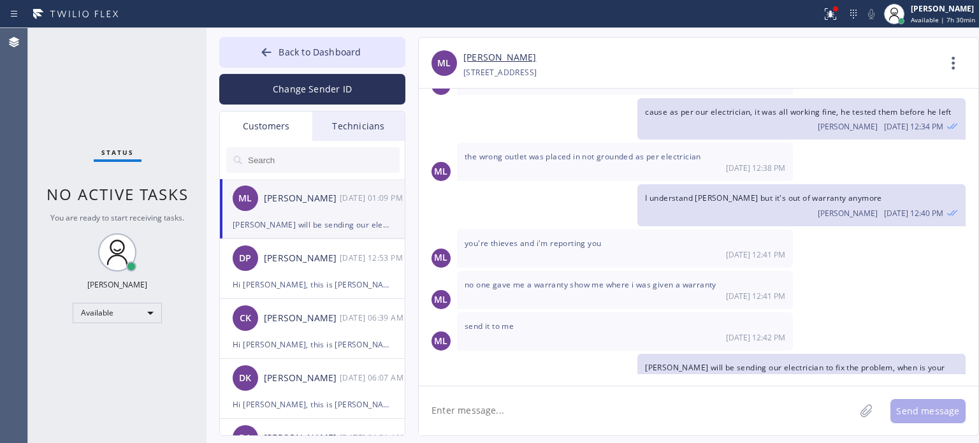
click at [702, 399] on textarea at bounding box center [637, 410] width 436 height 49
click at [305, 222] on div "[PERSON_NAME] will be sending our electrician to fix the problem, when is your …" at bounding box center [312, 224] width 159 height 15
click at [517, 420] on textarea at bounding box center [637, 410] width 436 height 49
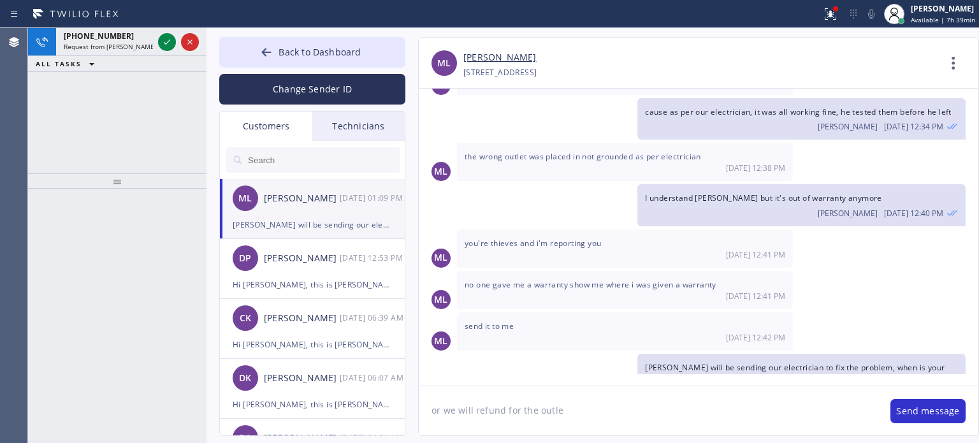
type textarea "or we will refund for the outlet"
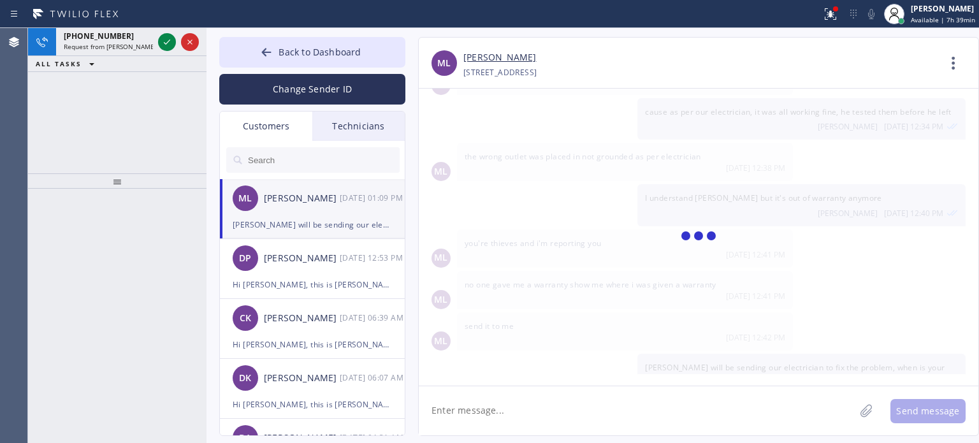
scroll to position [618, 0]
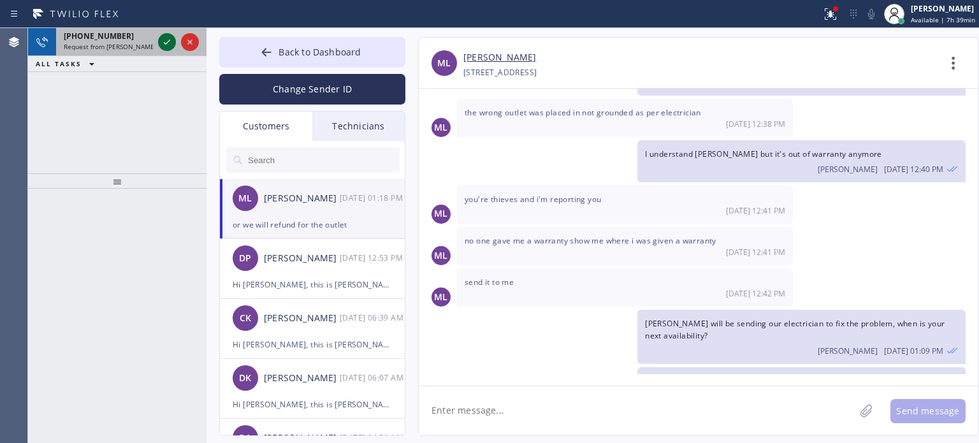
click at [168, 41] on icon at bounding box center [167, 41] width 6 height 5
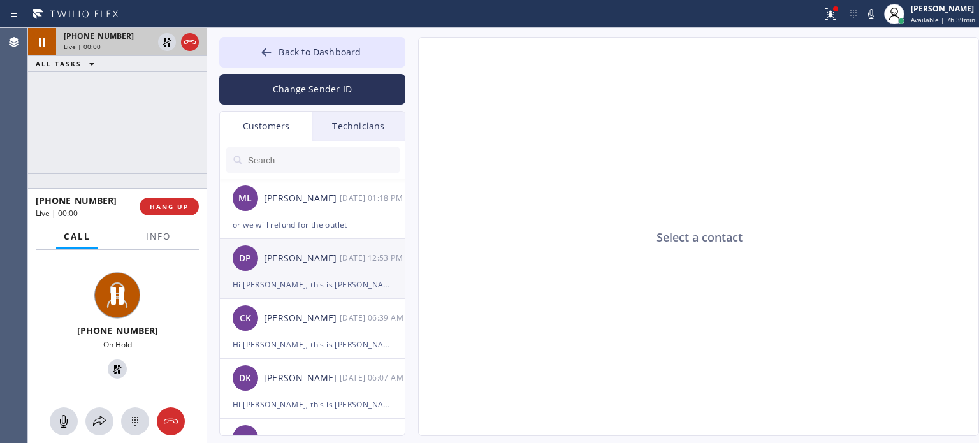
type input "[PHONE_NUMBER]"
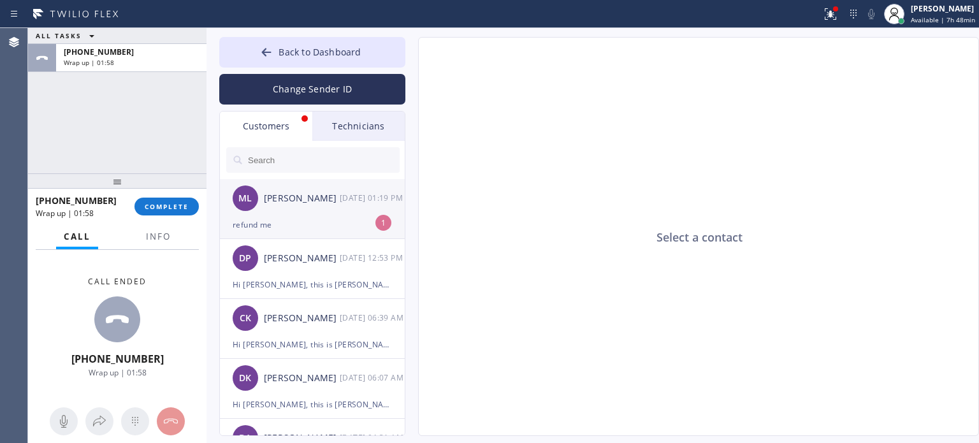
click at [308, 229] on div "refund me" at bounding box center [312, 224] width 159 height 15
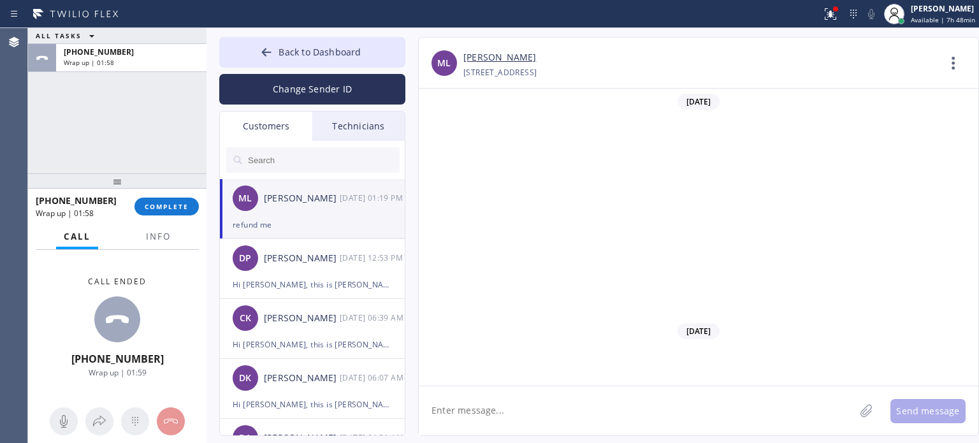
scroll to position [659, 0]
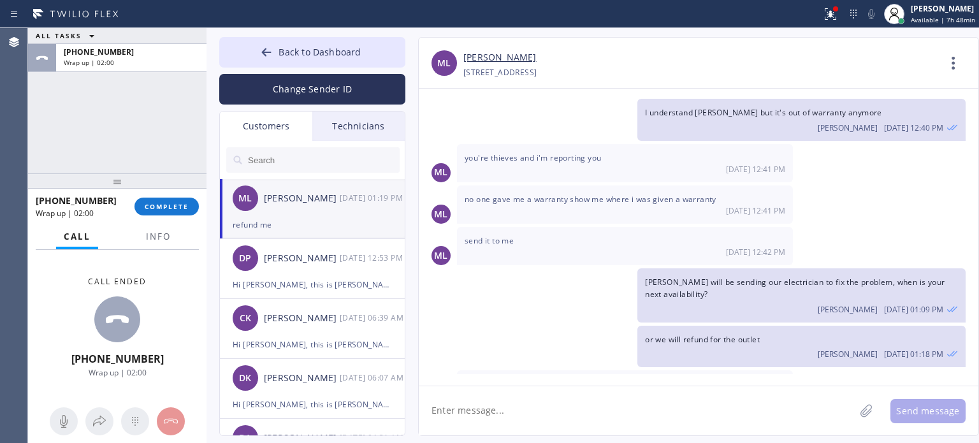
click at [471, 412] on textarea at bounding box center [637, 410] width 436 height 49
type textarea "w"
type textarea "we will refund you $300"
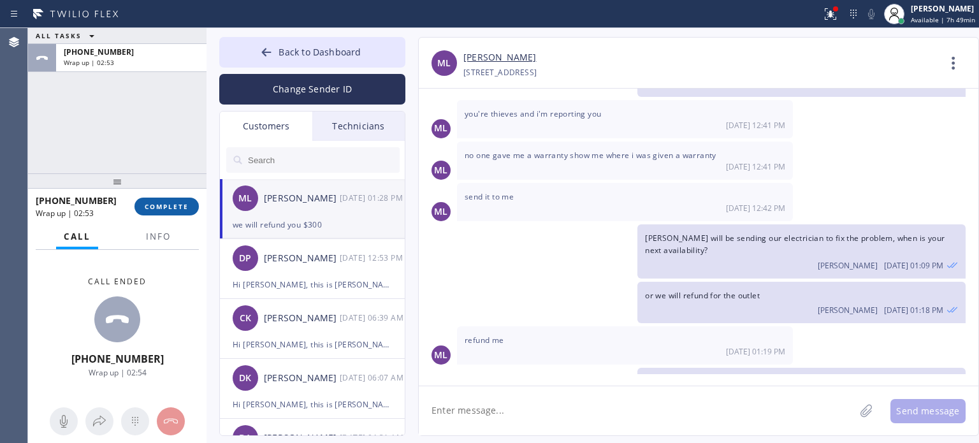
click at [163, 206] on span "COMPLETE" at bounding box center [167, 206] width 44 height 9
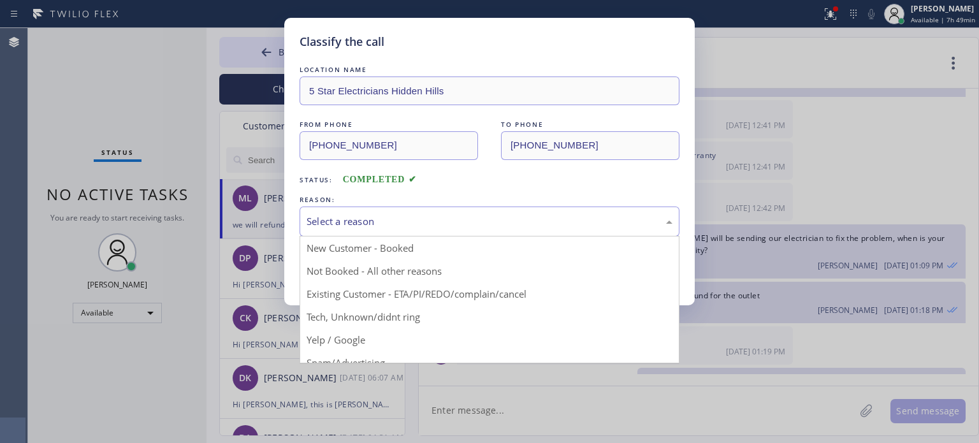
click at [476, 226] on div "Select a reason" at bounding box center [489, 221] width 366 height 15
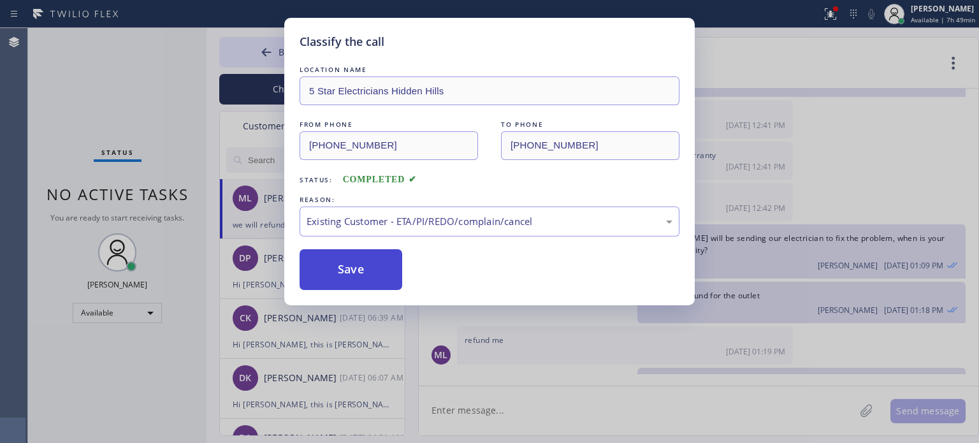
click at [380, 275] on button "Save" at bounding box center [350, 269] width 103 height 41
type input "[PHONE_NUMBER]"
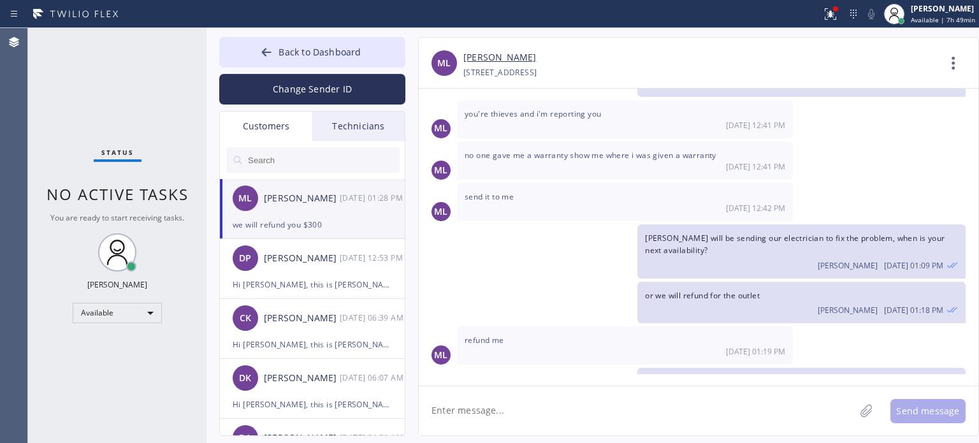
click at [605, 406] on textarea at bounding box center [637, 410] width 436 height 49
click at [520, 404] on textarea at bounding box center [637, 410] width 436 height 49
click at [348, 214] on div "ML [PERSON_NAME] [DATE] 01:28 PM" at bounding box center [313, 198] width 186 height 38
click at [501, 407] on textarea at bounding box center [637, 410] width 436 height 49
type textarea "p"
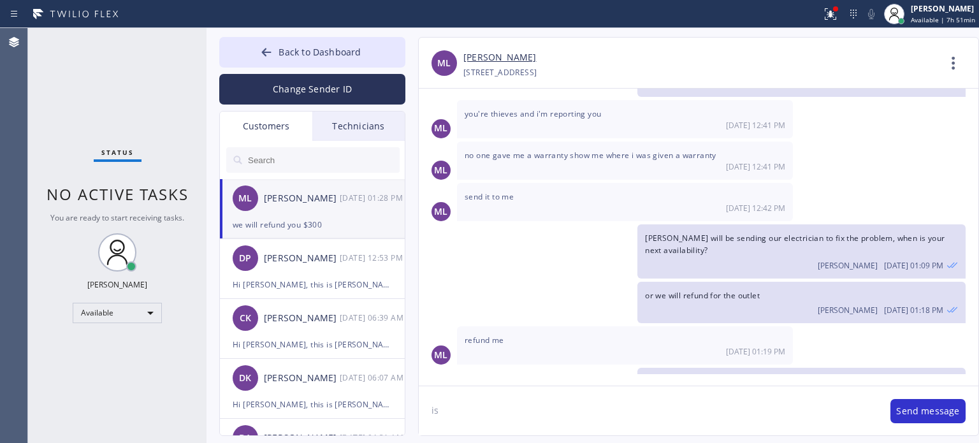
type textarea "i"
click at [650, 412] on textarea "would you like to the same account that you used?" at bounding box center [648, 410] width 459 height 49
click at [495, 411] on textarea "would you like to the same account that you used?" at bounding box center [648, 410] width 459 height 49
click at [715, 415] on textarea "would you like us to refund to the same account that you used?" at bounding box center [648, 410] width 459 height 49
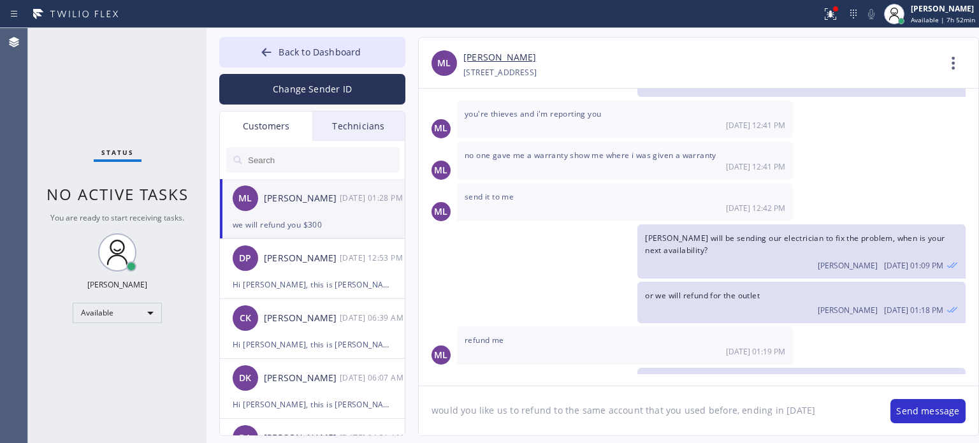
type textarea "would you like us to refund to the same account that you used before, ending in…"
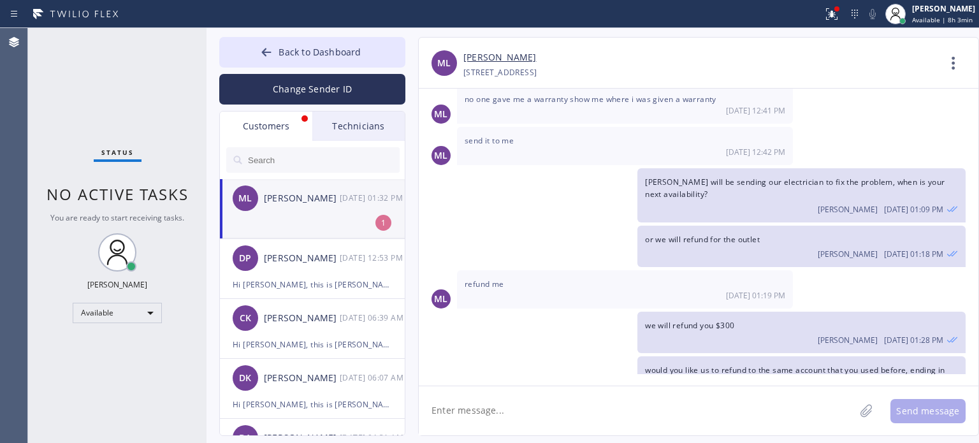
scroll to position [788, 0]
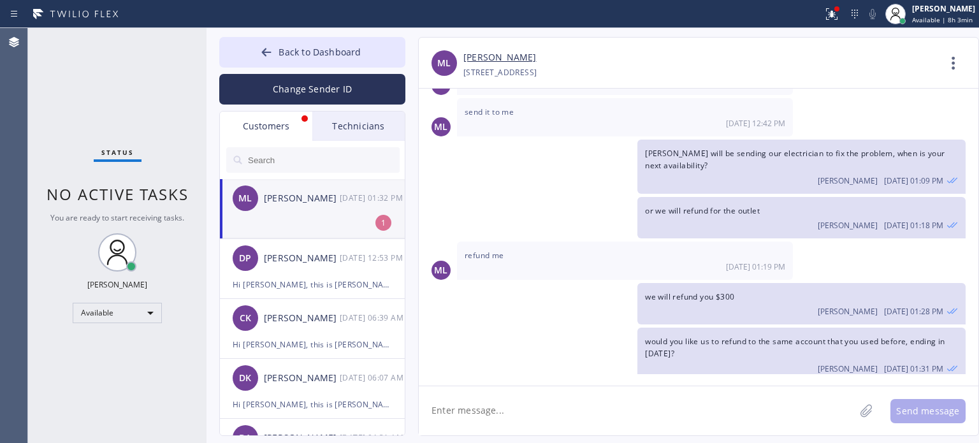
click at [310, 213] on div "ML [PERSON_NAME] [DATE] 01:32 PM" at bounding box center [313, 198] width 186 height 38
drag, startPoint x: 499, startPoint y: 410, endPoint x: 517, endPoint y: 378, distance: 36.0
click at [500, 410] on textarea at bounding box center [637, 410] width 436 height 49
drag, startPoint x: 273, startPoint y: 219, endPoint x: 331, endPoint y: 237, distance: 61.3
click at [273, 219] on li "ML [PERSON_NAME] [DATE] 01:32 PM" at bounding box center [313, 209] width 186 height 60
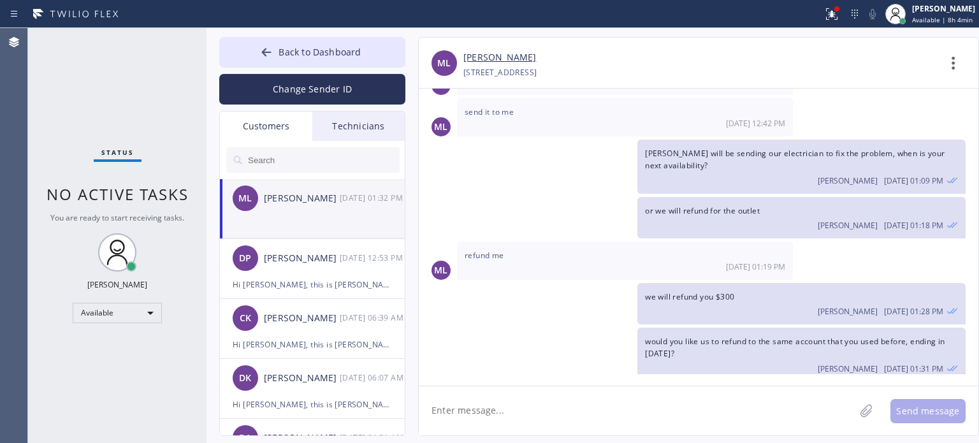
click at [519, 408] on textarea at bounding box center [637, 410] width 436 height 49
type textarea "its just blank message [PERSON_NAME]"
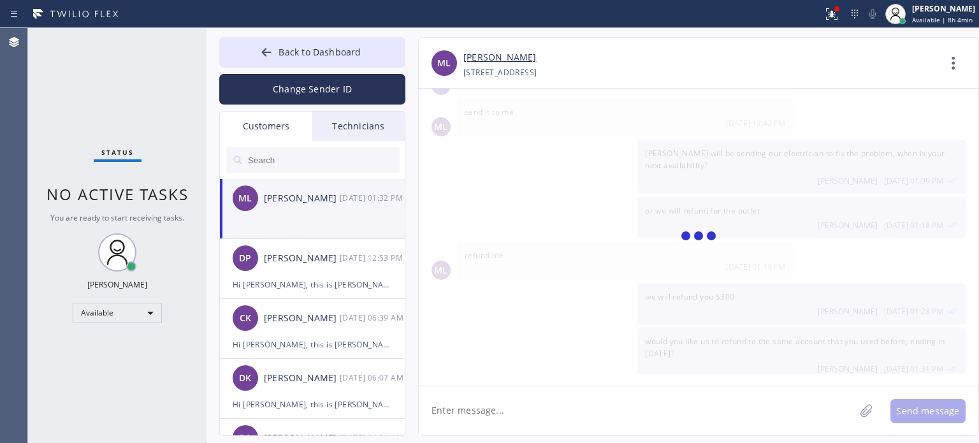
scroll to position [833, 0]
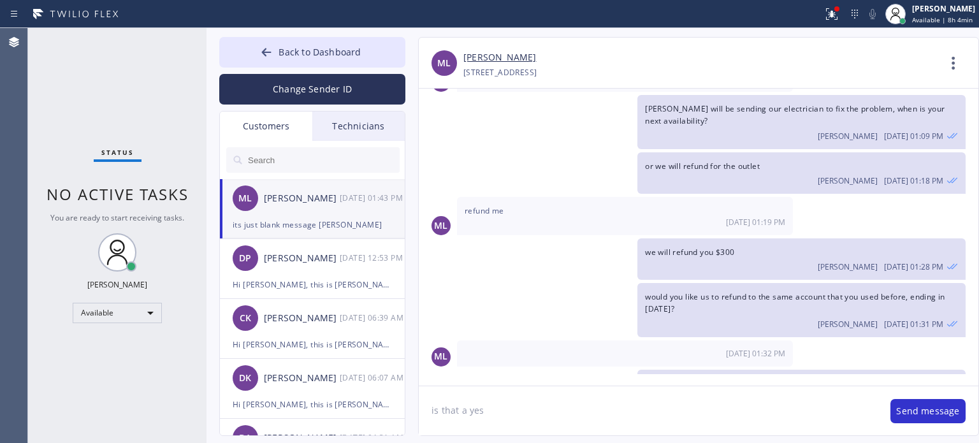
type textarea "is that a yes?"
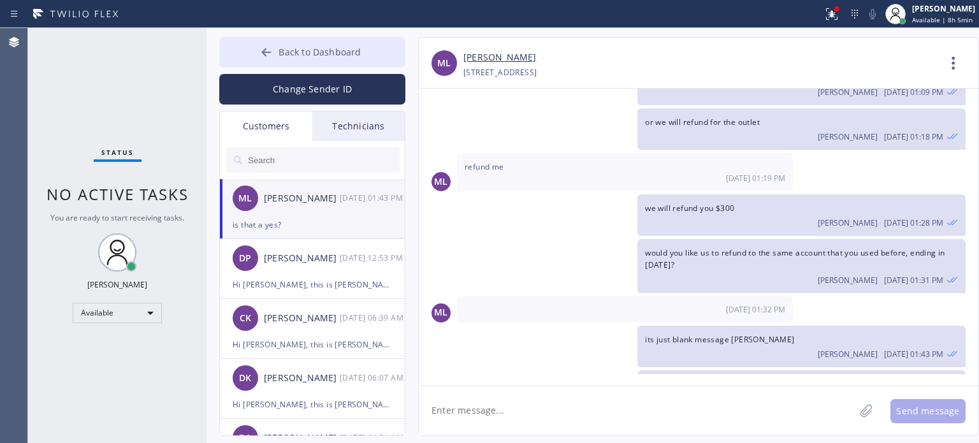
click at [367, 54] on button "Back to Dashboard" at bounding box center [312, 52] width 186 height 31
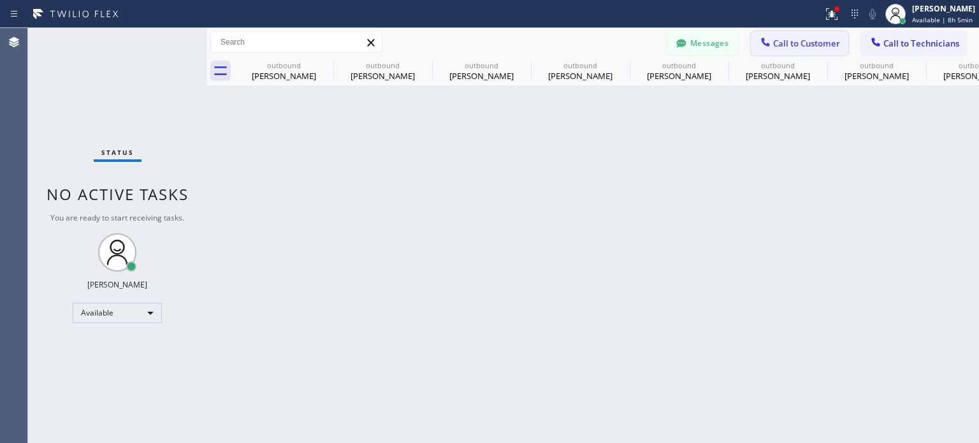
click at [763, 36] on icon at bounding box center [765, 42] width 13 height 13
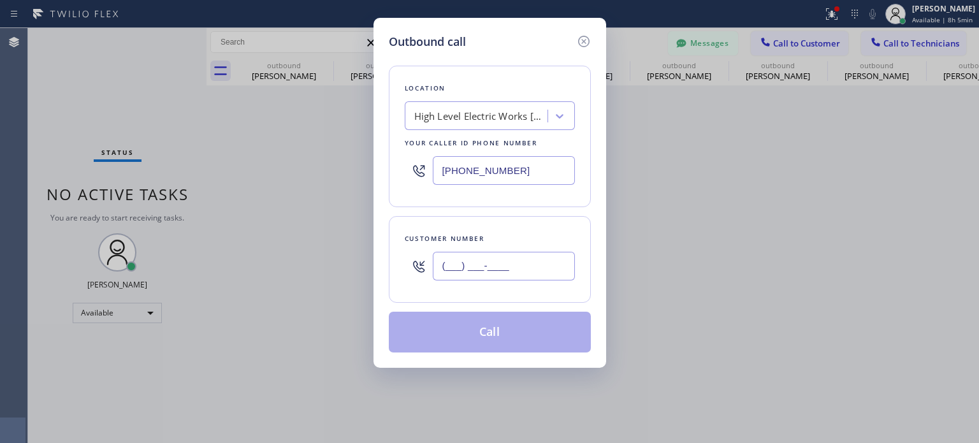
click at [538, 263] on input "(___) ___-____" at bounding box center [504, 266] width 142 height 29
paste input "516) 330-1461"
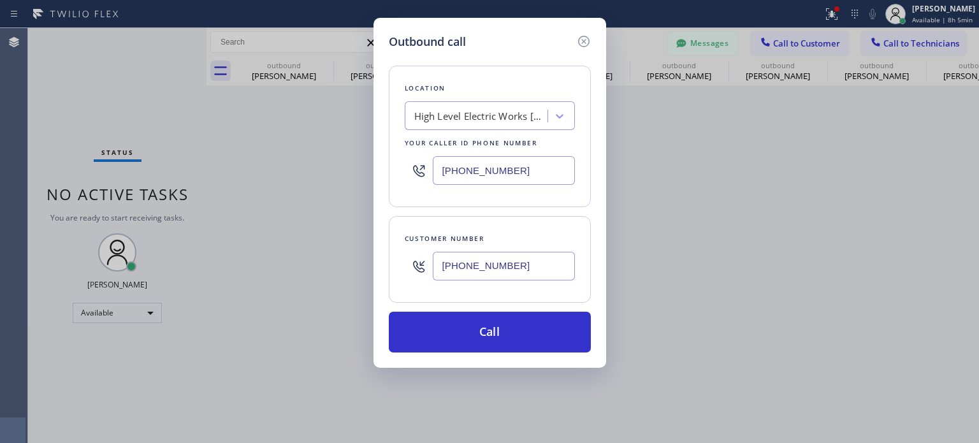
type input "[PHONE_NUMBER]"
click at [474, 174] on input "[PHONE_NUMBER]" at bounding box center [504, 170] width 142 height 29
click at [475, 175] on input "[PHONE_NUMBER]" at bounding box center [504, 170] width 142 height 29
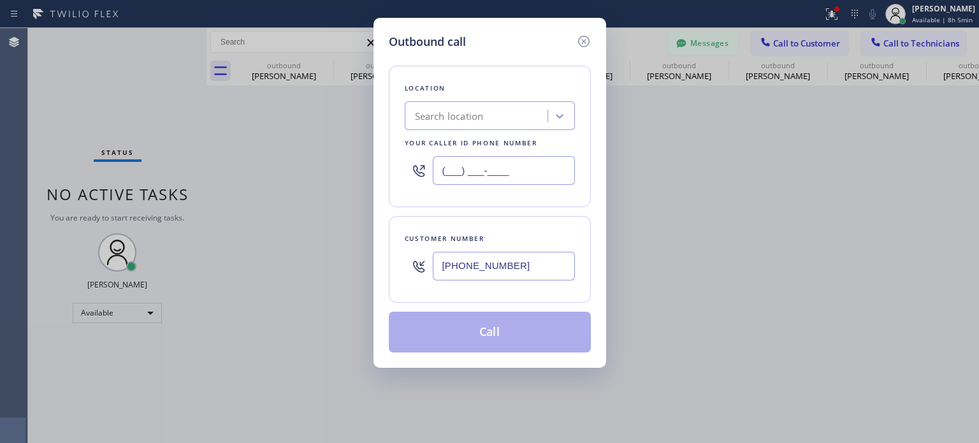
type input "(___) ___-____"
click at [478, 117] on div "Search location" at bounding box center [449, 116] width 69 height 15
paste input "Astoria Top HVAC"
type input "Astoria Top HVAC"
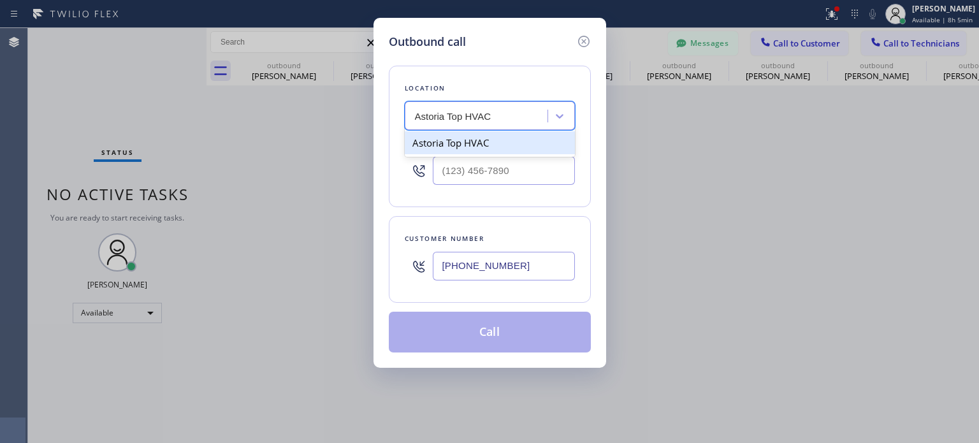
click at [482, 147] on div "Astoria Top HVAC" at bounding box center [490, 142] width 170 height 23
type input "[PHONE_NUMBER]"
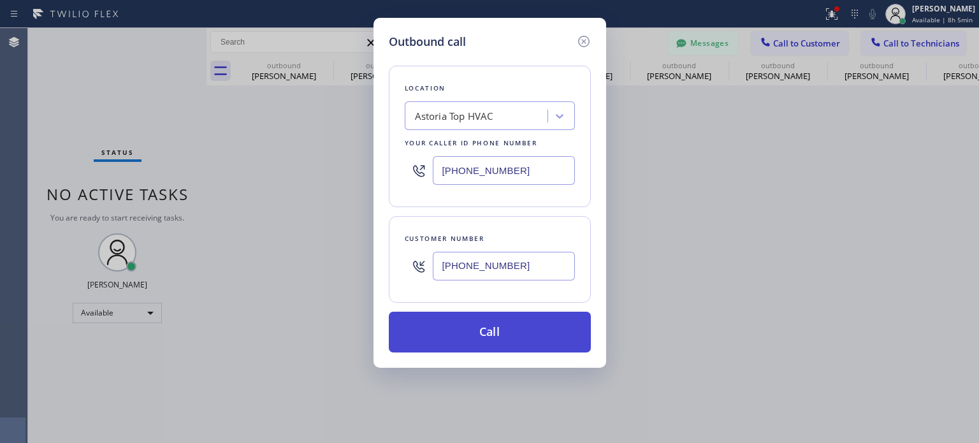
click at [512, 336] on button "Call" at bounding box center [490, 332] width 202 height 41
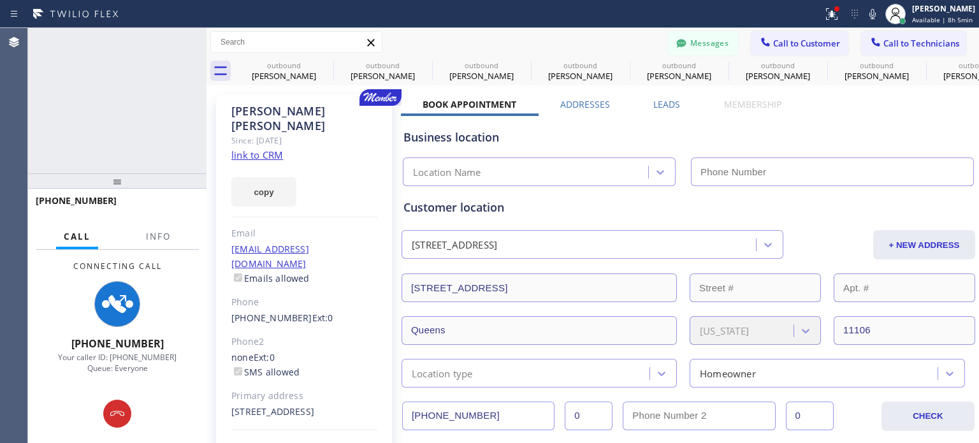
type input "[PHONE_NUMBER]"
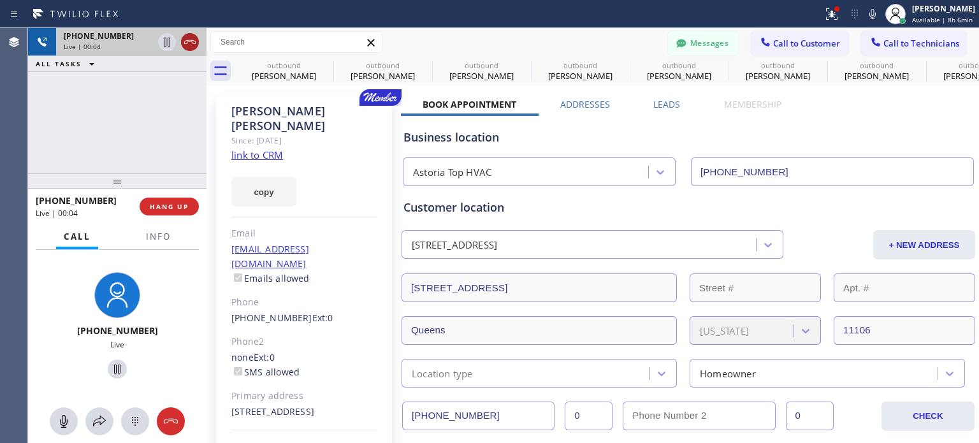
click at [195, 38] on icon at bounding box center [189, 41] width 15 height 15
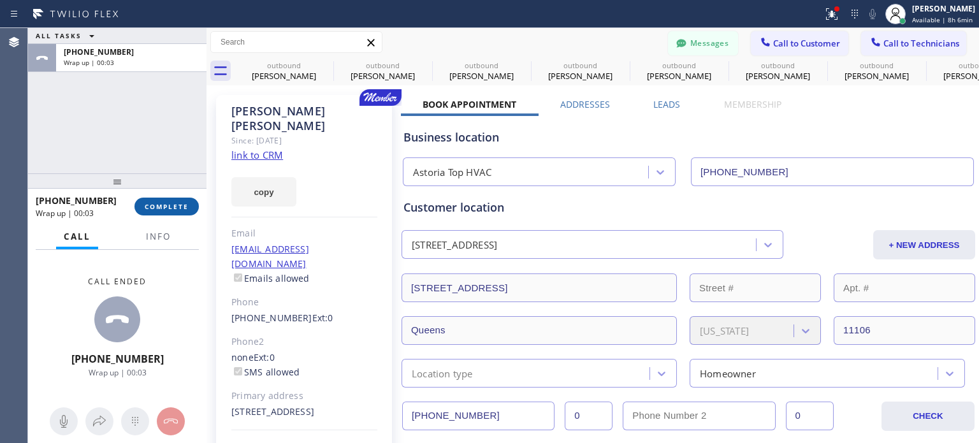
click at [148, 204] on span "COMPLETE" at bounding box center [167, 206] width 44 height 9
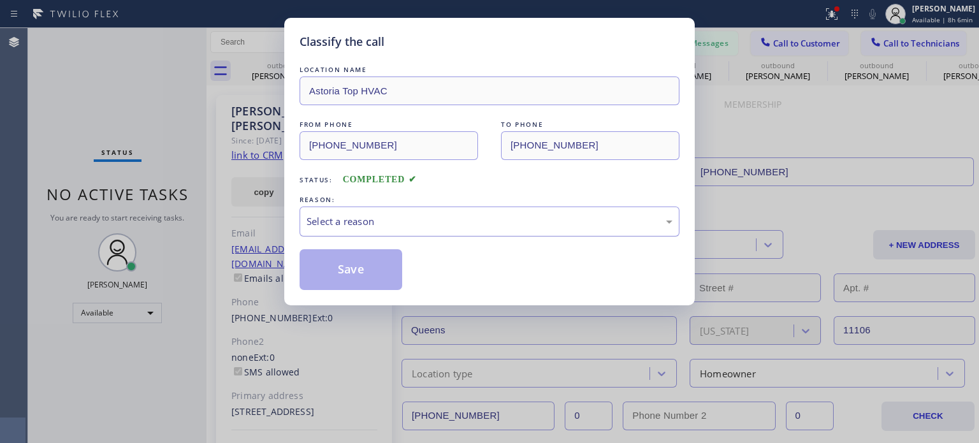
click at [420, 222] on div "Select a reason" at bounding box center [489, 221] width 366 height 15
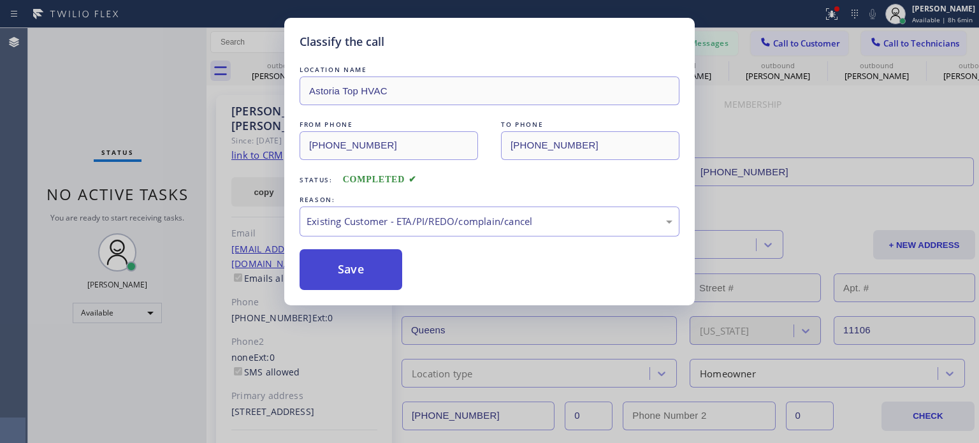
click at [366, 262] on button "Save" at bounding box center [350, 269] width 103 height 41
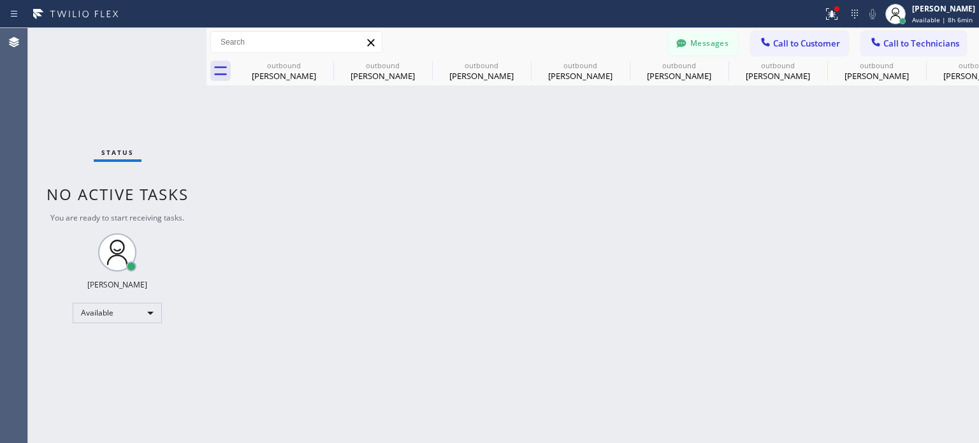
click at [710, 43] on button "Messages" at bounding box center [703, 43] width 70 height 24
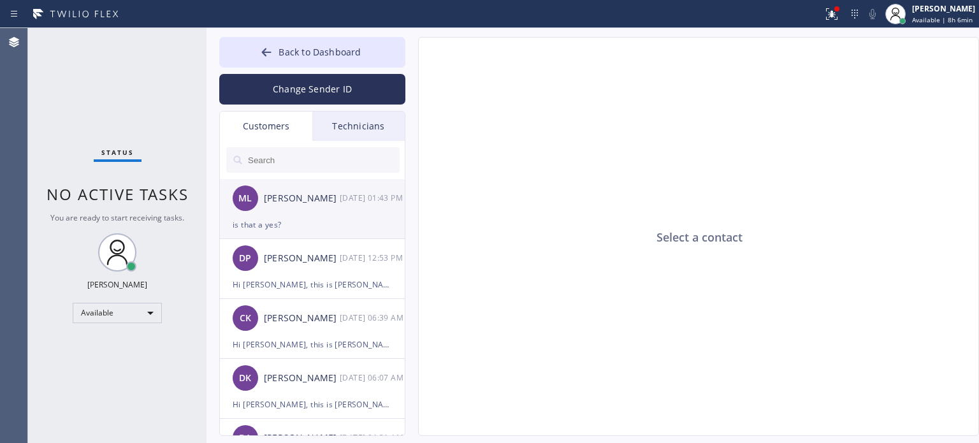
click at [306, 206] on div "ML [PERSON_NAME] [DATE] 01:43 PM" at bounding box center [313, 198] width 186 height 38
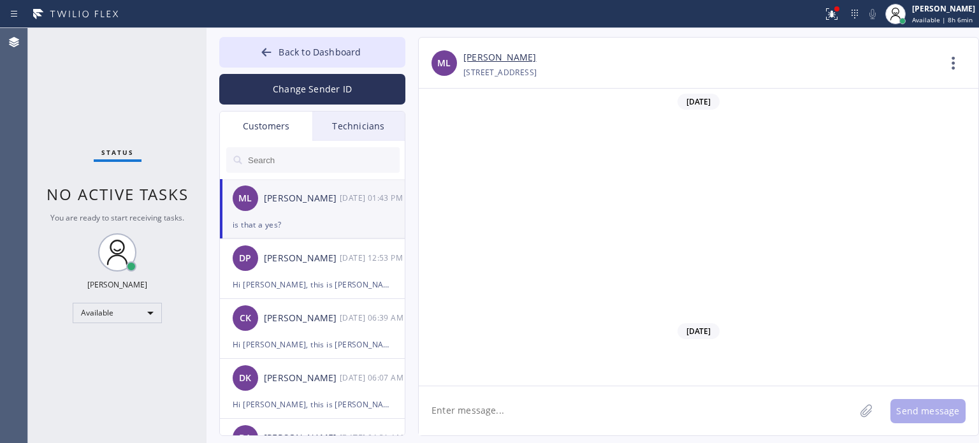
scroll to position [877, 0]
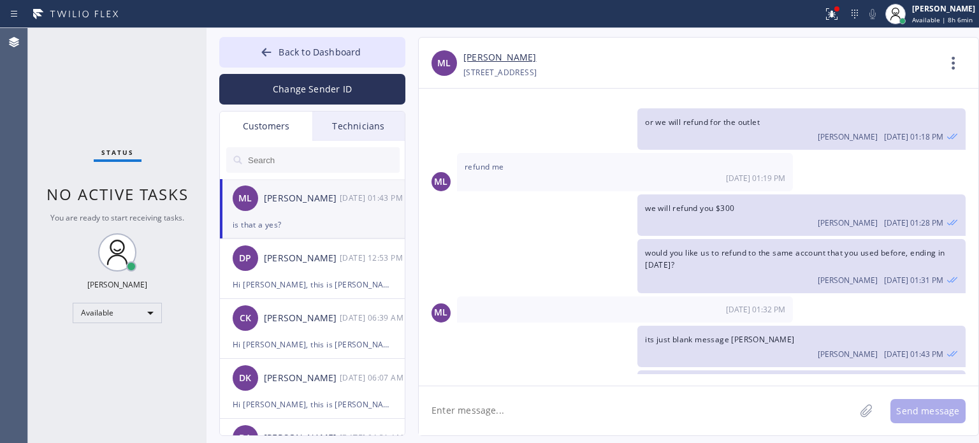
click at [606, 414] on textarea at bounding box center [637, 410] width 436 height 49
click at [328, 52] on span "Back to Dashboard" at bounding box center [319, 52] width 82 height 12
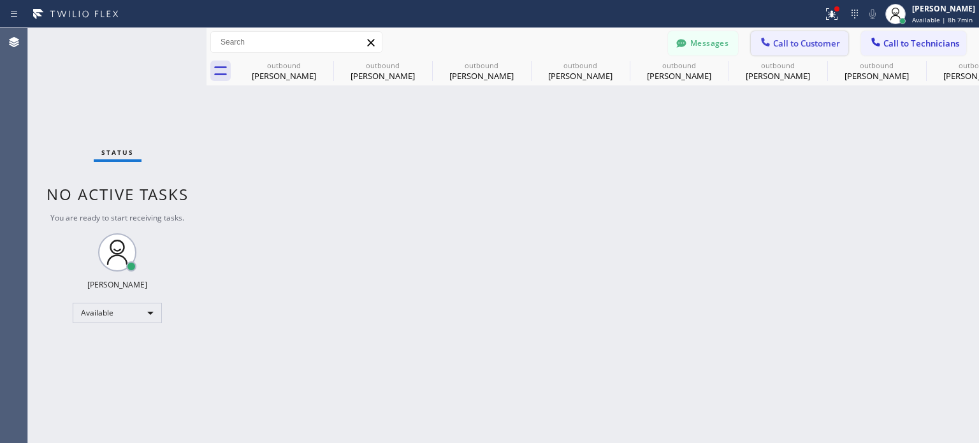
click at [810, 39] on span "Call to Customer" at bounding box center [806, 43] width 67 height 11
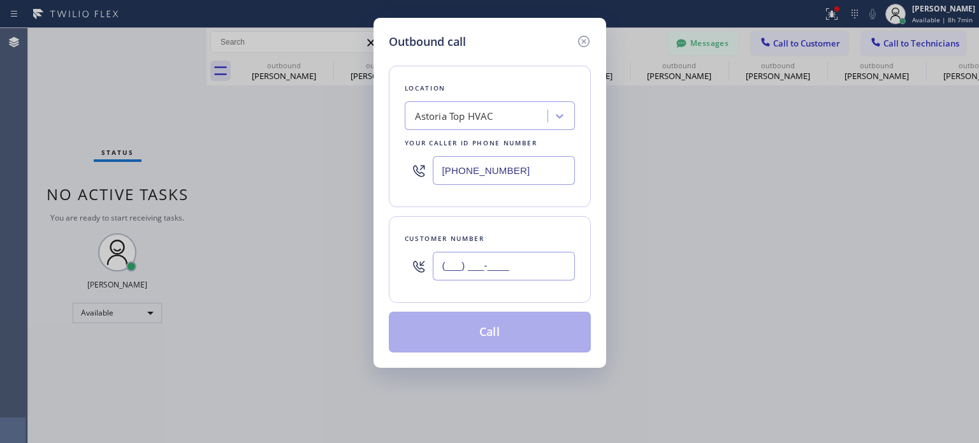
click at [513, 264] on input "(___) ___-____" at bounding box center [504, 266] width 142 height 29
paste input "908) 239-8175"
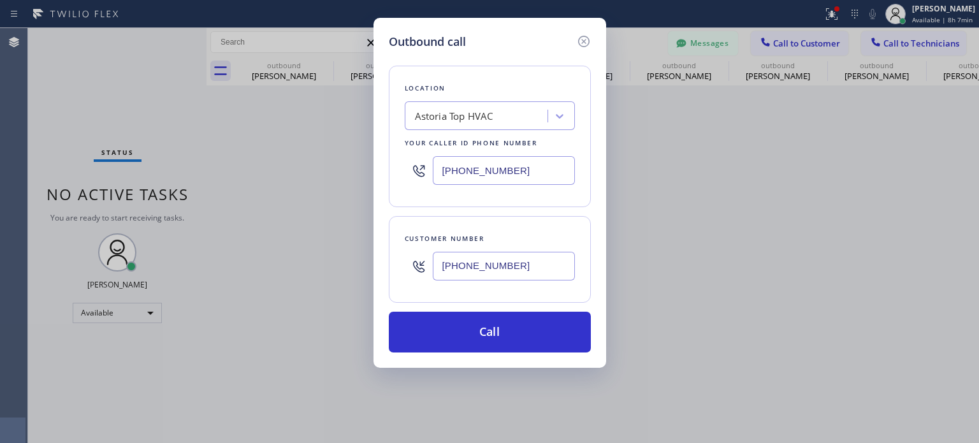
type input "[PHONE_NUMBER]"
click at [497, 168] on input "[PHONE_NUMBER]" at bounding box center [504, 170] width 142 height 29
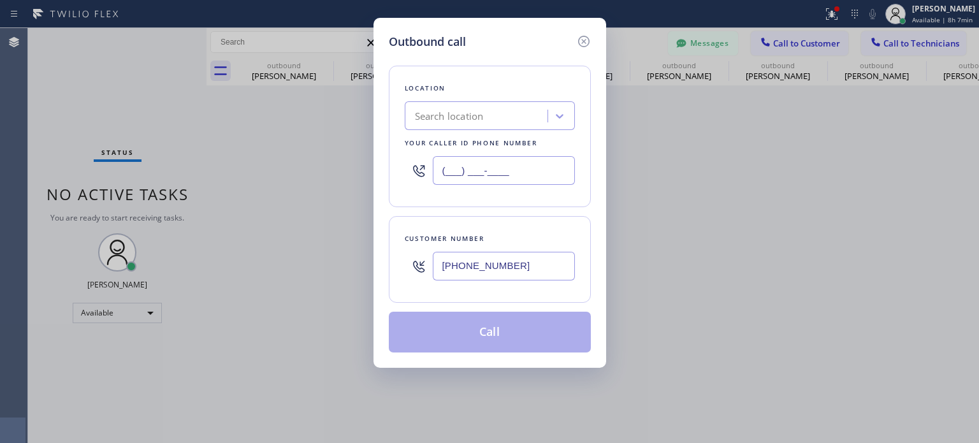
type input "(___) ___-____"
click at [498, 106] on div "Search location" at bounding box center [477, 116] width 139 height 22
paste input "Dr Pro Electric Metuchen(Everything Electric)"
type input "Dr Pro Electric Metuchen(Everything Electric)"
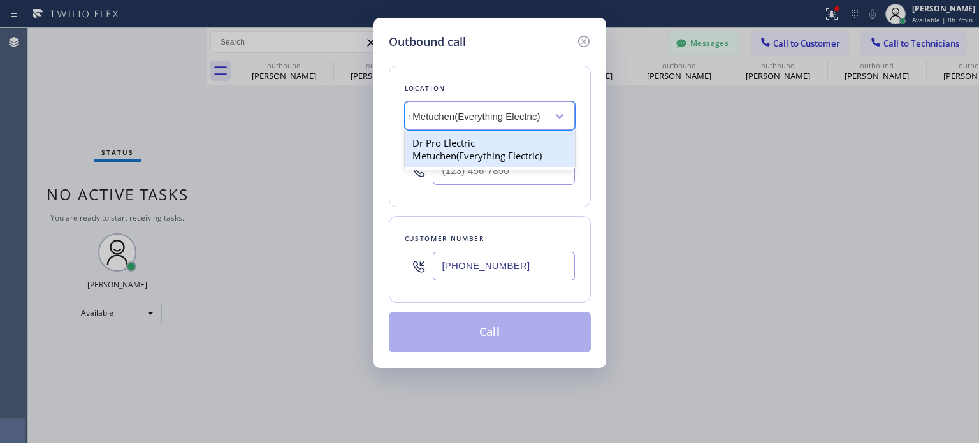
click at [462, 147] on div "Dr Pro Electric Metuchen(Everything Electric)" at bounding box center [490, 149] width 170 height 36
type input "[PHONE_NUMBER]"
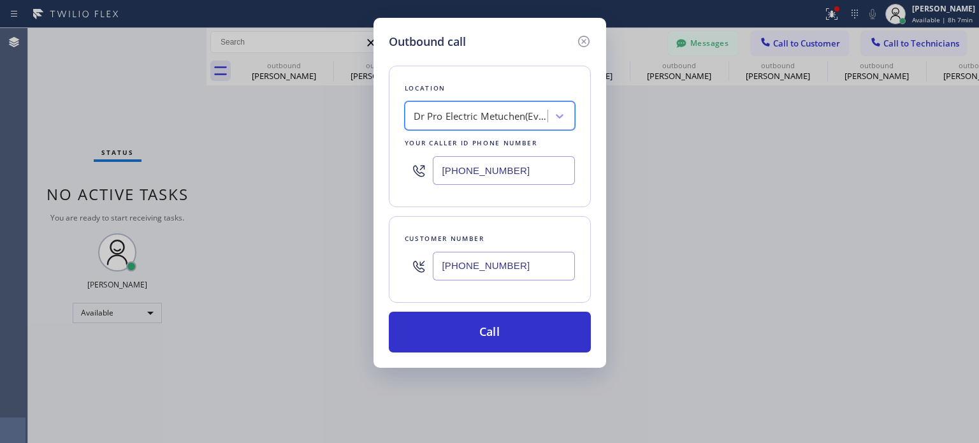
scroll to position [0, 1]
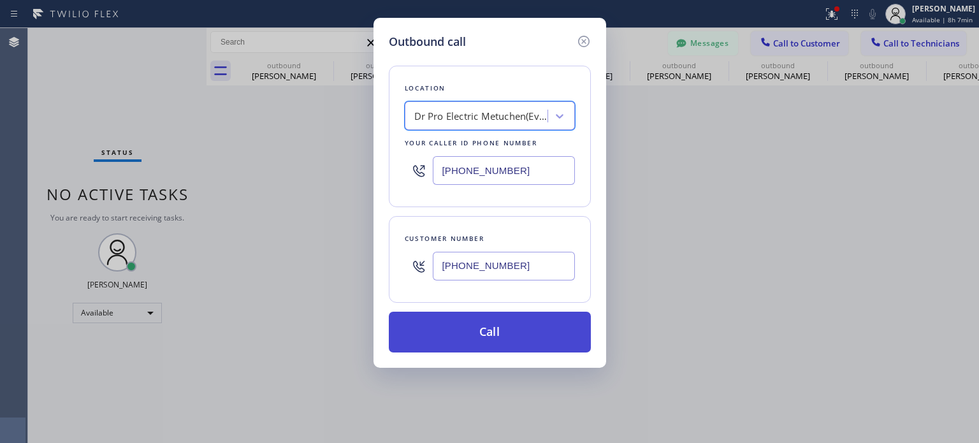
click at [508, 336] on button "Call" at bounding box center [490, 332] width 202 height 41
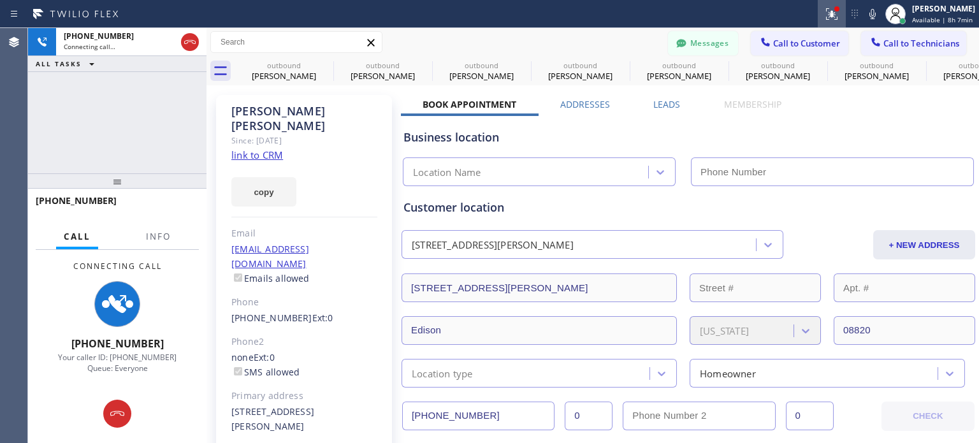
type input "[PHONE_NUMBER]"
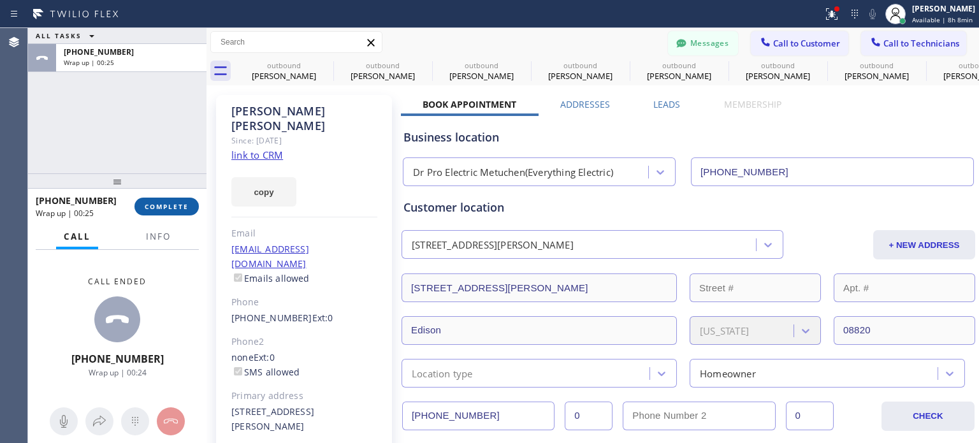
click at [161, 198] on button "COMPLETE" at bounding box center [166, 206] width 64 height 18
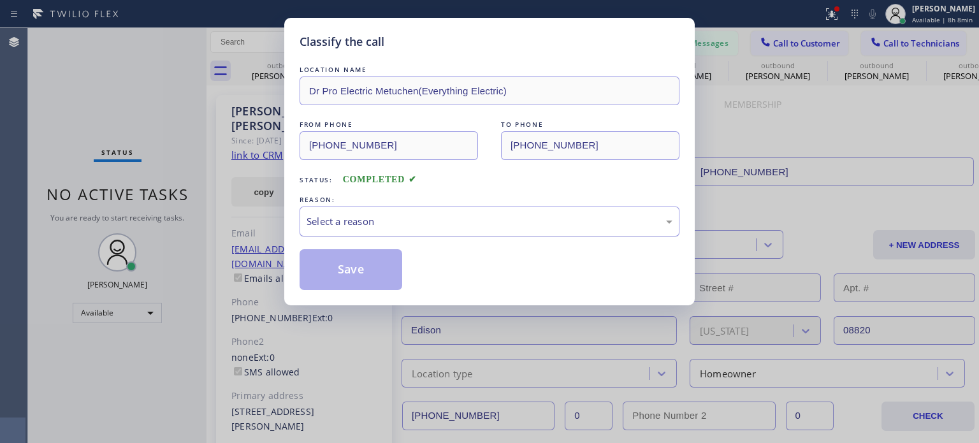
click at [390, 229] on div "Select a reason" at bounding box center [489, 221] width 380 height 30
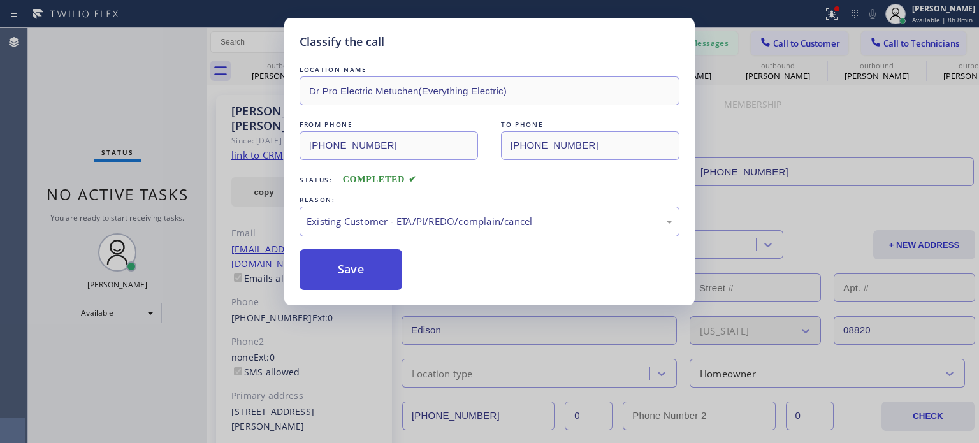
click at [371, 262] on button "Save" at bounding box center [350, 269] width 103 height 41
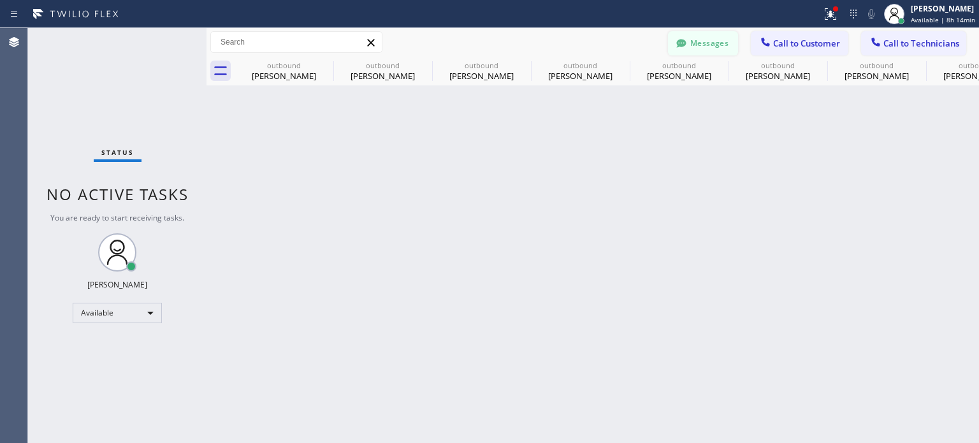
click at [704, 43] on button "Messages" at bounding box center [703, 43] width 70 height 24
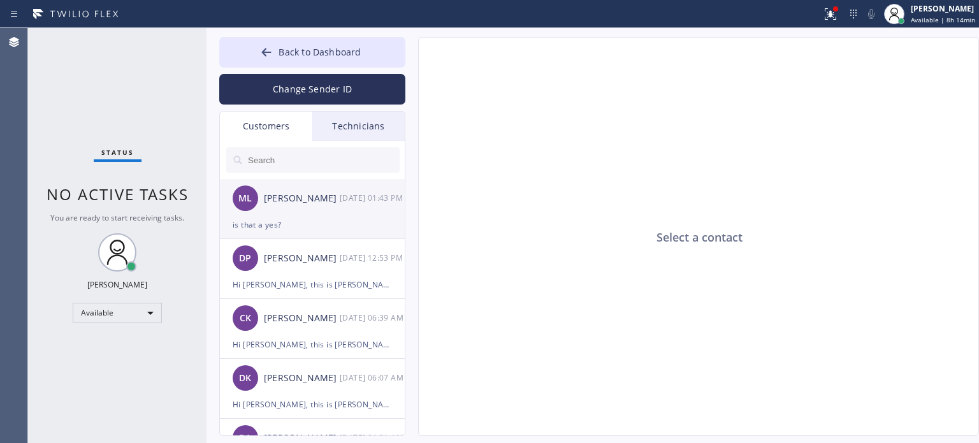
click at [266, 210] on div "ML [PERSON_NAME] [DATE] 01:43 PM" at bounding box center [313, 198] width 186 height 38
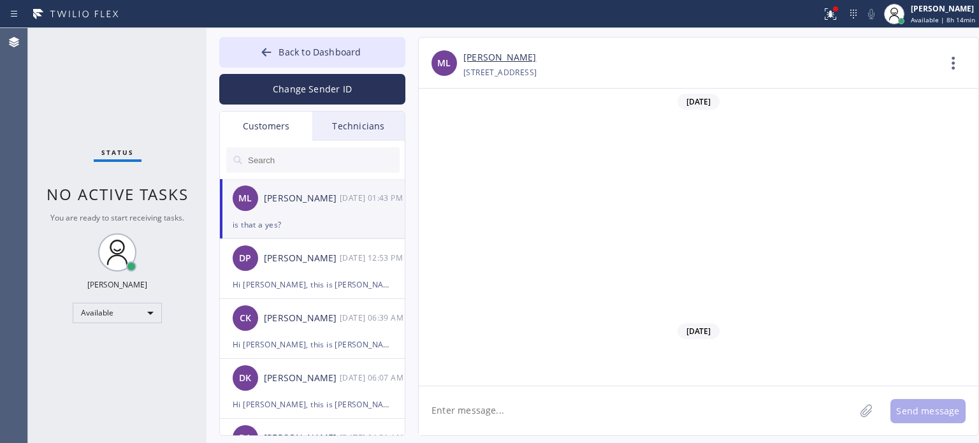
scroll to position [877, 0]
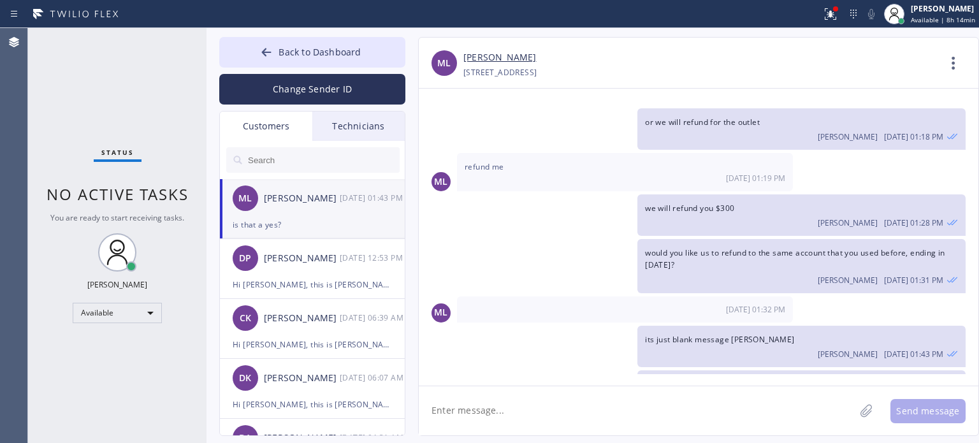
click at [512, 420] on textarea at bounding box center [637, 410] width 436 height 49
click at [312, 53] on span "Back to Dashboard" at bounding box center [319, 52] width 82 height 12
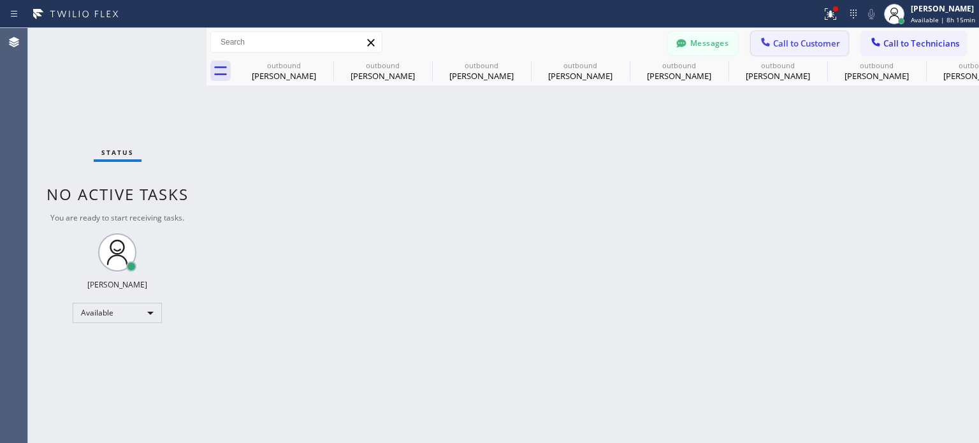
click at [772, 41] on div at bounding box center [764, 43] width 15 height 15
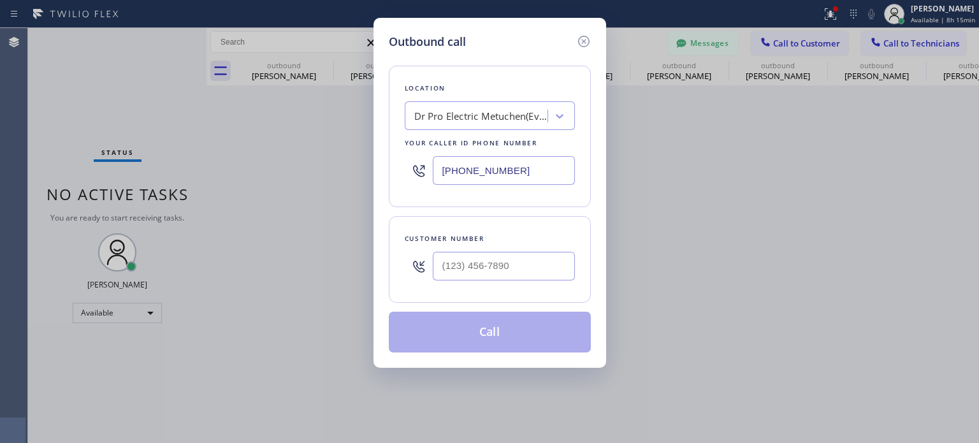
drag, startPoint x: 515, startPoint y: 279, endPoint x: 533, endPoint y: 238, distance: 44.5
click at [516, 279] on div at bounding box center [504, 265] width 142 height 41
paste input "732) 407-0930"
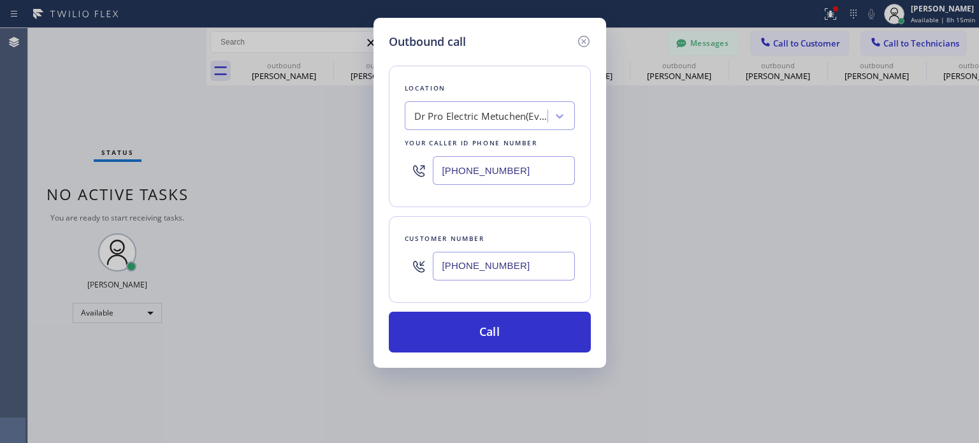
type input "[PHONE_NUMBER]"
click at [473, 178] on input "[PHONE_NUMBER]" at bounding box center [504, 170] width 142 height 29
click at [473, 177] on input "[PHONE_NUMBER]" at bounding box center [504, 170] width 142 height 29
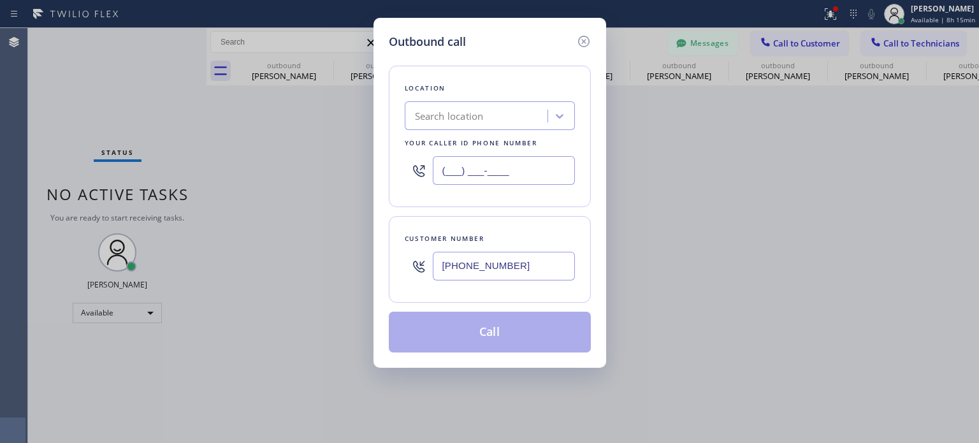
type input "(___) ___-____"
click at [456, 120] on div "Search location" at bounding box center [449, 116] width 69 height 15
paste input "Bulldog Electrical Inc"
type input "Bulldog Electrical Inc"
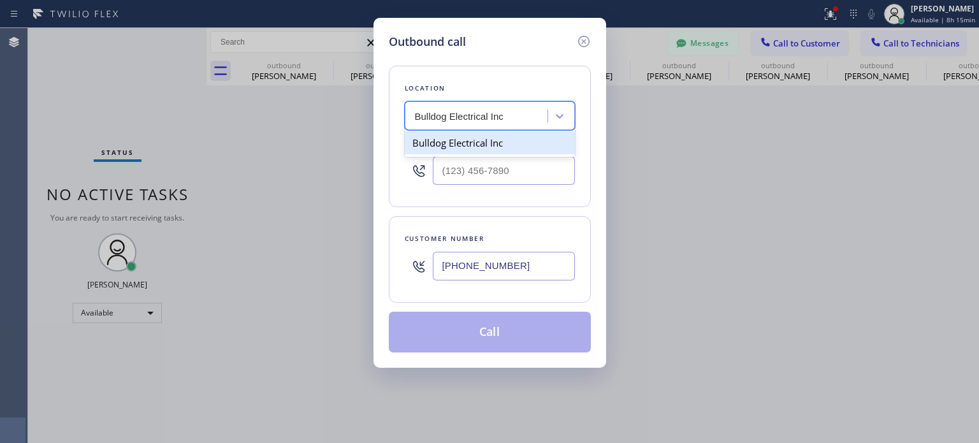
click at [468, 149] on div "Bulldog Electrical Inc" at bounding box center [490, 142] width 170 height 23
type input "[PHONE_NUMBER]"
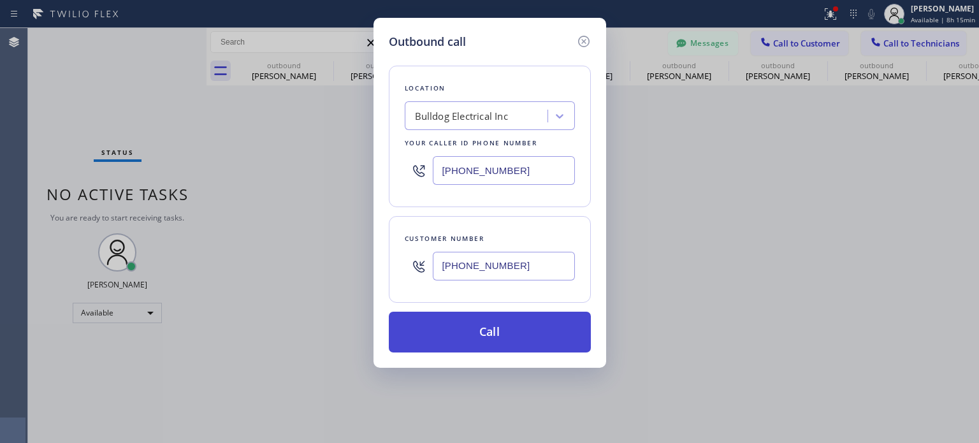
click at [499, 327] on button "Call" at bounding box center [490, 332] width 202 height 41
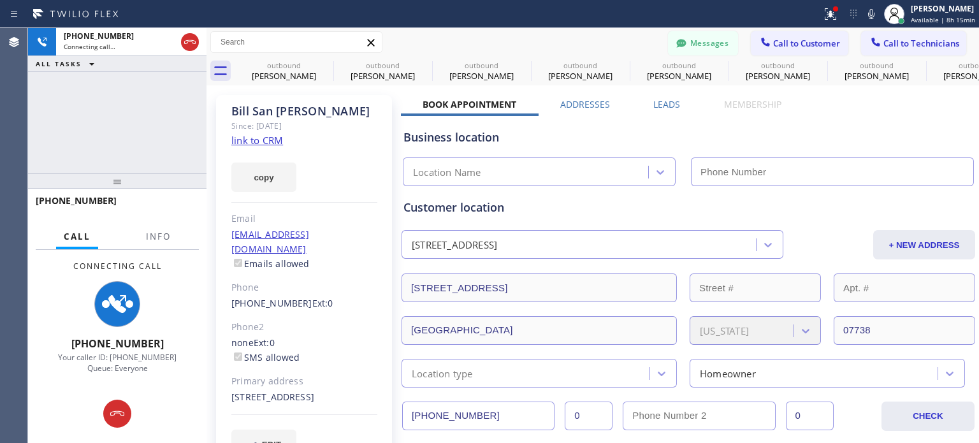
type input "[PHONE_NUMBER]"
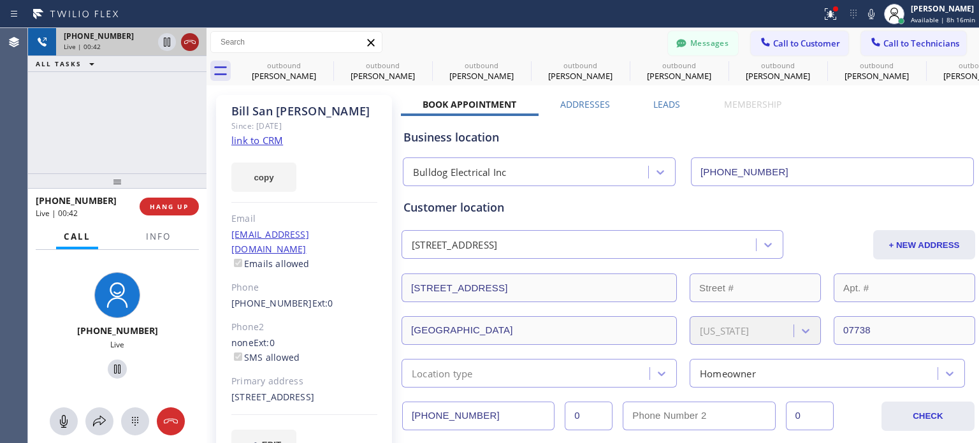
click at [191, 41] on icon at bounding box center [189, 42] width 11 height 4
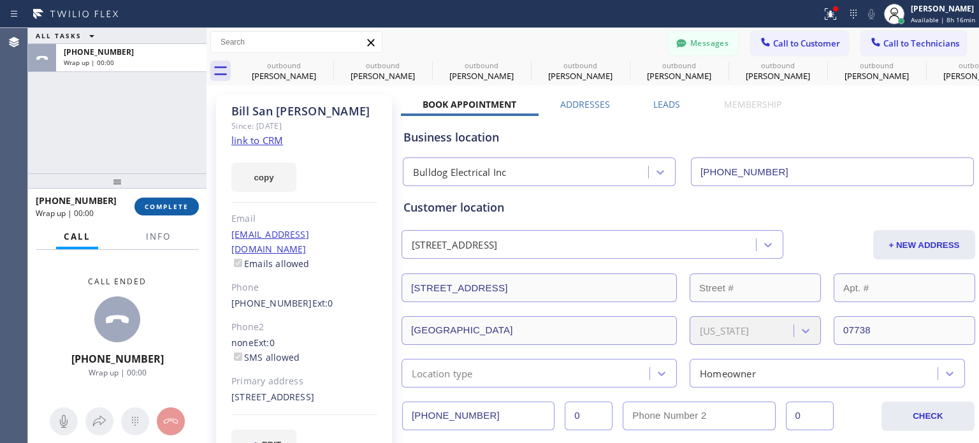
click at [180, 210] on span "COMPLETE" at bounding box center [167, 206] width 44 height 9
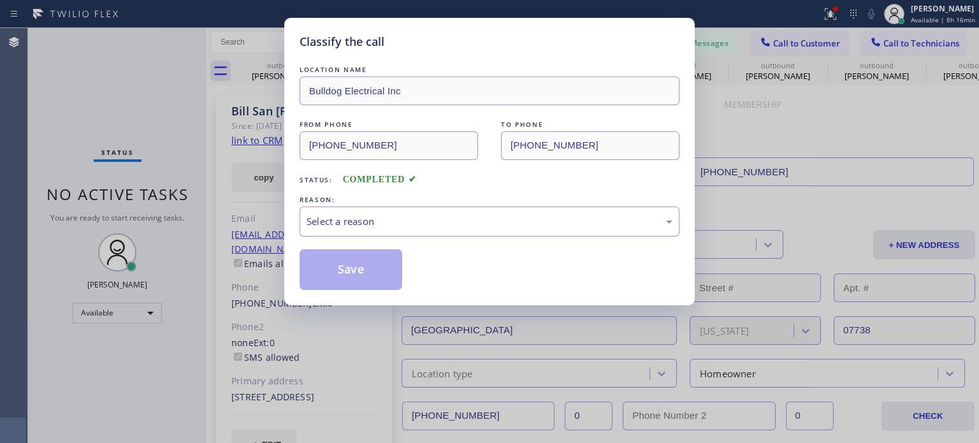
click at [412, 214] on div "Select a reason" at bounding box center [489, 221] width 366 height 15
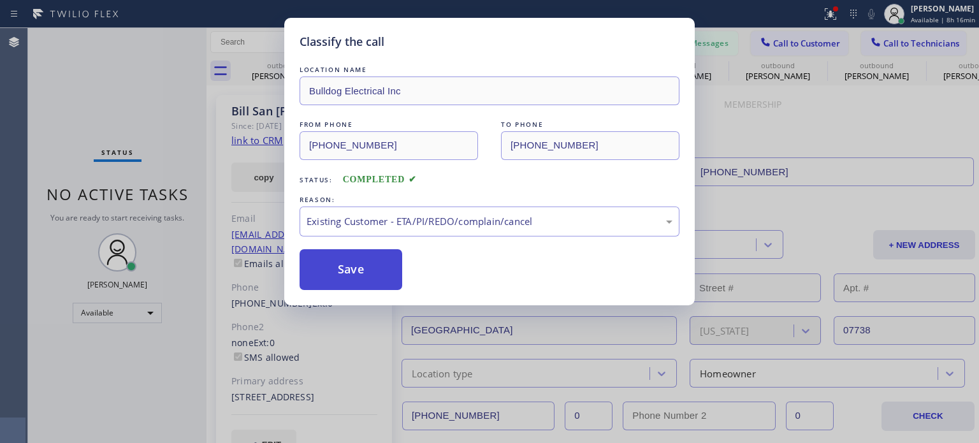
click at [371, 261] on button "Save" at bounding box center [350, 269] width 103 height 41
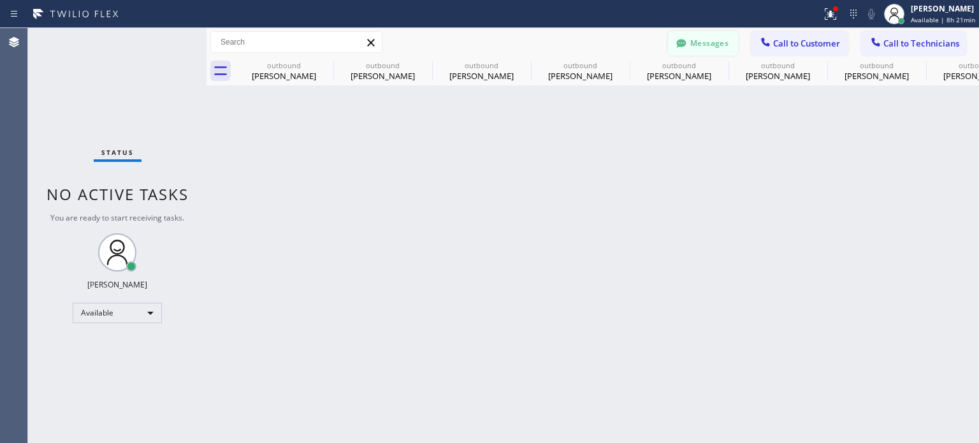
click at [687, 36] on button "Messages" at bounding box center [703, 43] width 70 height 24
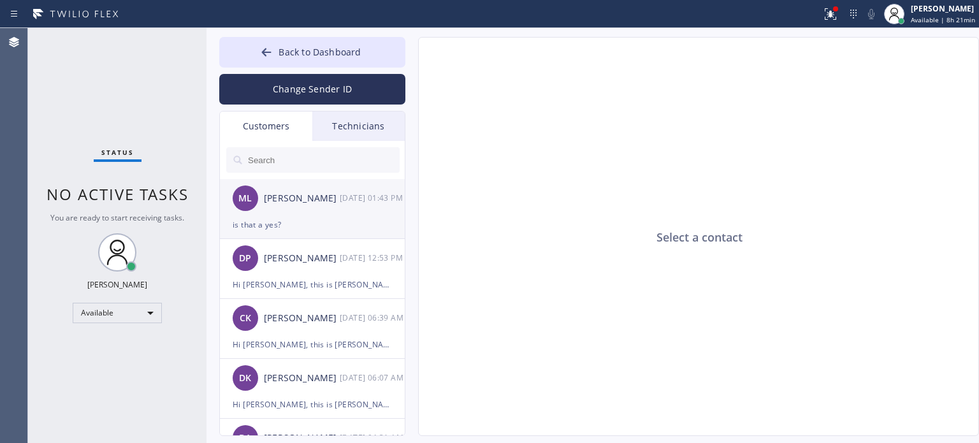
click at [289, 212] on div "ML [PERSON_NAME] [DATE] 01:43 PM" at bounding box center [313, 198] width 186 height 38
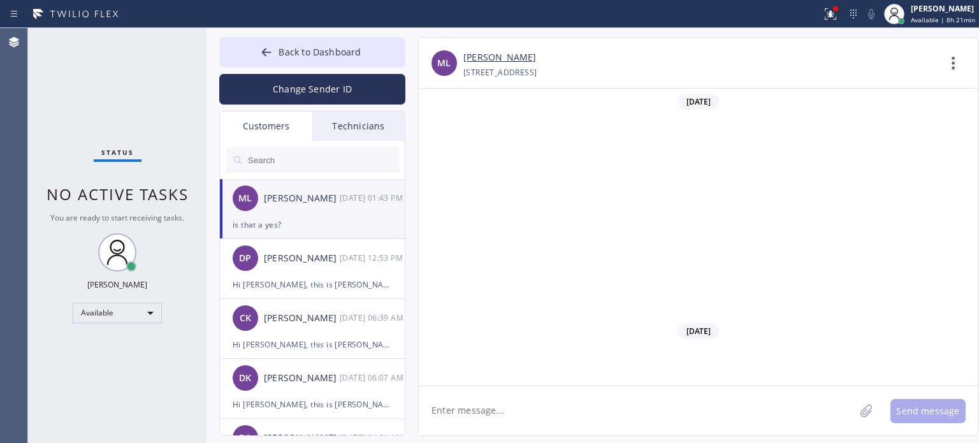
scroll to position [877, 0]
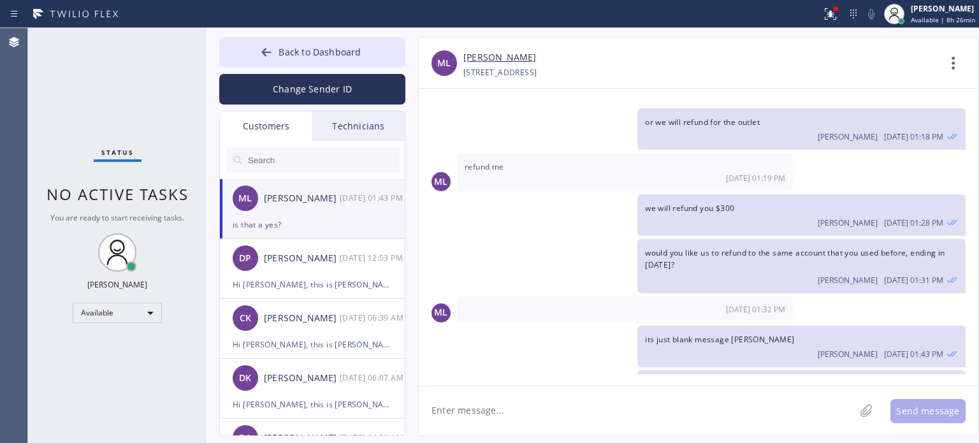
click at [319, 212] on div "ML [PERSON_NAME] [DATE] 01:43 PM" at bounding box center [313, 198] width 186 height 38
click at [540, 412] on textarea at bounding box center [637, 410] width 436 height 49
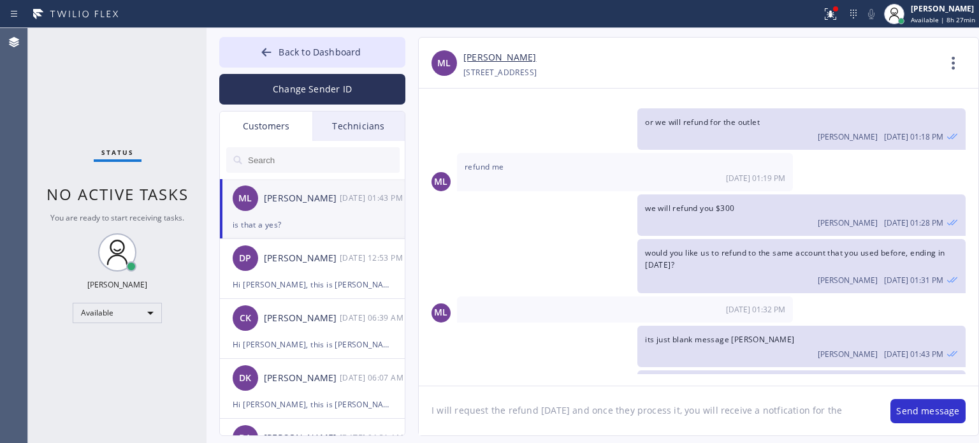
click at [759, 408] on textarea "I will request the refund today and once they process it, you will receive a no…" at bounding box center [648, 410] width 459 height 49
click at [833, 408] on textarea "I will request the refund today and once they process it, you will receive a no…" at bounding box center [648, 410] width 459 height 49
type textarea "I will request the refund today and once they process it, you will receive a no…"
click at [938, 405] on button "Send message" at bounding box center [927, 411] width 75 height 24
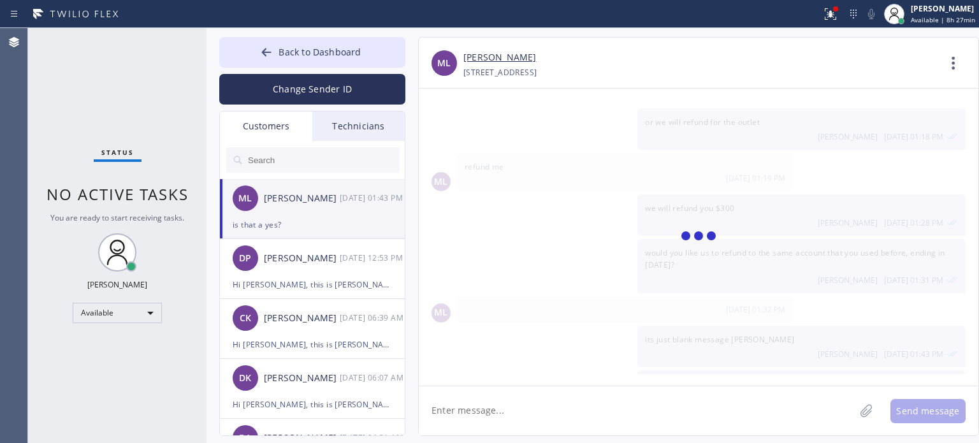
scroll to position [933, 0]
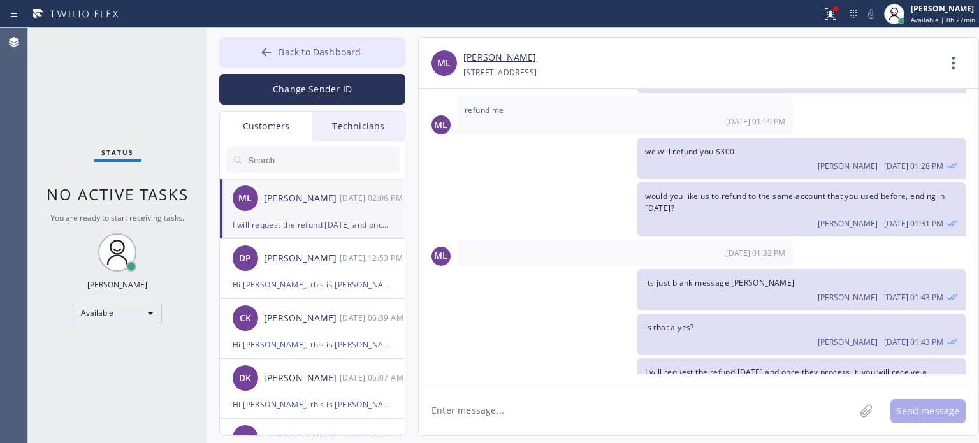
click at [337, 52] on span "Back to Dashboard" at bounding box center [319, 52] width 82 height 12
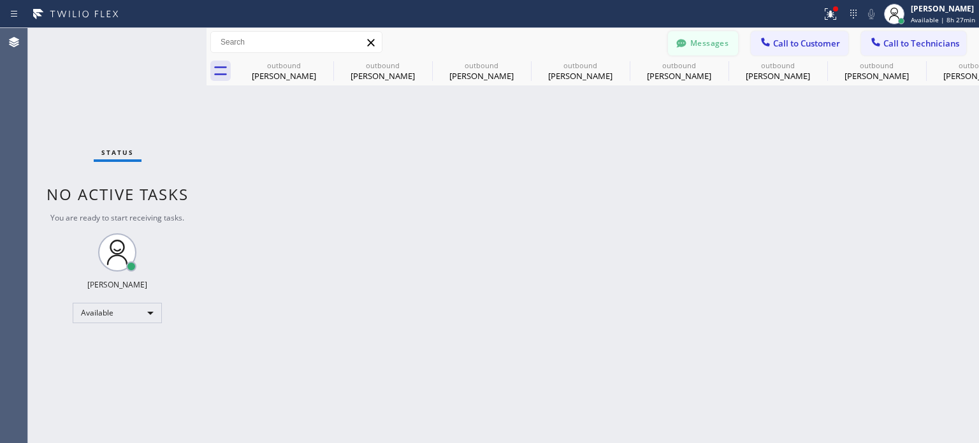
click at [705, 50] on button "Messages" at bounding box center [703, 43] width 70 height 24
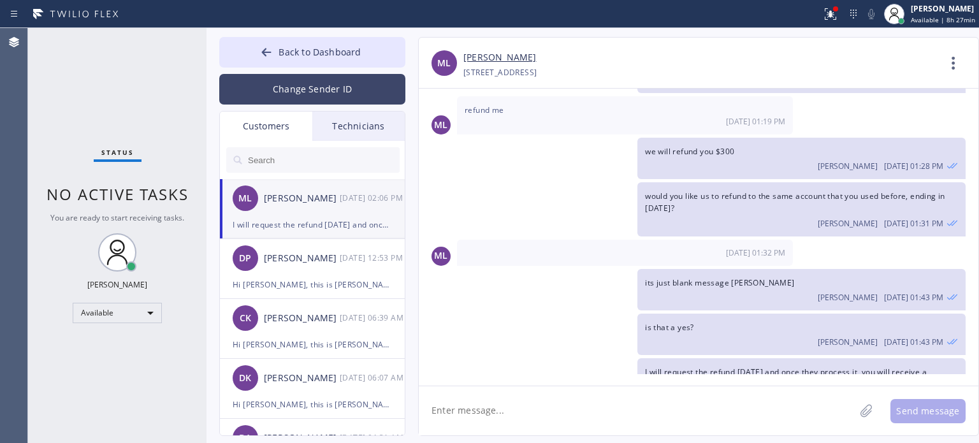
click at [346, 85] on button "Change Sender ID" at bounding box center [312, 89] width 186 height 31
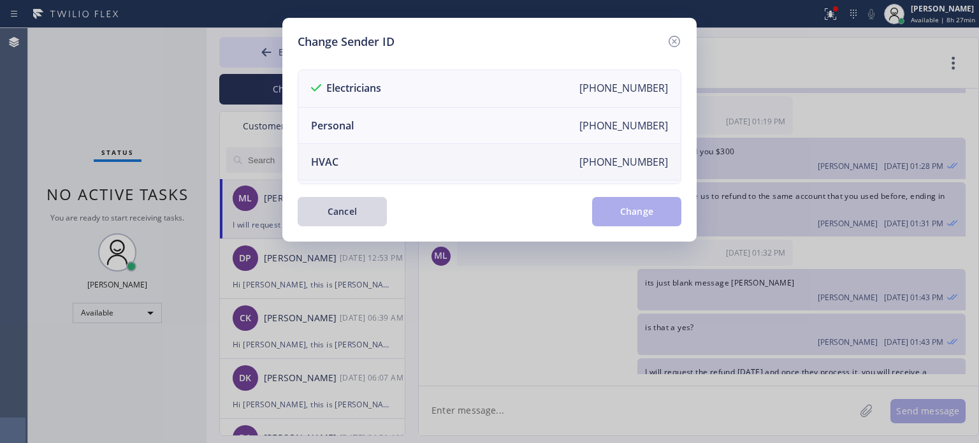
click at [334, 162] on div "HVAC" at bounding box center [324, 162] width 27 height 14
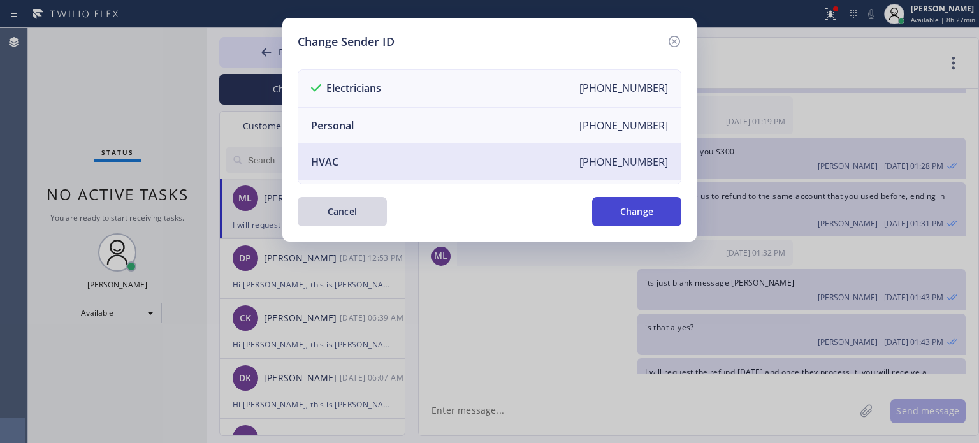
click at [647, 216] on button "Change" at bounding box center [636, 211] width 89 height 29
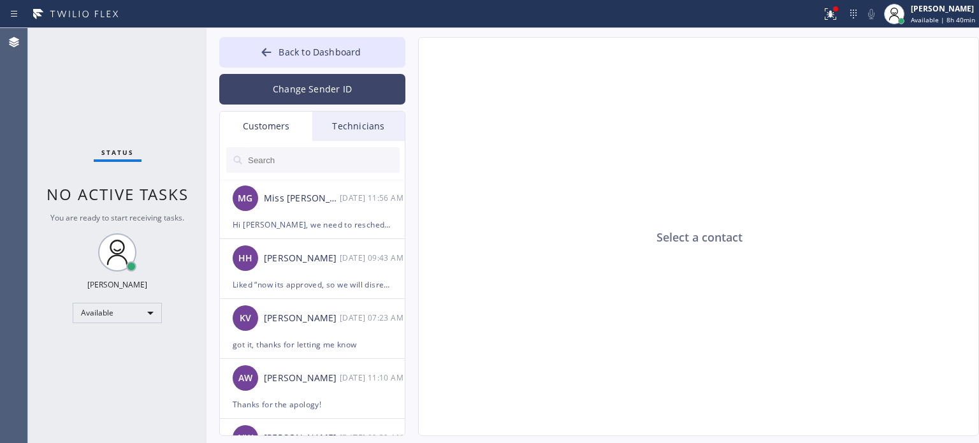
click at [296, 85] on button "Change Sender ID" at bounding box center [312, 89] width 186 height 31
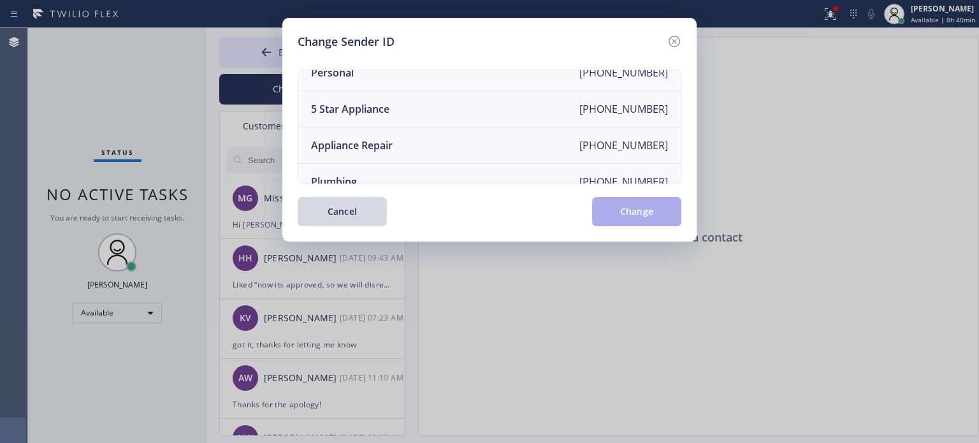
scroll to position [148, 0]
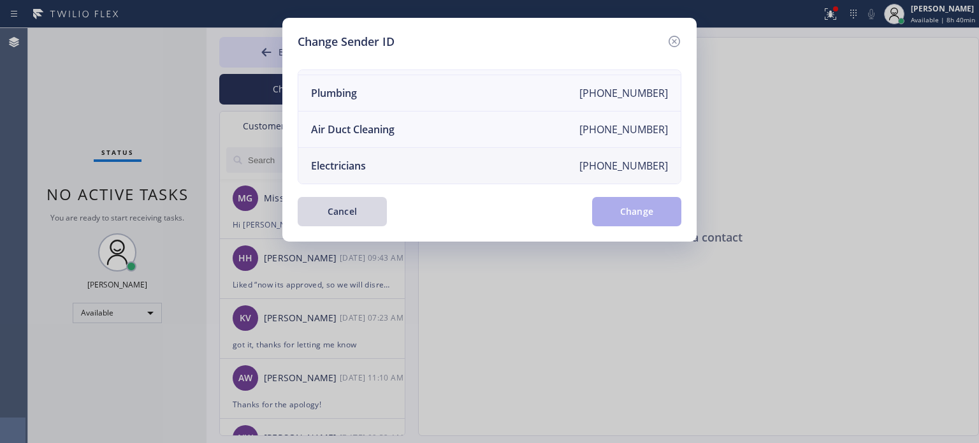
click at [347, 159] on div "Electricians" at bounding box center [338, 166] width 55 height 14
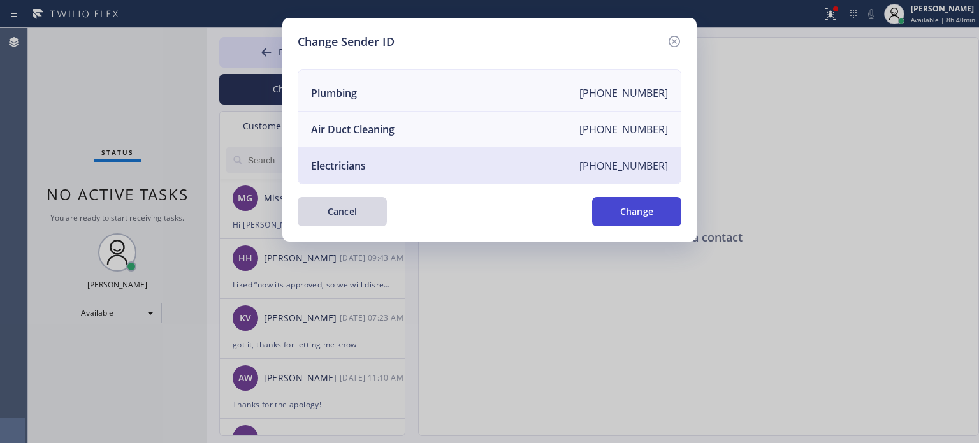
click at [604, 211] on button "Change" at bounding box center [636, 211] width 89 height 29
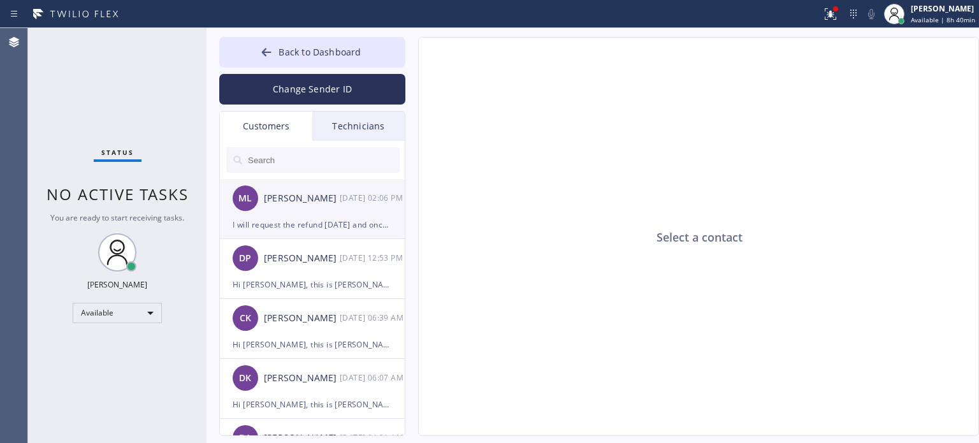
click at [286, 226] on div "I will request the refund today and once they process it, you will receive a no…" at bounding box center [312, 224] width 159 height 15
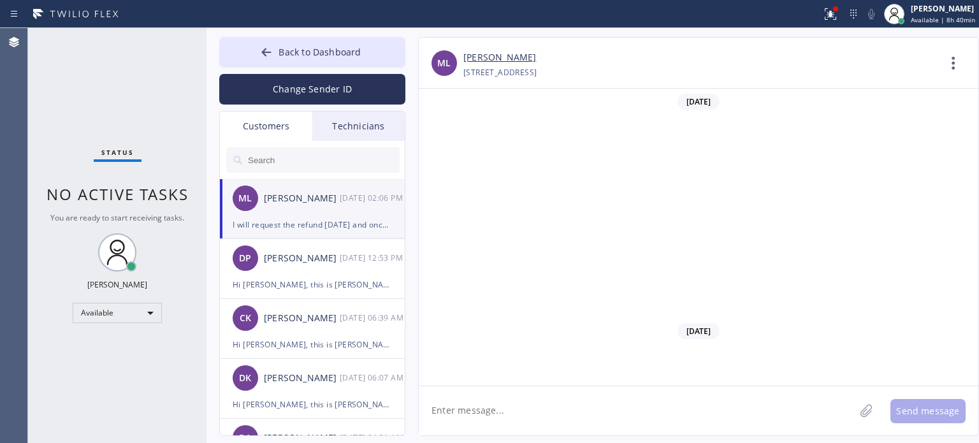
scroll to position [933, 0]
